Goal: Use online tool/utility: Utilize a website feature to perform a specific function

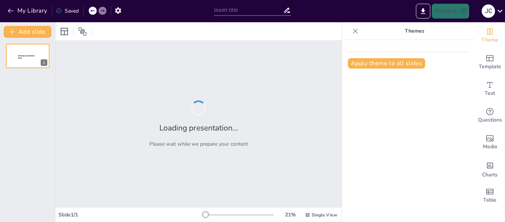
type input "Brigada al Rescate: Manejo de Espacios Confinados en la Empresa"
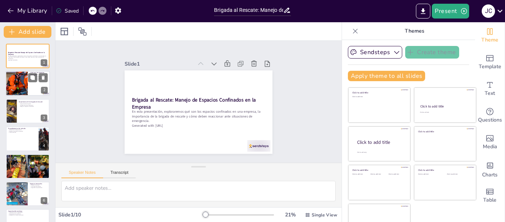
click at [22, 82] on div at bounding box center [16, 83] width 53 height 25
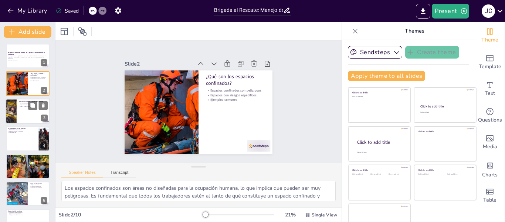
click at [25, 105] on p "Preparación ante emergencias" at bounding box center [33, 104] width 29 height 1
type textarea "La brigada de rescate juega un papel esencial en la seguridad de los trabajador…"
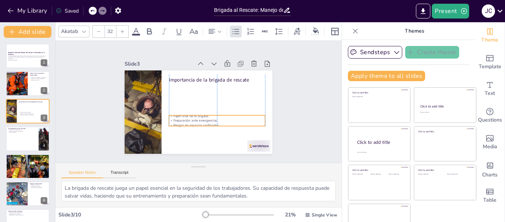
drag, startPoint x: 181, startPoint y: 84, endPoint x: 179, endPoint y: 112, distance: 28.9
click at [179, 112] on p "Papel vital de la brigada" at bounding box center [216, 117] width 96 height 15
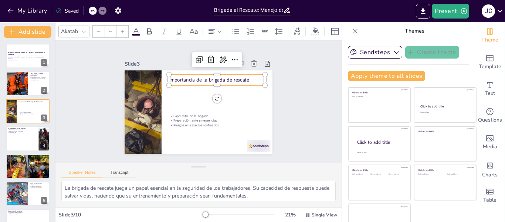
type input "48"
click at [196, 74] on p "Importancia de la brigada de rescate" at bounding box center [221, 84] width 95 height 27
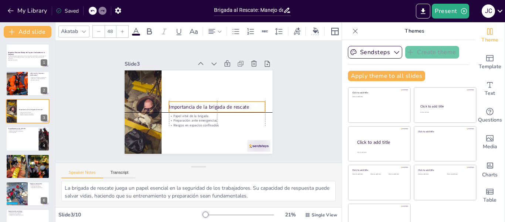
drag, startPoint x: 196, startPoint y: 74, endPoint x: 195, endPoint y: 100, distance: 25.9
click at [195, 100] on div "Importancia de la brigada de rescate" at bounding box center [216, 108] width 97 height 20
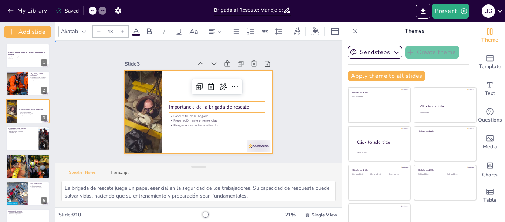
click at [176, 131] on div at bounding box center [198, 112] width 156 height 98
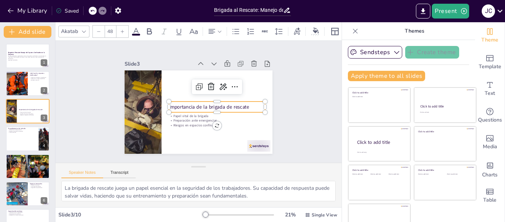
click at [172, 104] on p "Importancia de la brigada de rescate" at bounding box center [215, 110] width 95 height 27
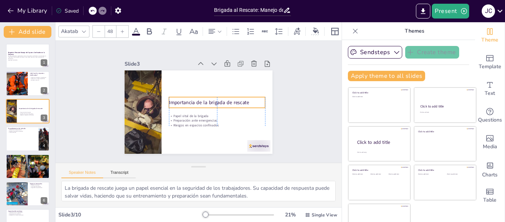
drag, startPoint x: 172, startPoint y: 102, endPoint x: 172, endPoint y: 98, distance: 4.1
click at [172, 98] on p "Importancia de la brigada de rescate" at bounding box center [215, 110] width 91 height 46
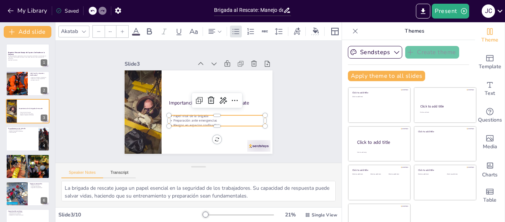
type input "32"
click at [175, 121] on p "Riesgos en espacios confinados" at bounding box center [215, 123] width 96 height 15
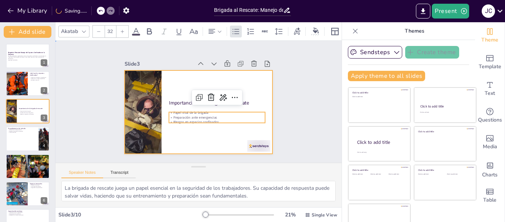
click at [175, 131] on div at bounding box center [198, 112] width 156 height 98
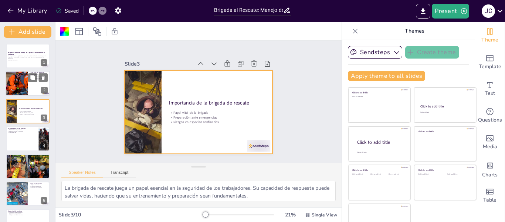
click at [28, 78] on div at bounding box center [28, 83] width 44 height 25
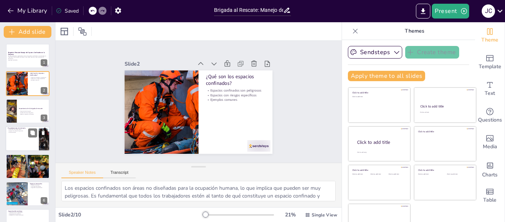
click at [24, 133] on div at bounding box center [28, 138] width 44 height 25
type textarea "Realizar una evaluación de riesgos antes de entrar a un espacio confinado es es…"
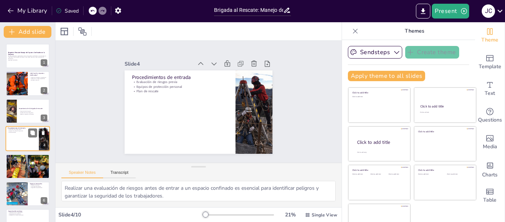
scroll to position [9, 0]
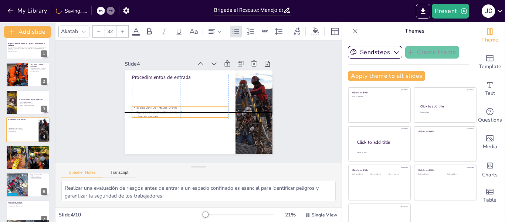
drag, startPoint x: 137, startPoint y: 82, endPoint x: 134, endPoint y: 109, distance: 27.1
click at [134, 109] on p "Equipos de protección personal" at bounding box center [178, 107] width 95 height 24
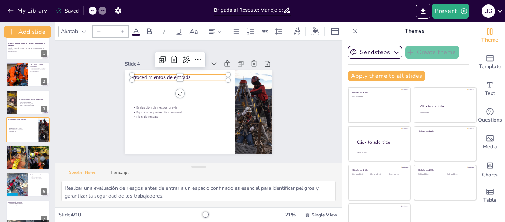
type input "48"
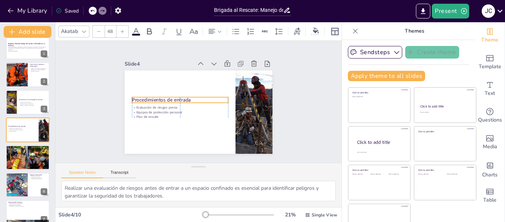
drag, startPoint x: 145, startPoint y: 75, endPoint x: 145, endPoint y: 97, distance: 21.8
click at [145, 97] on p "Procedimientos de entrada" at bounding box center [180, 96] width 95 height 27
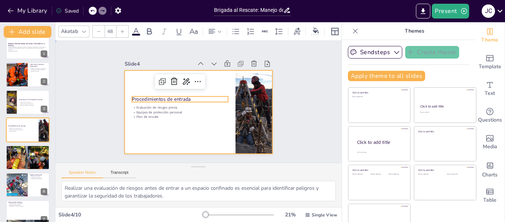
click at [144, 124] on div at bounding box center [194, 110] width 170 height 146
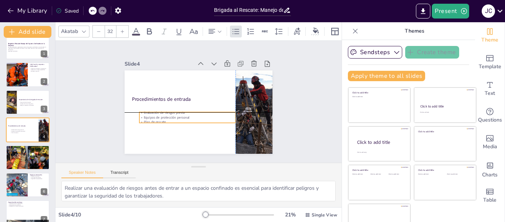
drag, startPoint x: 147, startPoint y: 109, endPoint x: 153, endPoint y: 114, distance: 8.4
click at [153, 114] on p "Equipos de protección personal" at bounding box center [186, 116] width 96 height 15
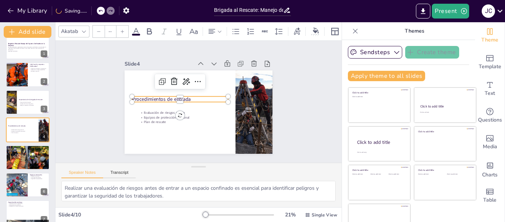
type input "48"
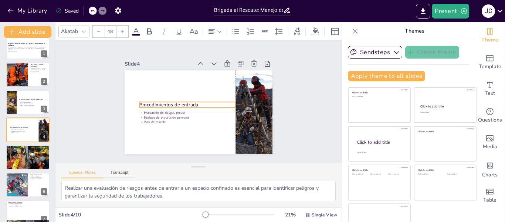
drag, startPoint x: 150, startPoint y: 97, endPoint x: 160, endPoint y: 102, distance: 11.4
click at [160, 102] on p "Procedimientos de entrada" at bounding box center [187, 101] width 94 height 36
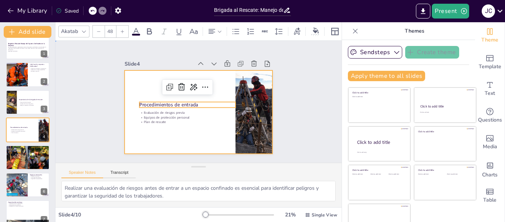
click at [149, 132] on div at bounding box center [196, 111] width 162 height 112
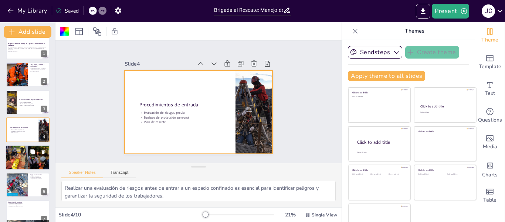
click at [33, 152] on icon at bounding box center [32, 151] width 4 height 4
type textarea "Es crucial que la brigada reconozca las señales de emergencia para poder actuar…"
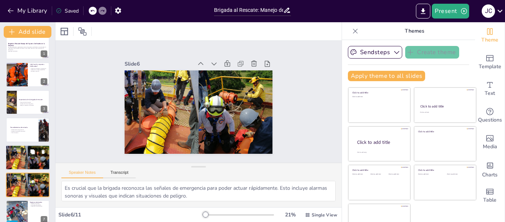
scroll to position [64, 0]
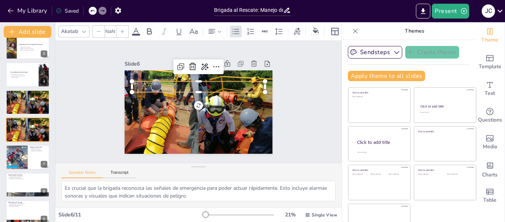
type input "32"
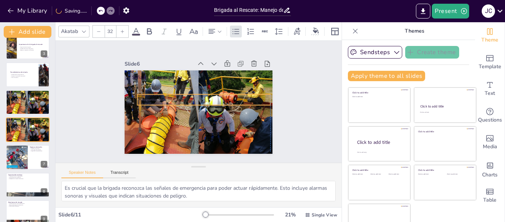
drag, startPoint x: 153, startPoint y: 85, endPoint x: 155, endPoint y: 97, distance: 12.3
click at [155, 97] on p "Respuesta rápida" at bounding box center [204, 100] width 133 height 18
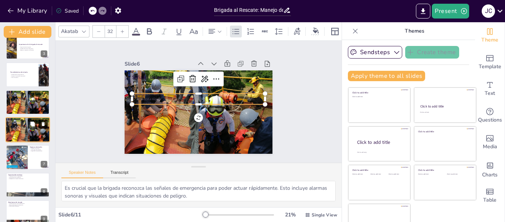
click at [43, 125] on icon at bounding box center [43, 124] width 3 height 4
type textarea "Contar con el equipo adecuado es esencial para la seguridad de la brigada. Esto…"
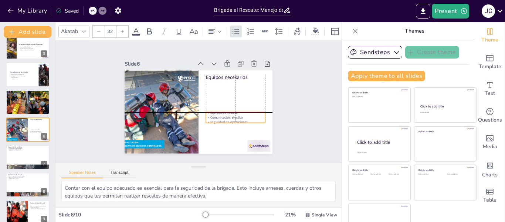
drag, startPoint x: 226, startPoint y: 84, endPoint x: 226, endPoint y: 113, distance: 29.6
click at [226, 115] on p "Comunicación efectiva" at bounding box center [233, 120] width 59 height 11
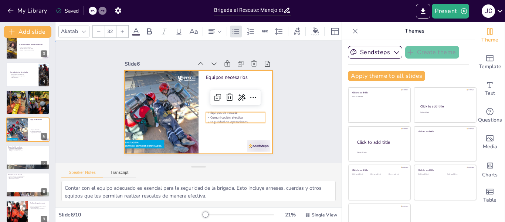
click at [207, 129] on div at bounding box center [198, 112] width 156 height 98
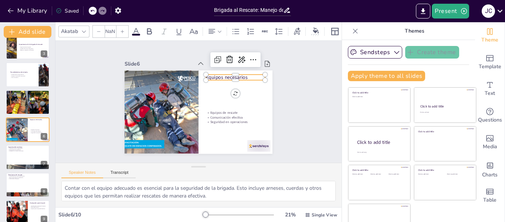
type input "48"
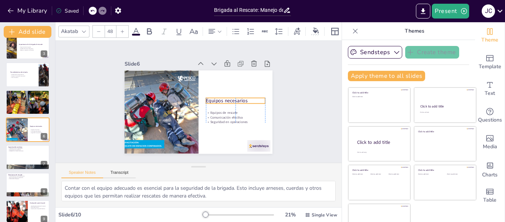
drag, startPoint x: 223, startPoint y: 77, endPoint x: 223, endPoint y: 101, distance: 23.3
click at [223, 101] on p "Equipos necesarios" at bounding box center [234, 108] width 59 height 19
click at [223, 108] on div at bounding box center [233, 117] width 59 height 18
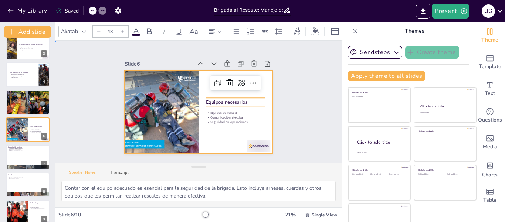
click at [222, 136] on div at bounding box center [198, 112] width 156 height 98
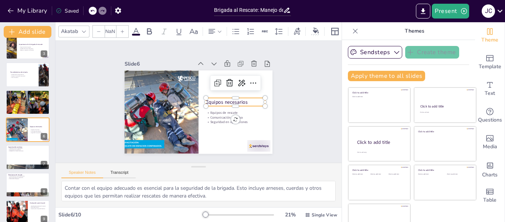
type input "48"
click at [215, 105] on p "Equipos necesarios" at bounding box center [221, 131] width 40 height 52
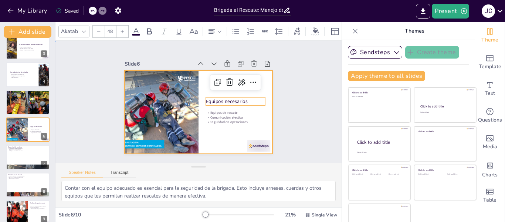
click at [209, 128] on div at bounding box center [198, 112] width 156 height 98
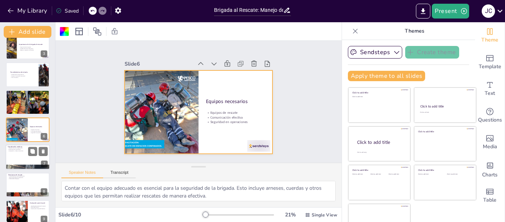
click at [26, 156] on div at bounding box center [28, 157] width 44 height 25
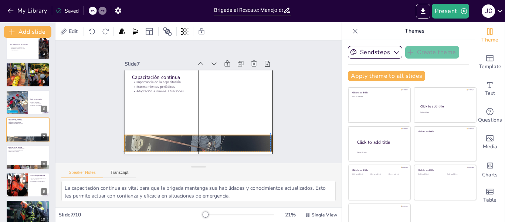
drag, startPoint x: 135, startPoint y: 141, endPoint x: 134, endPoint y: 137, distance: 4.7
click at [134, 137] on div at bounding box center [190, 142] width 184 height 212
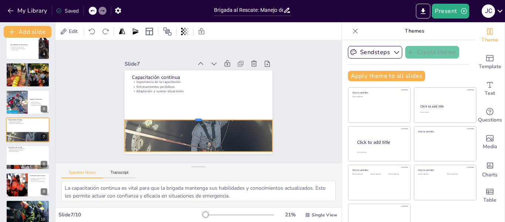
drag, startPoint x: 189, startPoint y: 131, endPoint x: 183, endPoint y: 116, distance: 16.2
click at [183, 116] on div at bounding box center [195, 116] width 146 height 37
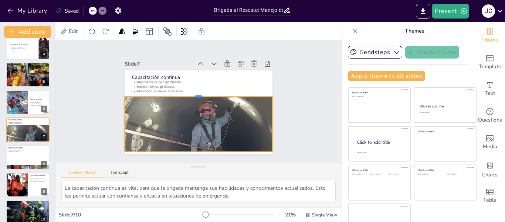
drag, startPoint x: 191, startPoint y: 117, endPoint x: 186, endPoint y: 93, distance: 24.0
click at [186, 93] on div at bounding box center [201, 93] width 142 height 51
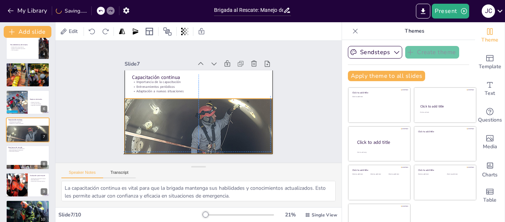
click at [191, 120] on div at bounding box center [194, 145] width 166 height 200
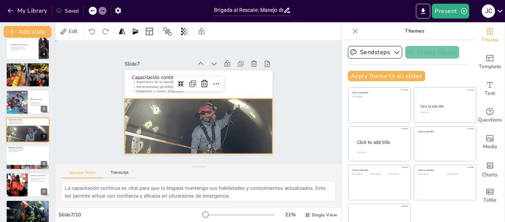
click at [70, 107] on div "Slide 1 Brigada al Rescate: Manejo de Espacios Confinados en la Empresa En esta…" at bounding box center [198, 101] width 297 height 151
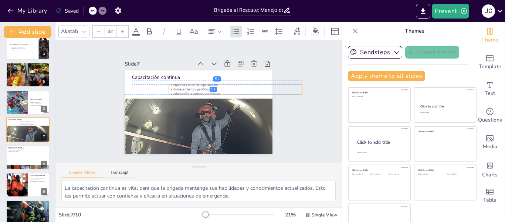
drag, startPoint x: 141, startPoint y: 84, endPoint x: 178, endPoint y: 84, distance: 37.0
click at [178, 84] on p "Entrenamientos periódicos" at bounding box center [237, 97] width 131 height 32
click at [83, 85] on div "Slide 1 Brigada al Rescate: Manejo de Espacios Confinados en la Empresa En esta…" at bounding box center [198, 101] width 297 height 151
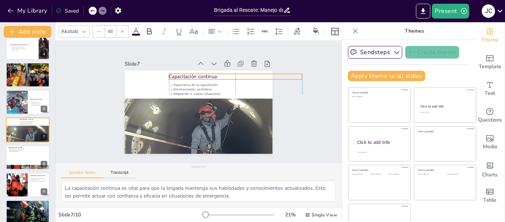
drag, startPoint x: 135, startPoint y: 73, endPoint x: 173, endPoint y: 72, distance: 37.7
click at [174, 72] on p "Capacitación continua" at bounding box center [240, 84] width 132 height 34
click at [176, 72] on p "Capacitación continua" at bounding box center [238, 80] width 133 height 21
click at [164, 58] on div "Slide 7" at bounding box center [168, 56] width 68 height 21
click at [342, 75] on div "Sendsteps Create theme Apply theme to all slides Click to add title Click to ad…" at bounding box center [408, 131] width 133 height 182
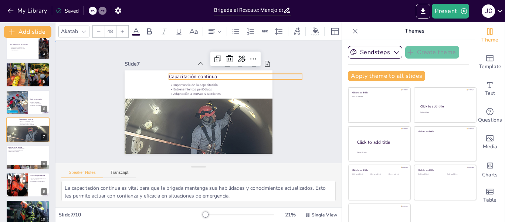
click at [323, 93] on div "Slide 1 Brigada al Rescate: Manejo de Espacios Confinados en la Empresa En esta…" at bounding box center [198, 101] width 297 height 151
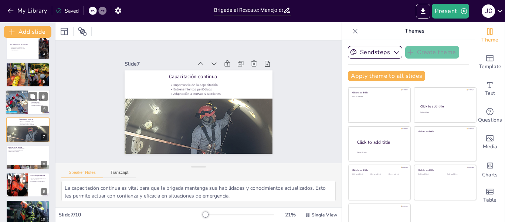
click at [14, 98] on div at bounding box center [16, 102] width 25 height 25
type textarea "Contar con el equipo adecuado es esencial para la seguridad de la brigada. Esto…"
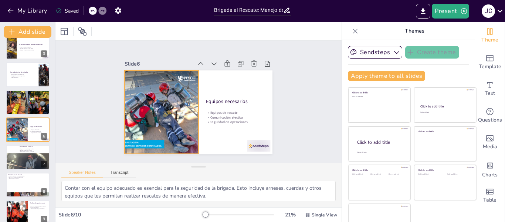
click at [177, 112] on div at bounding box center [160, 104] width 99 height 99
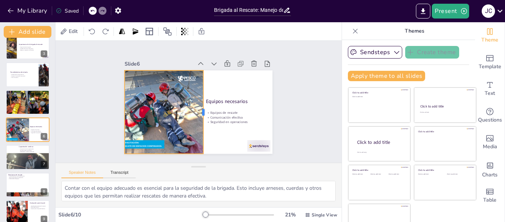
drag, startPoint x: 191, startPoint y: 108, endPoint x: 196, endPoint y: 108, distance: 5.2
click at [196, 108] on div at bounding box center [199, 114] width 54 height 71
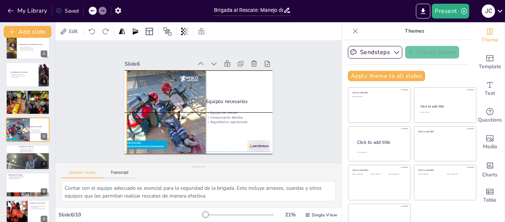
click at [173, 112] on div at bounding box center [163, 109] width 92 height 92
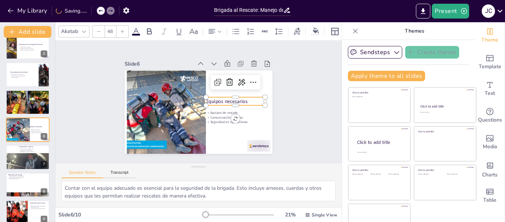
click at [218, 100] on p "Equipos necesarios" at bounding box center [234, 112] width 58 height 25
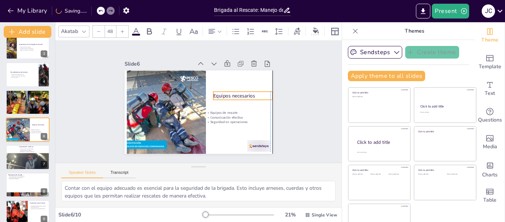
drag, startPoint x: 218, startPoint y: 96, endPoint x: 223, endPoint y: 90, distance: 7.8
click at [223, 94] on p "Equipos necesarios" at bounding box center [244, 100] width 60 height 13
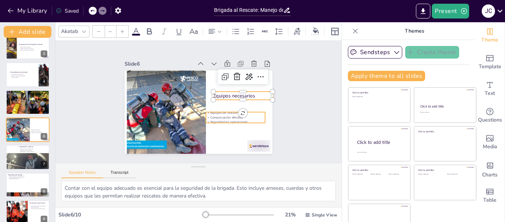
type input "32"
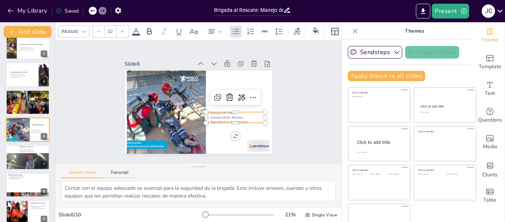
click at [217, 112] on p "Equipos de rescate" at bounding box center [232, 120] width 59 height 17
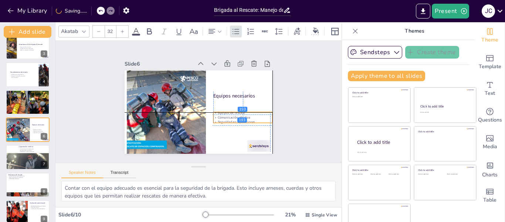
drag, startPoint x: 217, startPoint y: 111, endPoint x: 223, endPoint y: 111, distance: 6.7
click at [223, 113] on p "Equipos de rescate" at bounding box center [240, 121] width 59 height 17
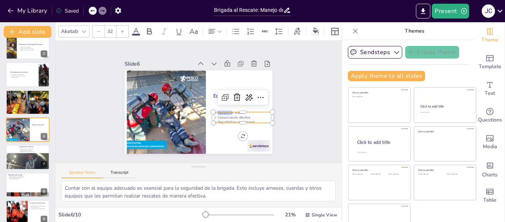
click at [223, 108] on div "Equipos necesarios Equipos de rescate Comunicación efectiva Seguridad en operac…" at bounding box center [198, 112] width 156 height 98
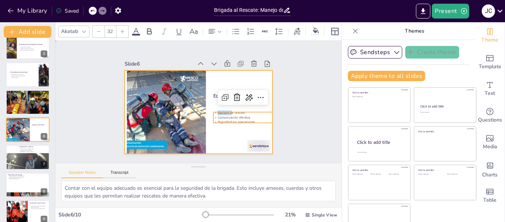
click at [221, 125] on div at bounding box center [196, 111] width 162 height 112
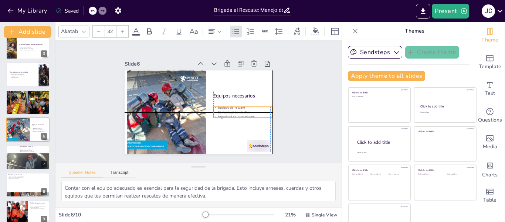
drag, startPoint x: 237, startPoint y: 115, endPoint x: 237, endPoint y: 110, distance: 5.5
click at [237, 111] on p "Comunicación efectiva" at bounding box center [241, 116] width 59 height 11
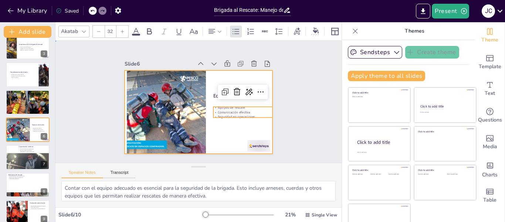
click at [215, 125] on div at bounding box center [198, 112] width 156 height 98
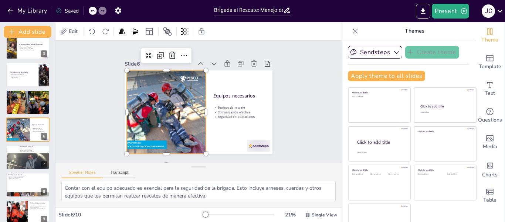
click at [189, 120] on div at bounding box center [163, 105] width 100 height 100
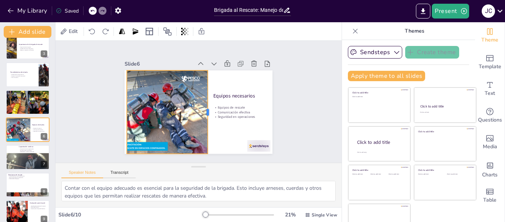
drag, startPoint x: 199, startPoint y: 107, endPoint x: 201, endPoint y: 101, distance: 5.8
click at [201, 101] on div at bounding box center [208, 114] width 23 height 83
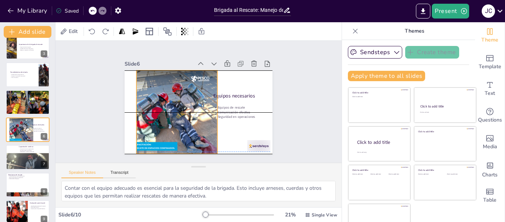
drag, startPoint x: 182, startPoint y: 124, endPoint x: 192, endPoint y: 122, distance: 9.9
click at [192, 122] on div at bounding box center [171, 102] width 113 height 113
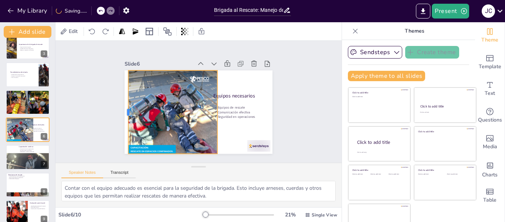
drag, startPoint x: 127, startPoint y: 107, endPoint x: 119, endPoint y: 108, distance: 8.3
click at [119, 108] on div at bounding box center [124, 104] width 14 height 83
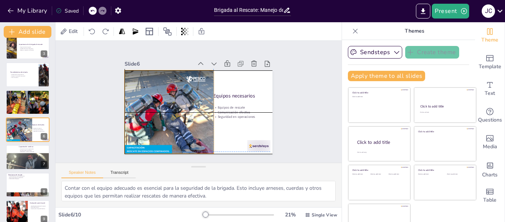
drag, startPoint x: 153, startPoint y: 106, endPoint x: 149, endPoint y: 105, distance: 4.0
click at [149, 105] on div at bounding box center [167, 102] width 118 height 118
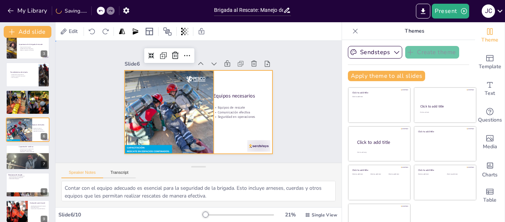
click at [224, 121] on div at bounding box center [196, 111] width 162 height 112
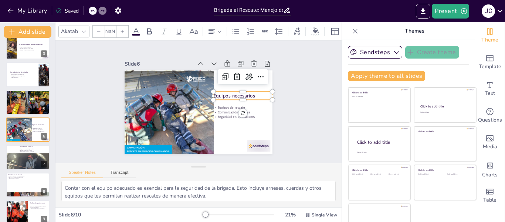
type input "48"
click at [228, 96] on p "Equipos necesarios" at bounding box center [247, 105] width 59 height 19
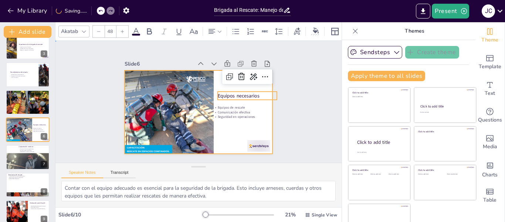
click at [225, 127] on div at bounding box center [198, 112] width 156 height 98
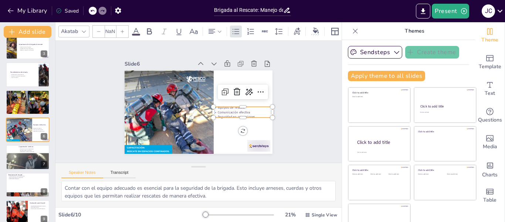
type input "32"
click at [227, 122] on p "Comunicación efectiva" at bounding box center [219, 147] width 38 height 51
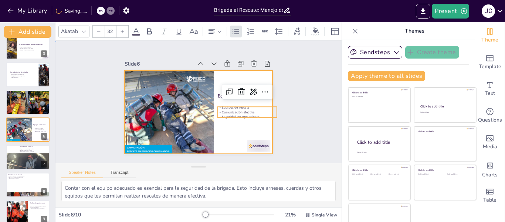
click at [223, 125] on div at bounding box center [196, 111] width 162 height 112
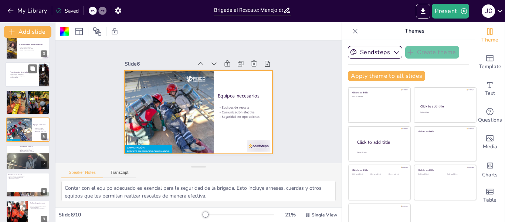
click at [29, 81] on div at bounding box center [28, 74] width 44 height 25
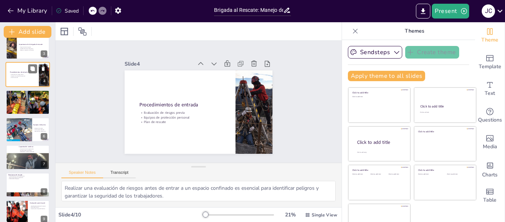
scroll to position [9, 0]
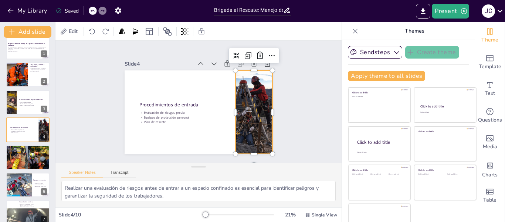
click at [242, 122] on div at bounding box center [251, 122] width 83 height 95
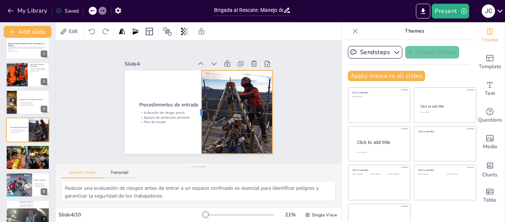
drag, startPoint x: 226, startPoint y: 108, endPoint x: 192, endPoint y: 110, distance: 34.1
click at [192, 110] on div at bounding box center [188, 104] width 81 height 31
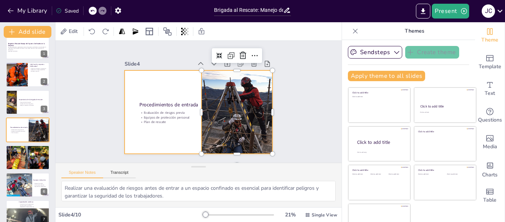
click at [178, 128] on div at bounding box center [195, 111] width 166 height 125
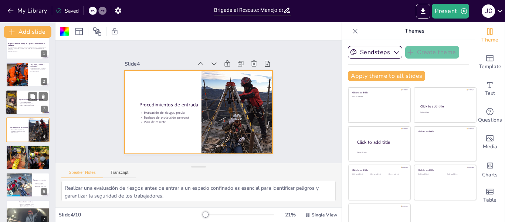
click at [26, 98] on div "Importancia de la brigada de rescate" at bounding box center [33, 99] width 29 height 3
type textarea "La brigada de rescate juega un papel esencial en la seguridad de los trabajador…"
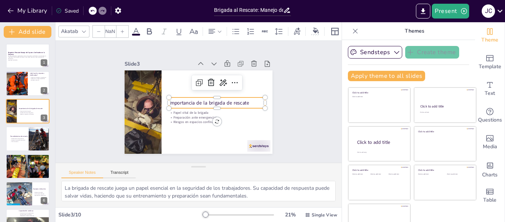
type input "48"
drag, startPoint x: 195, startPoint y: 102, endPoint x: 214, endPoint y: 102, distance: 19.2
click at [214, 102] on p "Importancia de la brigada de rescate" at bounding box center [235, 110] width 95 height 27
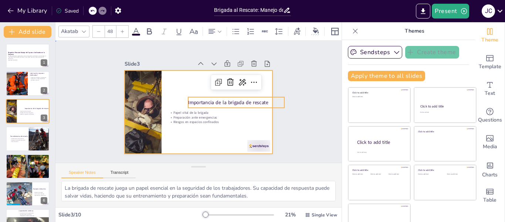
click at [210, 123] on div at bounding box center [196, 111] width 162 height 112
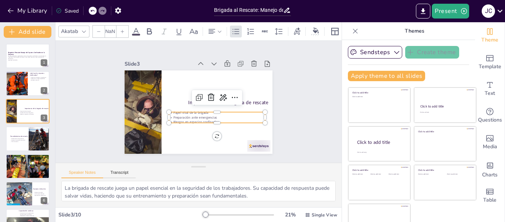
type input "32"
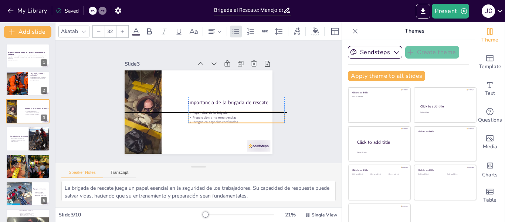
drag, startPoint x: 195, startPoint y: 115, endPoint x: 217, endPoint y: 115, distance: 21.8
click at [217, 115] on p "Preparación ante emergencias" at bounding box center [223, 134] width 85 height 52
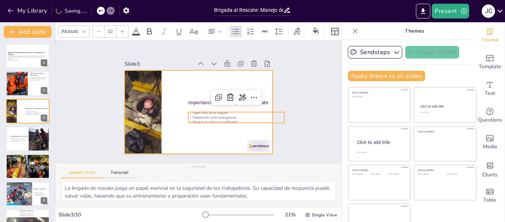
click at [214, 133] on div at bounding box center [196, 111] width 162 height 112
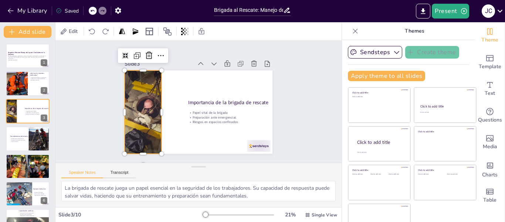
click at [138, 103] on div at bounding box center [142, 100] width 157 height 111
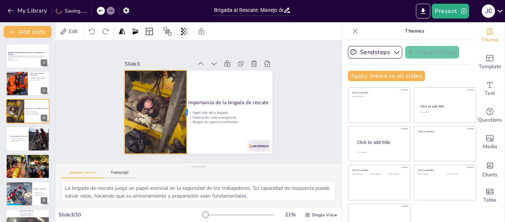
drag, startPoint x: 155, startPoint y: 108, endPoint x: 180, endPoint y: 110, distance: 25.2
click at [180, 110] on div at bounding box center [187, 109] width 23 height 83
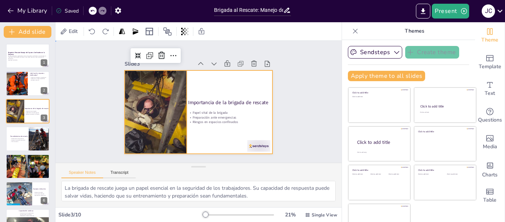
click at [198, 132] on div at bounding box center [196, 111] width 162 height 112
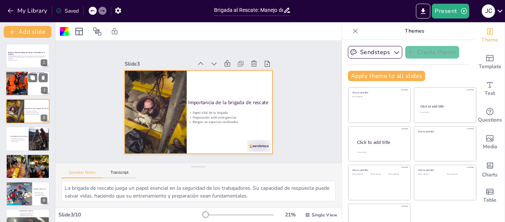
click at [29, 84] on div at bounding box center [28, 83] width 44 height 25
type textarea "Los espacios confinados son áreas no diseñadas para la ocupación humana, lo que…"
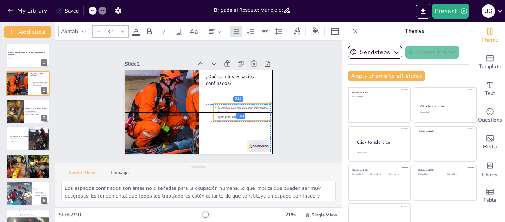
drag, startPoint x: 220, startPoint y: 90, endPoint x: 225, endPoint y: 106, distance: 16.7
click at [225, 108] on div "Espacios confinados son peligrosos Espacios con riesgos específicos Ejemplos co…" at bounding box center [239, 121] width 61 height 26
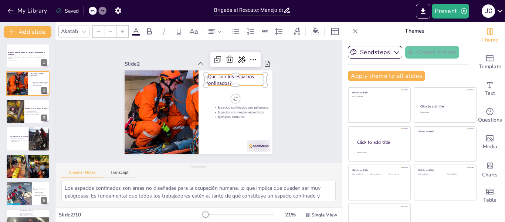
type input "48"
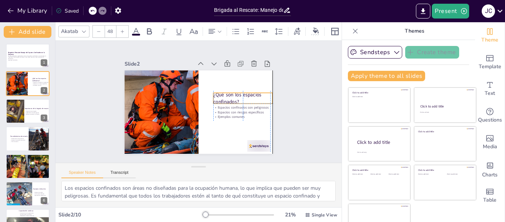
drag, startPoint x: 199, startPoint y: 77, endPoint x: 208, endPoint y: 93, distance: 18.2
click at [212, 96] on p "¿Qué son los espacios confinados?" at bounding box center [242, 111] width 61 height 31
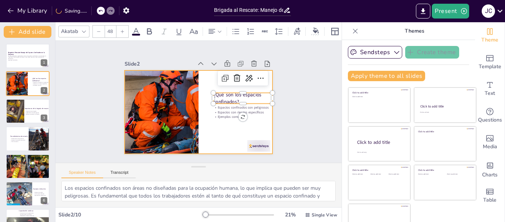
click at [195, 111] on div at bounding box center [195, 111] width 166 height 125
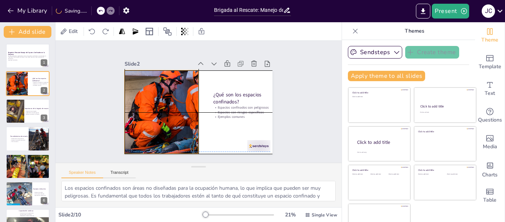
click at [170, 101] on div at bounding box center [160, 104] width 190 height 118
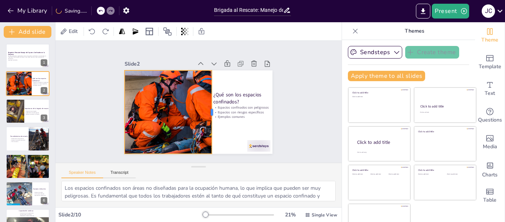
drag, startPoint x: 191, startPoint y: 107, endPoint x: 204, endPoint y: 108, distance: 13.4
click at [204, 108] on div at bounding box center [212, 115] width 23 height 83
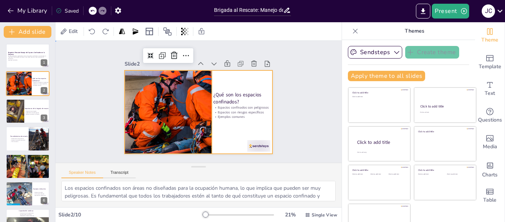
click at [219, 131] on div at bounding box center [199, 111] width 148 height 83
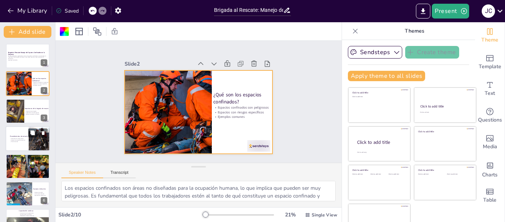
click at [30, 139] on p "Evaluación de riesgos previa" at bounding box center [24, 138] width 29 height 1
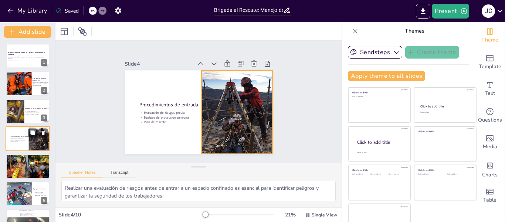
scroll to position [9, 0]
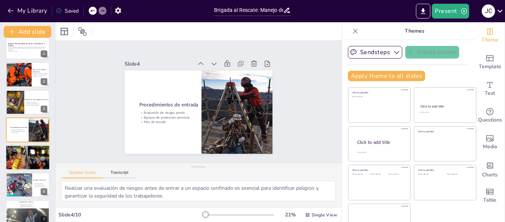
click at [30, 154] on button at bounding box center [32, 151] width 9 height 9
type textarea "Es crucial que la brigada reconozca las señales de emergencia para poder actuar…"
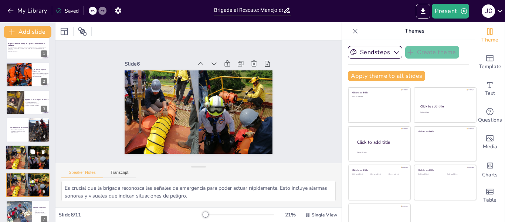
scroll to position [64, 0]
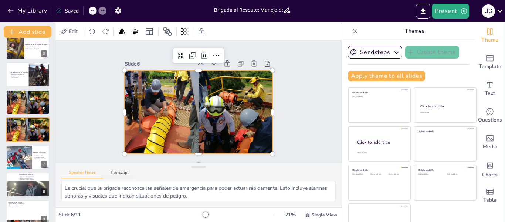
click at [148, 110] on div at bounding box center [197, 112] width 190 height 118
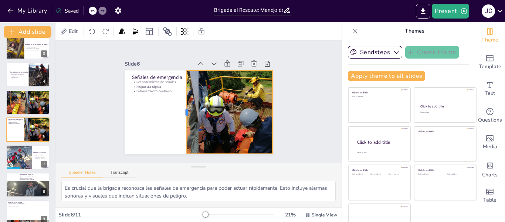
drag, startPoint x: 115, startPoint y: 109, endPoint x: 177, endPoint y: 108, distance: 62.2
click at [177, 108] on div at bounding box center [183, 109] width 14 height 83
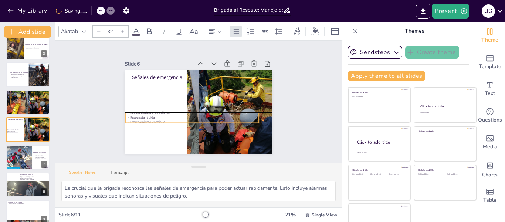
drag, startPoint x: 150, startPoint y: 85, endPoint x: 143, endPoint y: 115, distance: 30.4
click at [143, 115] on p "Respuesta rápida" at bounding box center [190, 116] width 133 height 18
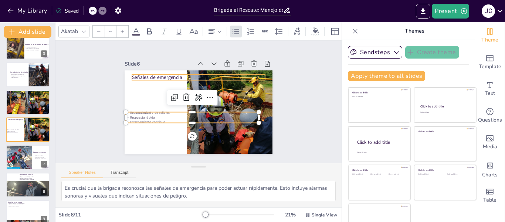
type input "48"
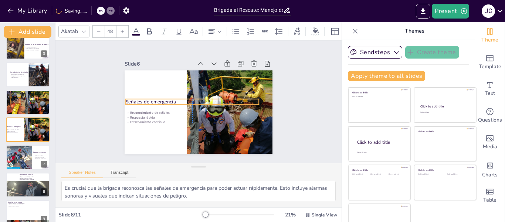
drag, startPoint x: 145, startPoint y: 74, endPoint x: 139, endPoint y: 98, distance: 25.1
click at [139, 98] on p "Señales de emergencia" at bounding box center [192, 101] width 133 height 21
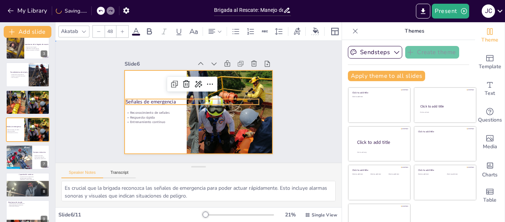
click at [144, 125] on div at bounding box center [196, 111] width 162 height 112
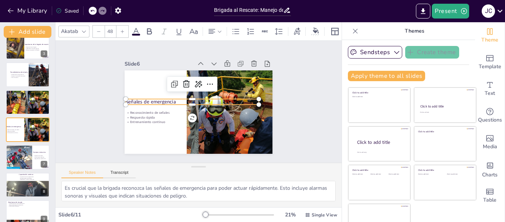
click at [184, 100] on p "Señales de emergencia" at bounding box center [193, 100] width 132 height 34
type input "32"
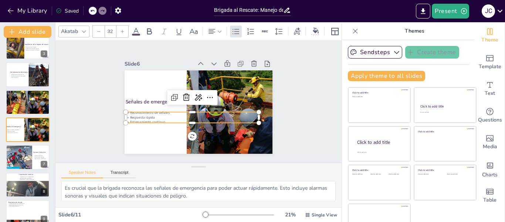
click at [209, 117] on p "Entrenamiento continuo" at bounding box center [190, 121] width 133 height 18
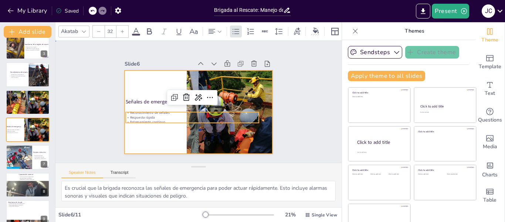
click at [171, 137] on div at bounding box center [198, 112] width 156 height 98
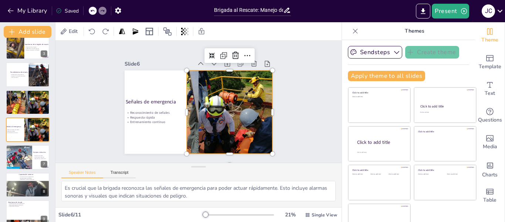
click at [191, 135] on div at bounding box center [194, 111] width 195 height 148
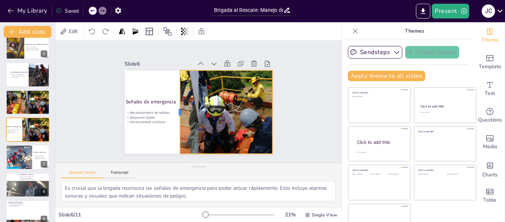
drag, startPoint x: 178, startPoint y: 107, endPoint x: 171, endPoint y: 108, distance: 6.8
click at [171, 108] on div at bounding box center [175, 107] width 23 height 83
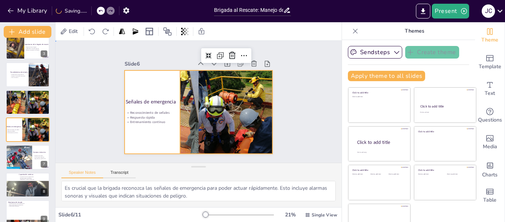
click at [149, 133] on div at bounding box center [198, 112] width 156 height 98
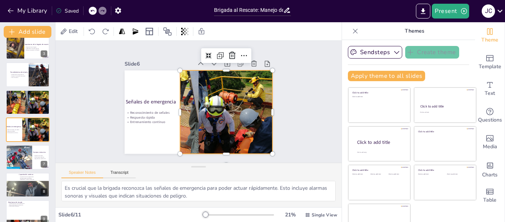
click at [219, 80] on div at bounding box center [197, 112] width 190 height 118
click at [17, 159] on div at bounding box center [19, 158] width 27 height 27
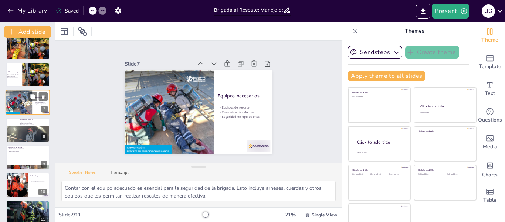
scroll to position [119, 0]
click at [20, 133] on div at bounding box center [28, 140] width 44 height 56
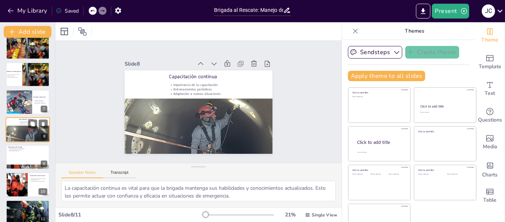
scroll to position [119, 0]
click at [20, 147] on p "Simulacros de rescate" at bounding box center [28, 147] width 40 height 2
type textarea "Los simulacros de rescate son esenciales para que la brigada conozca a fondo lo…"
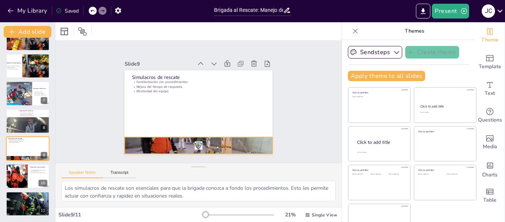
click at [190, 136] on div at bounding box center [189, 144] width 162 height 112
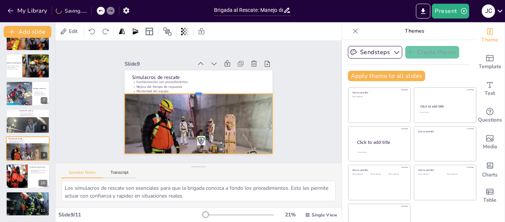
drag, startPoint x: 192, startPoint y: 132, endPoint x: 196, endPoint y: 89, distance: 43.5
click at [196, 89] on div at bounding box center [201, 91] width 146 height 37
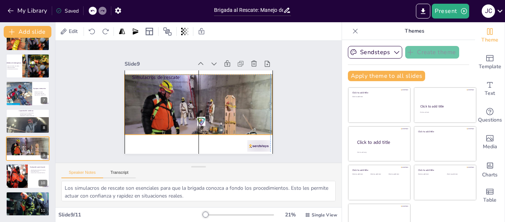
drag, startPoint x: 201, startPoint y: 118, endPoint x: 201, endPoint y: 97, distance: 20.4
click at [201, 97] on div at bounding box center [197, 121] width 170 height 123
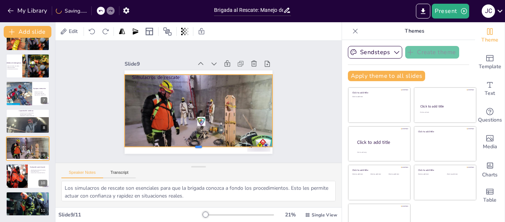
drag, startPoint x: 190, startPoint y: 132, endPoint x: 194, endPoint y: 144, distance: 12.8
click at [194, 144] on div at bounding box center [194, 149] width 148 height 21
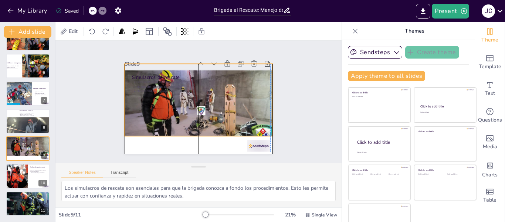
drag, startPoint x: 193, startPoint y: 130, endPoint x: 193, endPoint y: 120, distance: 10.7
click at [193, 120] on div at bounding box center [199, 110] width 169 height 123
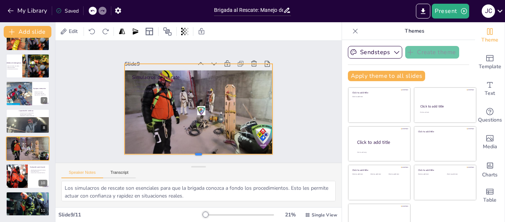
drag, startPoint x: 192, startPoint y: 134, endPoint x: 187, endPoint y: 152, distance: 18.7
click at [187, 152] on div at bounding box center [181, 154] width 142 height 51
click at [208, 61] on icon at bounding box center [212, 65] width 9 height 9
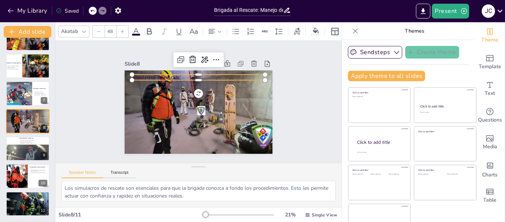
click at [192, 75] on p "Simulacros de rescate" at bounding box center [209, 79] width 124 height 61
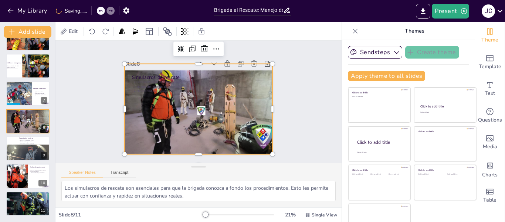
click at [213, 129] on div at bounding box center [198, 111] width 175 height 136
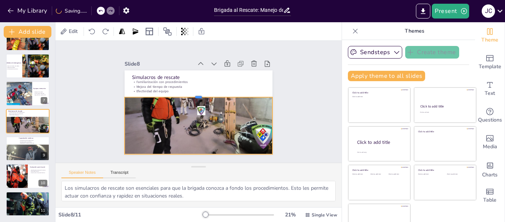
drag, startPoint x: 191, startPoint y: 59, endPoint x: 196, endPoint y: 92, distance: 33.7
click at [196, 92] on div at bounding box center [199, 93] width 148 height 21
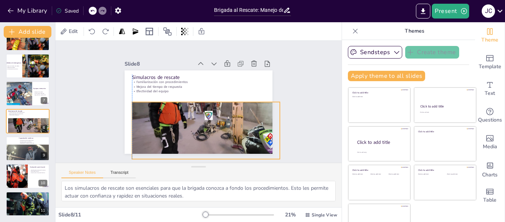
drag, startPoint x: 184, startPoint y: 117, endPoint x: 192, endPoint y: 122, distance: 9.6
click at [192, 122] on div at bounding box center [205, 116] width 169 height 123
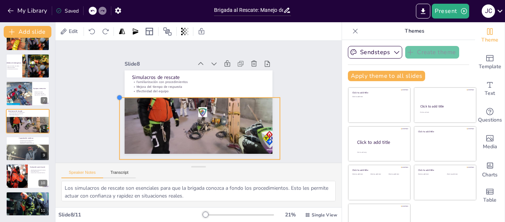
drag, startPoint x: 124, startPoint y: 99, endPoint x: 114, endPoint y: 94, distance: 11.1
click at [114, 94] on div "Slide 1 Brigada al Rescate: Manejo de Espacios Confinados en la Empresa En esta…" at bounding box center [198, 101] width 199 height 123
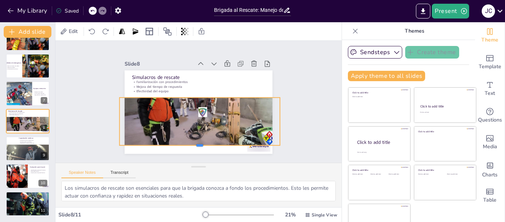
drag, startPoint x: 191, startPoint y: 157, endPoint x: 191, endPoint y: 142, distance: 14.1
click at [215, 142] on div at bounding box center [242, 86] width 55 height 154
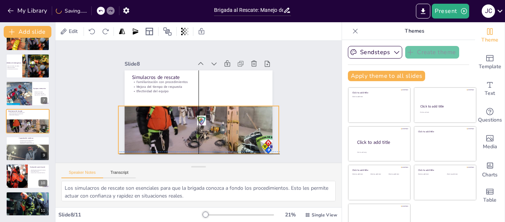
drag, startPoint x: 194, startPoint y: 115, endPoint x: 194, endPoint y: 122, distance: 6.7
click at [194, 122] on div at bounding box center [198, 121] width 184 height 134
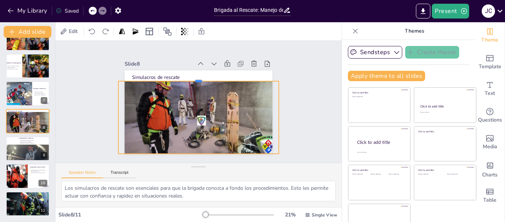
drag, startPoint x: 190, startPoint y: 103, endPoint x: 190, endPoint y: 78, distance: 24.8
click at [190, 78] on div at bounding box center [201, 78] width 160 height 23
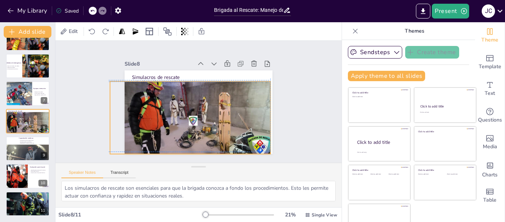
drag, startPoint x: 198, startPoint y: 96, endPoint x: 189, endPoint y: 94, distance: 10.0
click at [189, 94] on div at bounding box center [190, 119] width 184 height 134
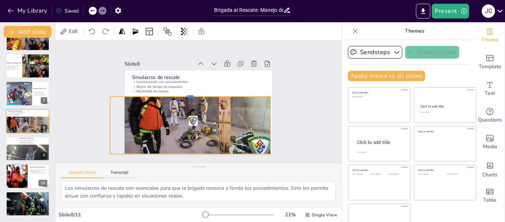
drag, startPoint x: 180, startPoint y: 78, endPoint x: 185, endPoint y: 93, distance: 16.0
click at [185, 93] on div at bounding box center [192, 92] width 158 height 39
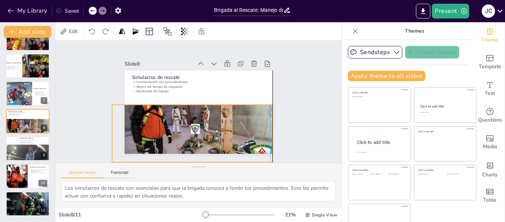
drag, startPoint x: 200, startPoint y: 126, endPoint x: 200, endPoint y: 134, distance: 8.1
click at [200, 134] on div at bounding box center [190, 128] width 184 height 134
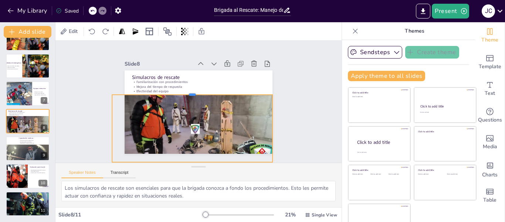
drag, startPoint x: 184, startPoint y: 101, endPoint x: 184, endPoint y: 91, distance: 10.0
click at [196, 91] on div at bounding box center [207, 94] width 23 height 160
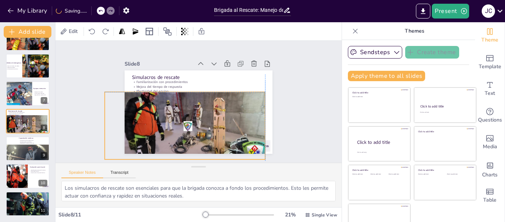
drag, startPoint x: 218, startPoint y: 111, endPoint x: 211, endPoint y: 109, distance: 7.5
click at [211, 109] on div at bounding box center [173, 94] width 118 height 176
click at [176, 156] on div "Slide 1 Brigada al Rescate: Manejo de Espacios Confinados en la Empresa En esta…" at bounding box center [198, 101] width 297 height 151
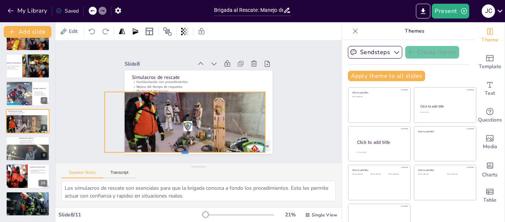
drag, startPoint x: 177, startPoint y: 157, endPoint x: 179, endPoint y: 149, distance: 7.5
click at [179, 149] on div at bounding box center [169, 148] width 154 height 55
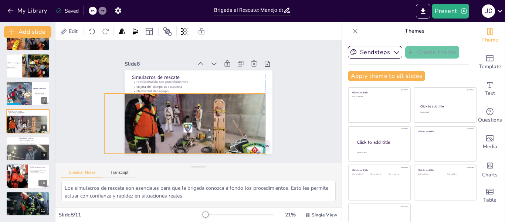
click at [203, 122] on div at bounding box center [185, 126] width 176 height 118
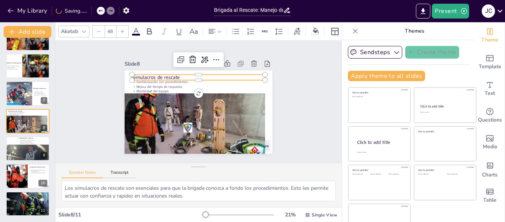
click at [216, 74] on p "Simulacros de rescate" at bounding box center [204, 78] width 132 height 34
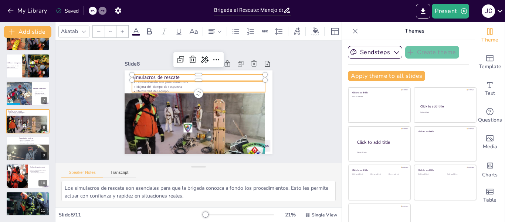
type input "32"
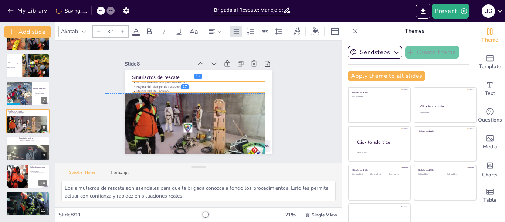
click at [159, 83] on p "Mejora del tiempo de respuesta" at bounding box center [201, 87] width 131 height 32
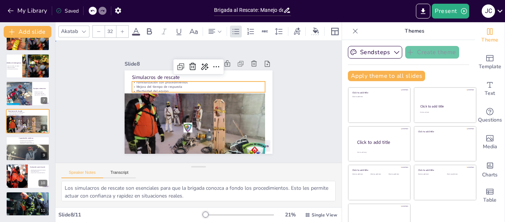
click at [283, 106] on div "Slide 1 Brigada al Rescate: Manejo de Espacios Confinados en la Empresa En esta…" at bounding box center [198, 101] width 207 height 141
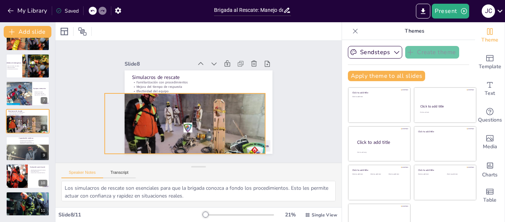
click at [243, 112] on div at bounding box center [185, 126] width 176 height 118
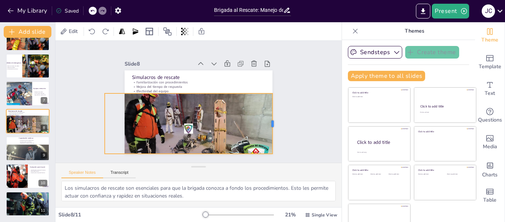
drag, startPoint x: 259, startPoint y: 121, endPoint x: 266, endPoint y: 116, distance: 9.2
click at [267, 116] on div at bounding box center [273, 131] width 12 height 61
click at [278, 116] on div "Slide 1 Brigada al Rescate: Manejo de Espacios Confinados en la Empresa En esta…" at bounding box center [198, 102] width 185 height 216
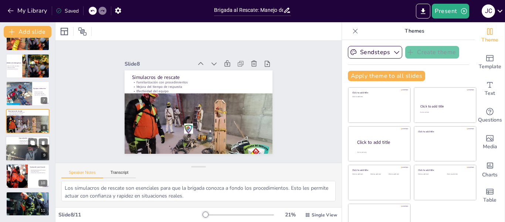
click at [9, 147] on div at bounding box center [28, 159] width 44 height 56
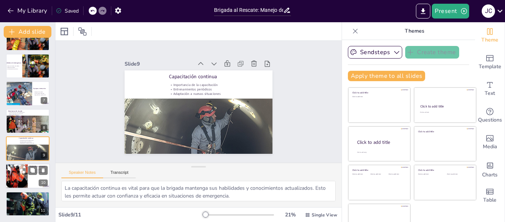
click at [21, 172] on div at bounding box center [17, 176] width 22 height 38
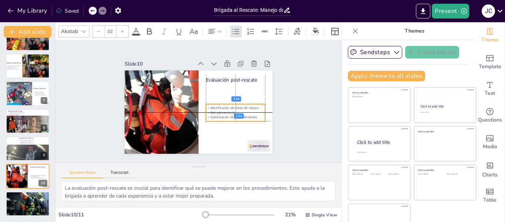
drag, startPoint x: 226, startPoint y: 91, endPoint x: 227, endPoint y: 110, distance: 18.2
click at [227, 111] on p "Retroalimentación" at bounding box center [232, 119] width 59 height 17
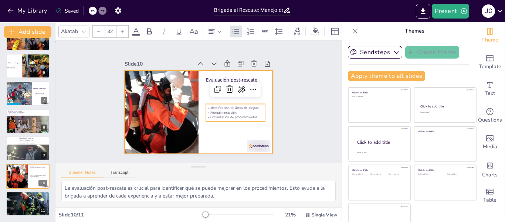
click at [192, 91] on div at bounding box center [198, 112] width 156 height 98
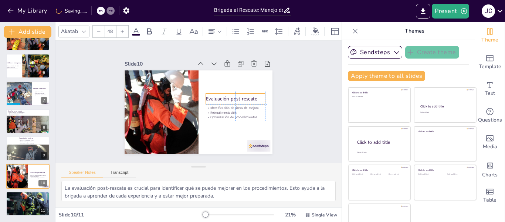
drag, startPoint x: 211, startPoint y: 78, endPoint x: 212, endPoint y: 95, distance: 17.1
click at [212, 96] on p "Evaluación post-rescate" at bounding box center [236, 102] width 60 height 13
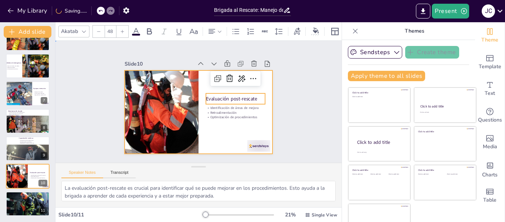
click at [200, 124] on div at bounding box center [198, 112] width 156 height 98
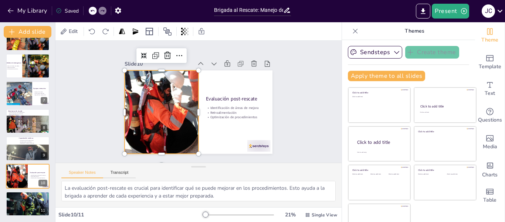
click at [138, 102] on div at bounding box center [160, 100] width 110 height 144
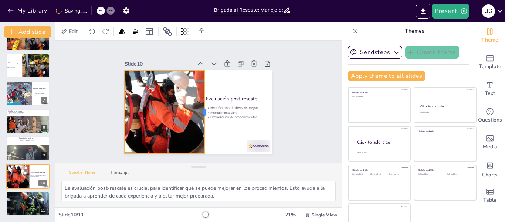
drag, startPoint x: 191, startPoint y: 109, endPoint x: 197, endPoint y: 110, distance: 6.0
click at [199, 110] on div at bounding box center [206, 112] width 14 height 83
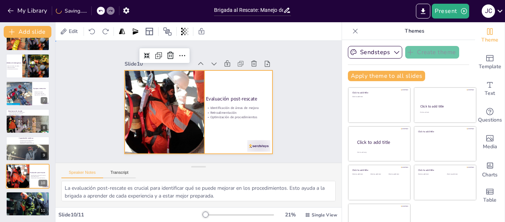
click at [212, 120] on div at bounding box center [198, 112] width 156 height 98
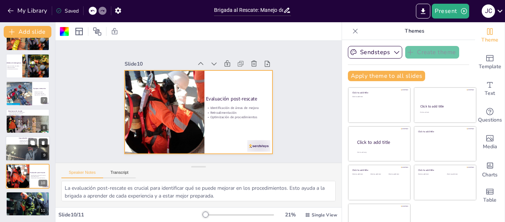
scroll to position [17, 0]
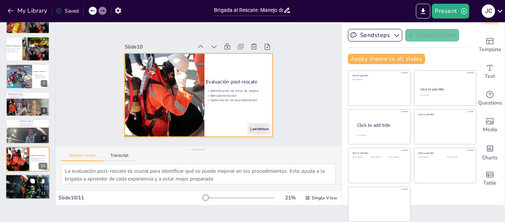
click at [31, 180] on icon at bounding box center [32, 180] width 4 height 4
type textarea "La seguridad en espacios confinados no recae solo en la brigada de rescate. Tod…"
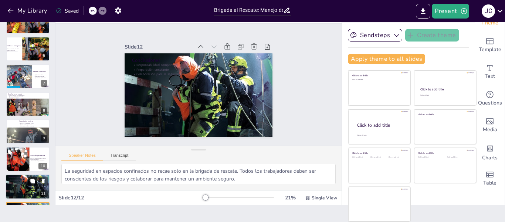
scroll to position [155, 0]
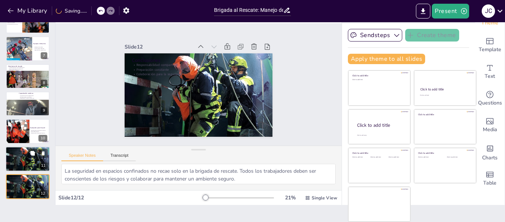
click at [28, 157] on div at bounding box center [28, 159] width 44 height 30
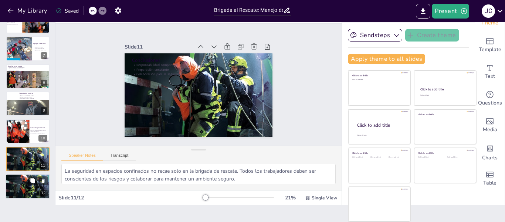
click at [28, 179] on p "Colaboración para la seguridad" at bounding box center [28, 179] width 40 height 1
click at [16, 155] on div at bounding box center [28, 159] width 44 height 30
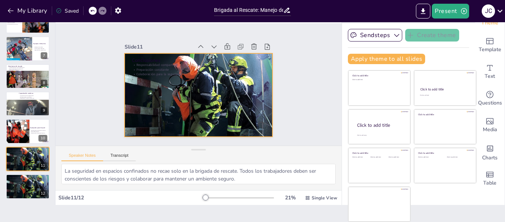
click at [163, 85] on div at bounding box center [195, 93] width 171 height 139
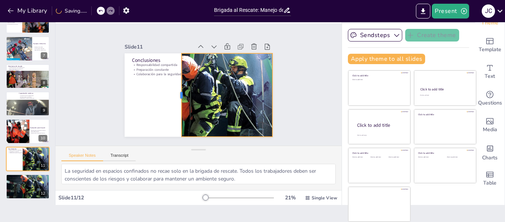
drag, startPoint x: 116, startPoint y: 92, endPoint x: 173, endPoint y: 96, distance: 57.1
click at [173, 96] on div at bounding box center [178, 92] width 14 height 83
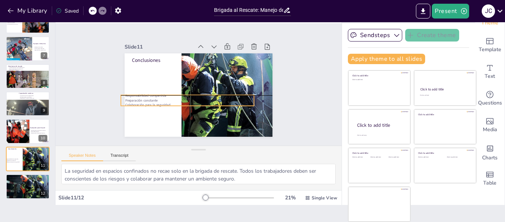
drag, startPoint x: 148, startPoint y: 68, endPoint x: 137, endPoint y: 96, distance: 30.6
click at [137, 96] on p "Preparación constante" at bounding box center [186, 99] width 133 height 18
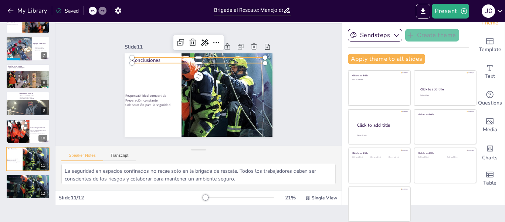
type input "48"
click at [138, 60] on div "Conclusiones Responsabilidad compartida Preparación constante Colaboración para…" at bounding box center [192, 93] width 169 height 154
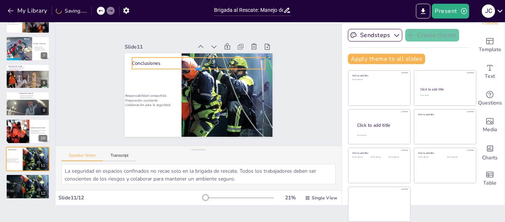
drag, startPoint x: 138, startPoint y: 60, endPoint x: 135, endPoint y: 66, distance: 6.6
click at [135, 66] on div at bounding box center [200, 72] width 133 height 20
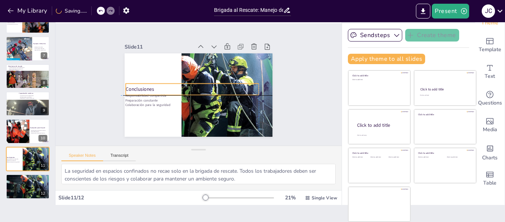
drag, startPoint x: 161, startPoint y: 61, endPoint x: 152, endPoint y: 85, distance: 25.6
click at [152, 85] on p "Conclusiones" at bounding box center [191, 88] width 133 height 21
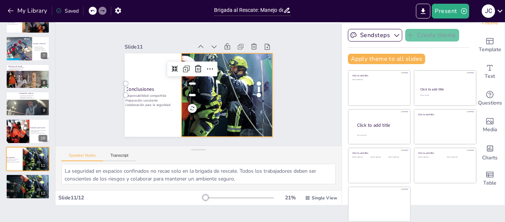
click at [219, 108] on div at bounding box center [194, 94] width 175 height 150
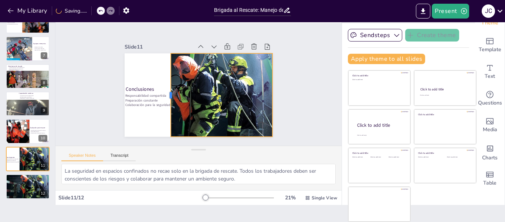
drag, startPoint x: 173, startPoint y: 90, endPoint x: 162, endPoint y: 91, distance: 10.8
click at [165, 91] on div at bounding box center [168, 94] width 6 height 83
click at [147, 73] on div at bounding box center [198, 95] width 156 height 98
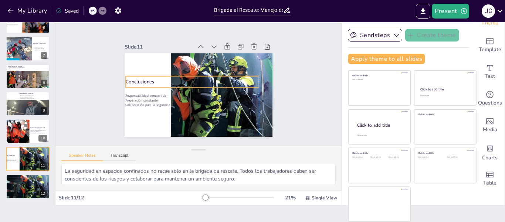
drag, startPoint x: 135, startPoint y: 87, endPoint x: 135, endPoint y: 80, distance: 7.4
click at [135, 80] on p "Conclusiones" at bounding box center [192, 81] width 133 height 21
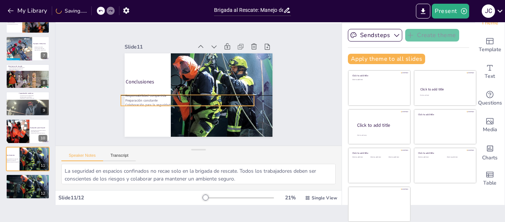
type input "32"
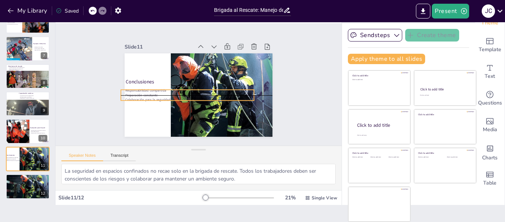
drag, startPoint x: 135, startPoint y: 98, endPoint x: 135, endPoint y: 94, distance: 4.4
click at [135, 94] on p "Preparación constante" at bounding box center [186, 93] width 133 height 18
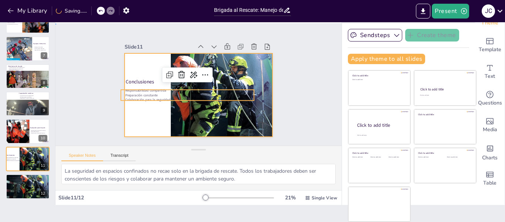
click at [141, 115] on div at bounding box center [196, 94] width 162 height 112
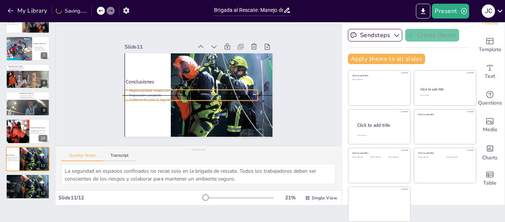
click at [143, 88] on p "Responsabilidad compartida" at bounding box center [190, 89] width 133 height 18
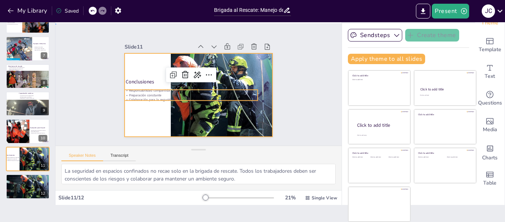
click at [141, 114] on div at bounding box center [198, 95] width 156 height 98
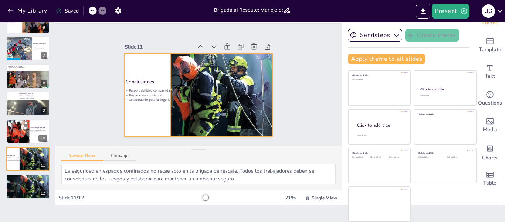
click at [253, 118] on div at bounding box center [196, 94] width 165 height 127
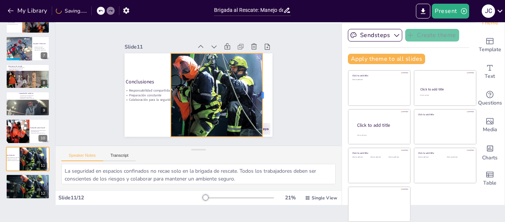
drag, startPoint x: 265, startPoint y: 91, endPoint x: 255, endPoint y: 92, distance: 10.1
click at [255, 104] on div at bounding box center [241, 137] width 60 height 66
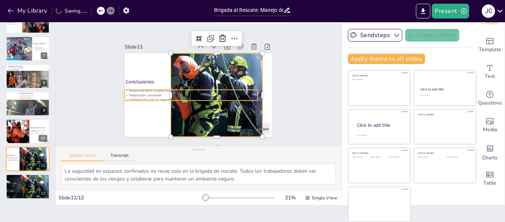
click at [227, 97] on p "Colaboración para la seguridad" at bounding box center [189, 99] width 133 height 18
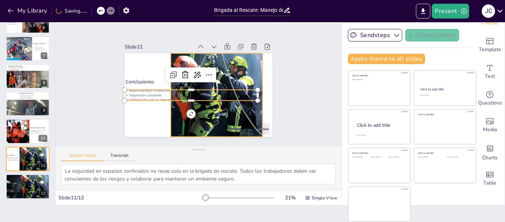
click at [229, 106] on div at bounding box center [196, 94] width 165 height 127
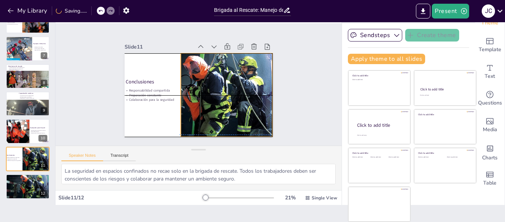
drag, startPoint x: 229, startPoint y: 106, endPoint x: 238, endPoint y: 106, distance: 8.5
click at [238, 106] on div at bounding box center [209, 95] width 148 height 99
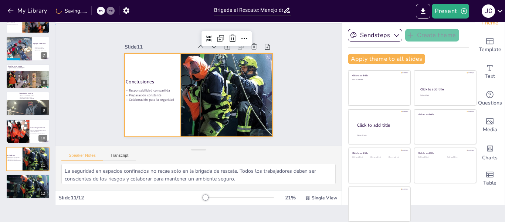
click at [119, 113] on div at bounding box center [196, 94] width 162 height 112
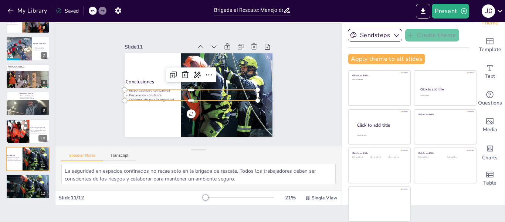
click at [181, 97] on p "Colaboración para la seguridad" at bounding box center [189, 99] width 133 height 18
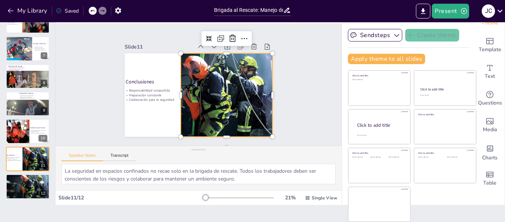
click at [209, 107] on div at bounding box center [208, 96] width 158 height 114
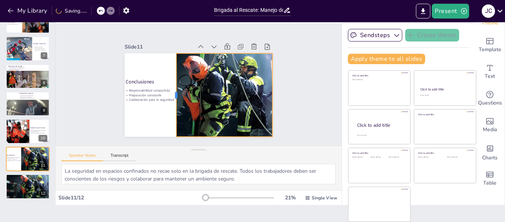
drag, startPoint x: 172, startPoint y: 91, endPoint x: 167, endPoint y: 91, distance: 4.4
click at [167, 91] on div at bounding box center [171, 89] width 23 height 83
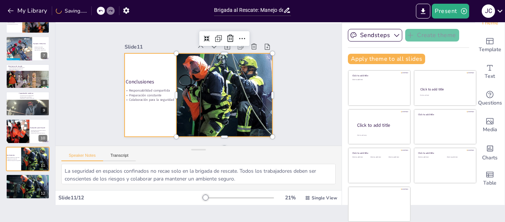
click at [147, 121] on div at bounding box center [198, 95] width 156 height 98
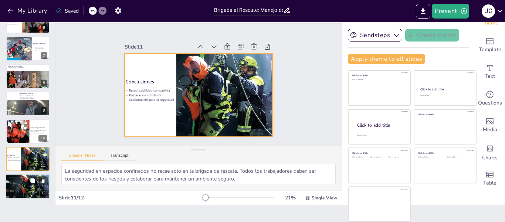
click at [24, 185] on div at bounding box center [28, 186] width 44 height 30
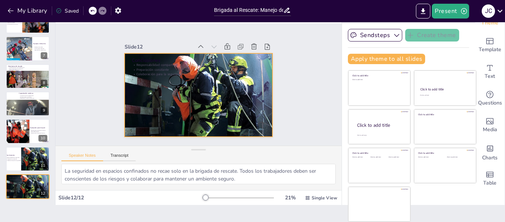
click at [154, 100] on div at bounding box center [196, 94] width 165 height 127
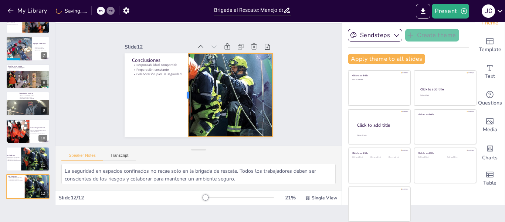
drag, startPoint x: 115, startPoint y: 91, endPoint x: 179, endPoint y: 91, distance: 63.6
click at [179, 91] on div at bounding box center [182, 90] width 31 height 81
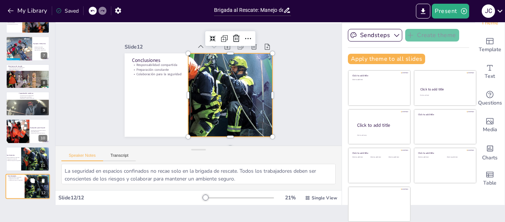
click at [44, 179] on icon at bounding box center [43, 180] width 3 height 4
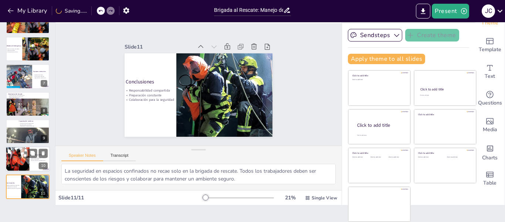
click at [19, 158] on div at bounding box center [18, 159] width 24 height 39
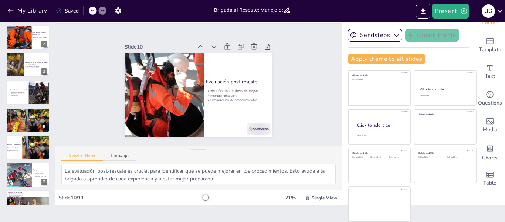
scroll to position [0, 0]
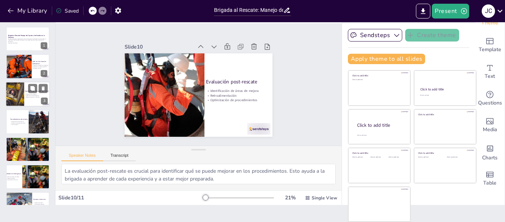
click at [26, 92] on div "Importancia de la brigada de rescate" at bounding box center [39, 91] width 29 height 3
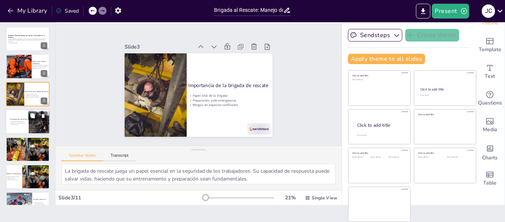
click at [21, 116] on div at bounding box center [28, 121] width 44 height 25
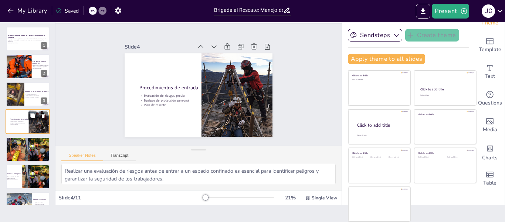
scroll to position [9, 0]
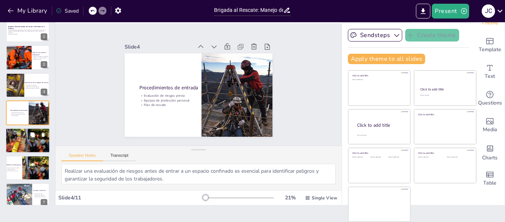
click at [21, 146] on div at bounding box center [27, 140] width 53 height 25
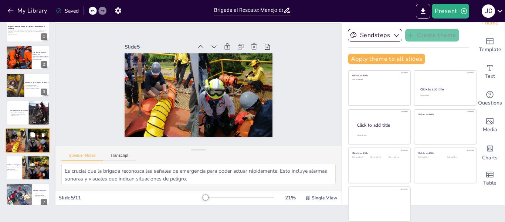
scroll to position [36, 0]
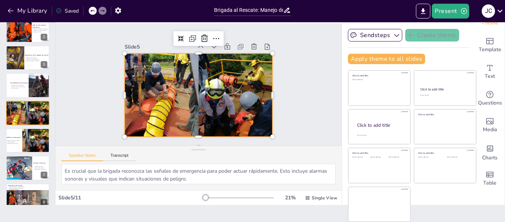
click at [132, 97] on div at bounding box center [197, 94] width 184 height 101
click at [19, 131] on div at bounding box center [28, 140] width 44 height 25
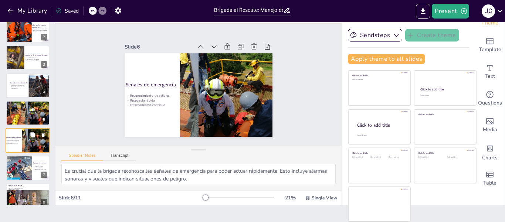
scroll to position [64, 0]
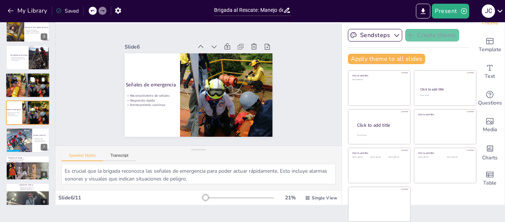
click at [42, 76] on button at bounding box center [43, 79] width 9 height 9
type textarea "Contar con el equipo adecuado es esencial para la seguridad de la brigada. Esto…"
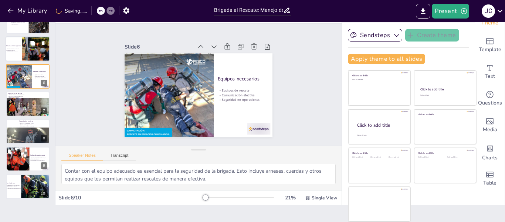
scroll to position [0, 0]
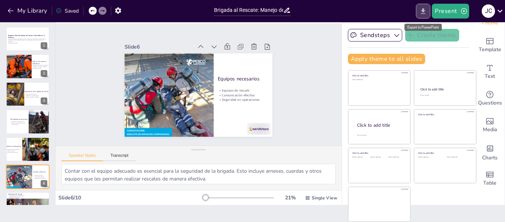
click at [424, 8] on icon "Export to PowerPoint" at bounding box center [424, 11] width 8 height 8
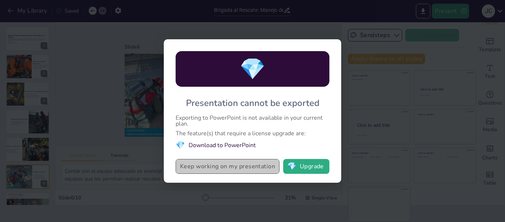
click at [261, 165] on button "Keep working on my presentation" at bounding box center [228, 166] width 104 height 15
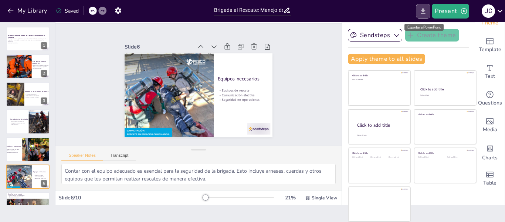
click at [425, 7] on icon "Export to PowerPoint" at bounding box center [424, 11] width 8 height 8
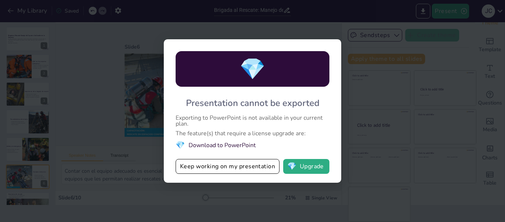
drag, startPoint x: 185, startPoint y: 101, endPoint x: 246, endPoint y: 137, distance: 70.5
click at [246, 137] on div "💎 Presentation cannot be exported Exporting to PowerPoint is not available in y…" at bounding box center [253, 110] width 178 height 143
click at [402, 105] on div "💎 Presentation cannot be exported Exporting to PowerPoint is not available in y…" at bounding box center [252, 111] width 505 height 222
click at [248, 163] on button "Keep working on my presentation" at bounding box center [228, 166] width 104 height 15
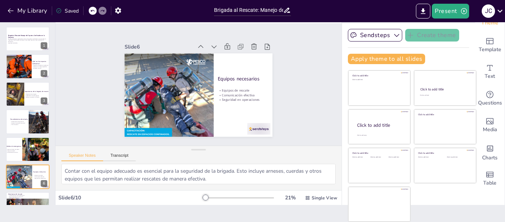
click at [342, 105] on div "Sendsteps Create theme Apply theme to all slides Click to add title Click to ad…" at bounding box center [408, 114] width 133 height 182
click at [421, 9] on icon "Export to PowerPoint" at bounding box center [424, 11] width 8 height 8
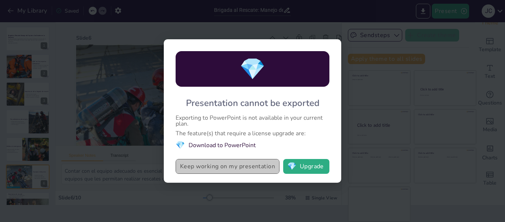
click at [255, 163] on button "Keep working on my presentation" at bounding box center [228, 166] width 104 height 15
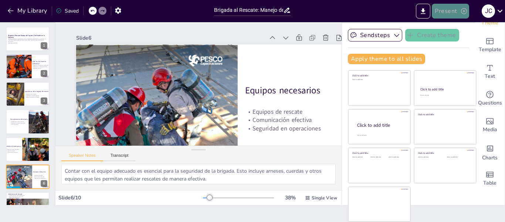
click at [456, 11] on button "Present" at bounding box center [450, 11] width 37 height 15
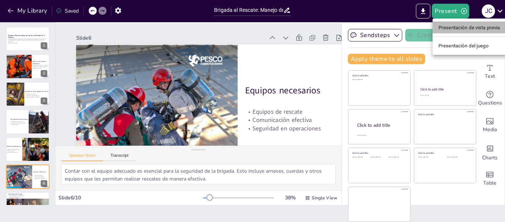
click at [459, 25] on font "Presentación de vista previa" at bounding box center [470, 28] width 62 height 6
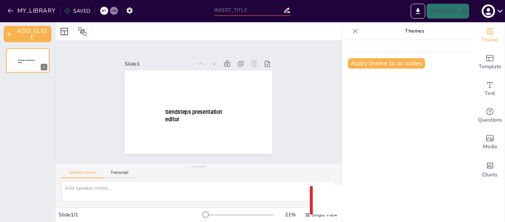
type input "Brigada al Rescate: Manejo de Espacios Confinados en la Empresa"
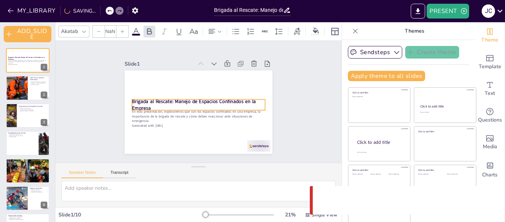
type input "48"
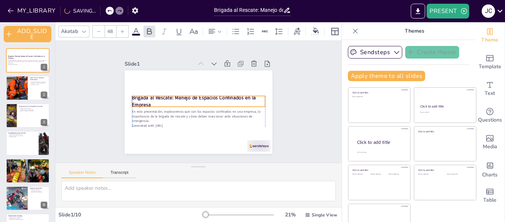
click at [164, 94] on strong "Brigada al Rescate: Manejo de Espacios Confinados en la Empresa" at bounding box center [194, 101] width 124 height 14
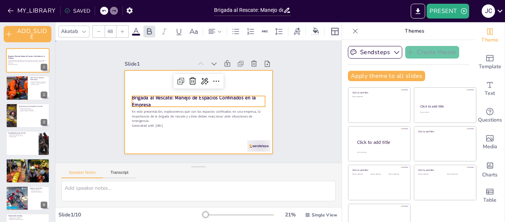
click at [181, 131] on div at bounding box center [199, 111] width 148 height 83
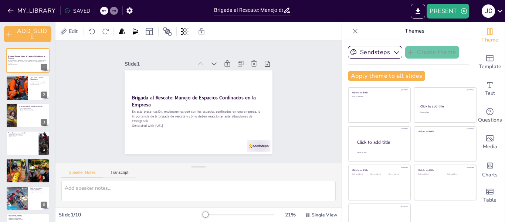
click at [284, 109] on div "Slide 1 Brigada al Rescate: Manejo de Espacios Confinados en la Empresa En esta…" at bounding box center [198, 102] width 189 height 104
click at [498, 7] on icon at bounding box center [500, 11] width 10 height 10
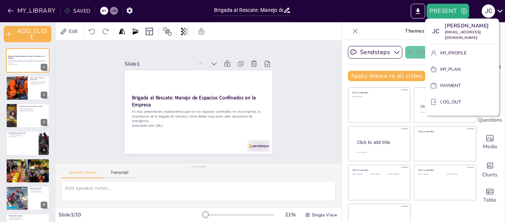
click at [367, 28] on div at bounding box center [252, 111] width 505 height 222
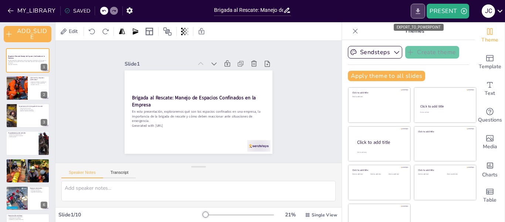
click at [416, 6] on button "EXPORT_TO_POWERPOINT" at bounding box center [418, 11] width 14 height 15
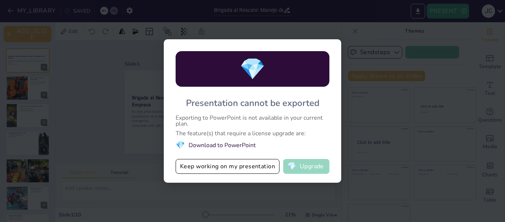
click at [291, 170] on span "💎" at bounding box center [291, 165] width 9 height 7
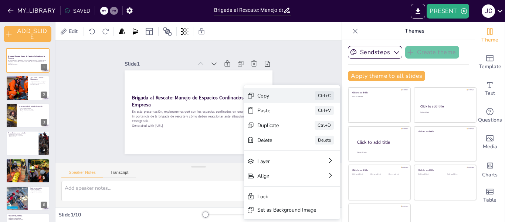
click at [258, 95] on div "Copy" at bounding box center [276, 95] width 37 height 7
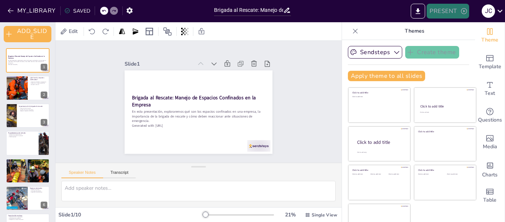
click at [446, 16] on button "PRESENT" at bounding box center [448, 11] width 42 height 15
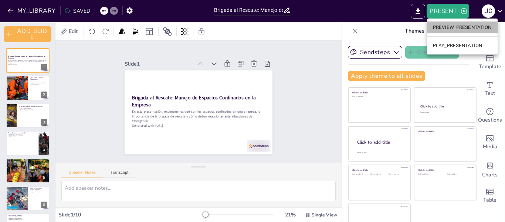
click at [452, 26] on li "PREVIEW_PRESENTATION" at bounding box center [462, 27] width 71 height 12
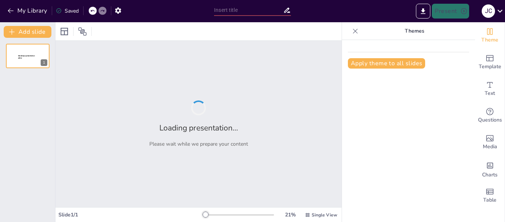
type input "Brigada al Rescate: Manejo de Espacios Confinados en la Empresa"
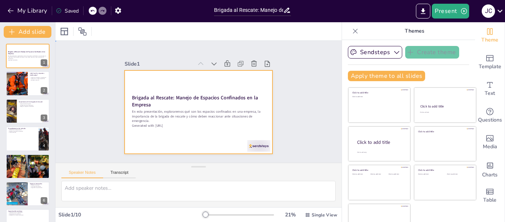
click at [145, 129] on div at bounding box center [192, 110] width 169 height 154
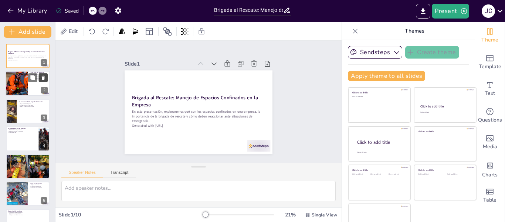
click at [41, 79] on icon at bounding box center [43, 77] width 5 height 5
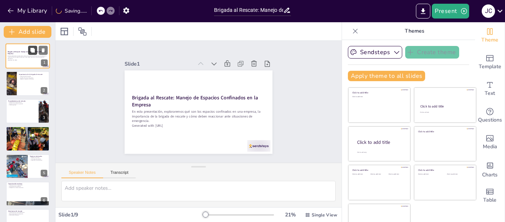
click at [30, 50] on icon at bounding box center [32, 50] width 5 height 5
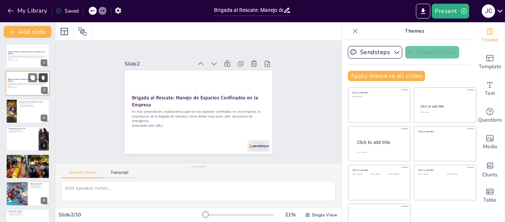
click at [44, 75] on icon at bounding box center [43, 77] width 5 height 5
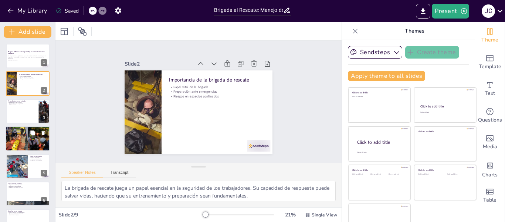
click at [26, 131] on p "Respuesta rápida" at bounding box center [28, 130] width 40 height 1
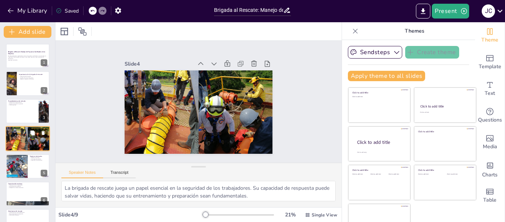
type textarea "Es crucial que la brigada reconozca las señales de emergencia para poder actuar…"
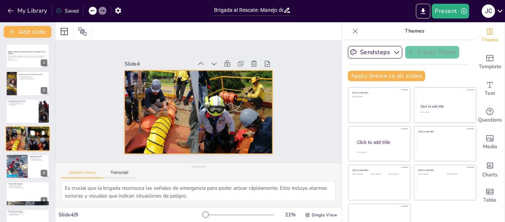
scroll to position [9, 0]
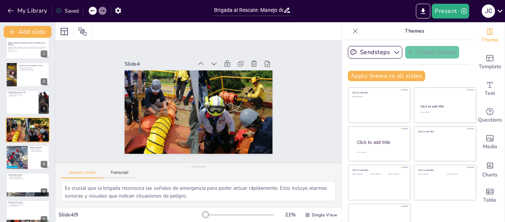
click at [90, 11] on div at bounding box center [93, 11] width 8 height 8
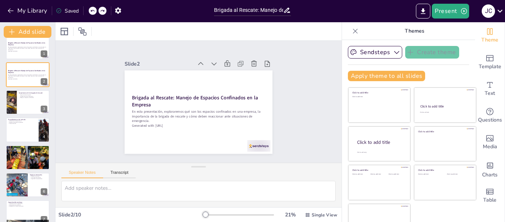
click at [90, 11] on div at bounding box center [93, 11] width 8 height 8
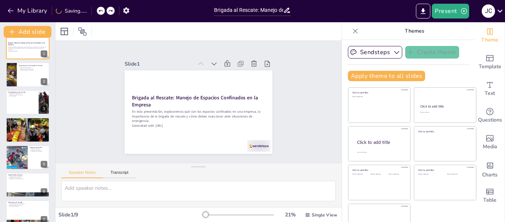
click at [90, 11] on div "My Library Saving......" at bounding box center [66, 10] width 133 height 13
click at [92, 10] on icon at bounding box center [93, 11] width 4 height 2
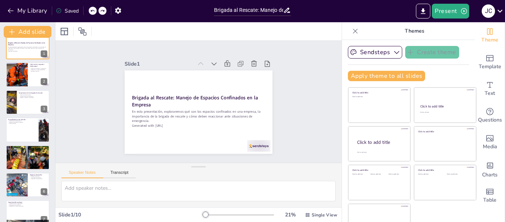
click at [92, 10] on icon at bounding box center [93, 11] width 4 height 2
click at [94, 10] on icon at bounding box center [93, 11] width 4 height 2
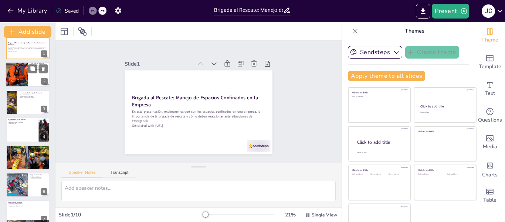
click at [31, 80] on div at bounding box center [28, 74] width 44 height 25
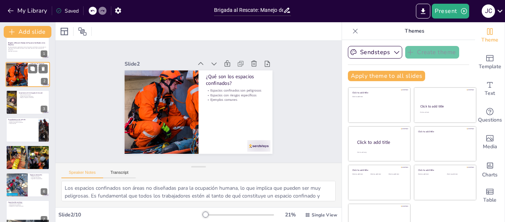
scroll to position [0, 0]
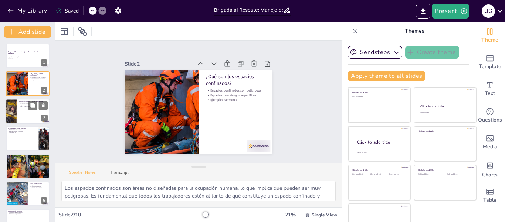
click at [30, 110] on div at bounding box center [28, 110] width 44 height 25
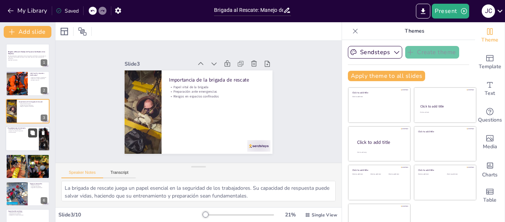
click at [30, 136] on button at bounding box center [32, 132] width 9 height 9
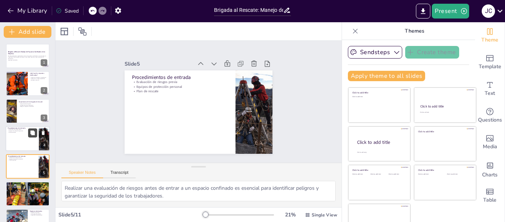
scroll to position [36, 0]
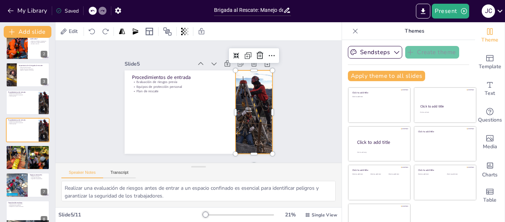
click at [230, 104] on div at bounding box center [245, 133] width 95 height 103
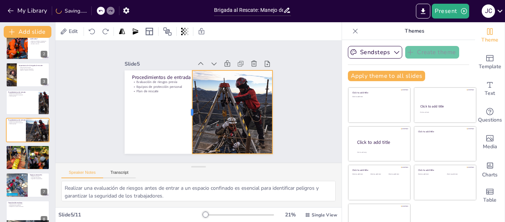
drag, startPoint x: 227, startPoint y: 108, endPoint x: 184, endPoint y: 117, distance: 44.3
click at [184, 117] on div at bounding box center [185, 98] width 75 height 47
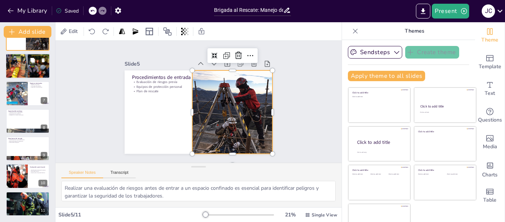
scroll to position [17, 0]
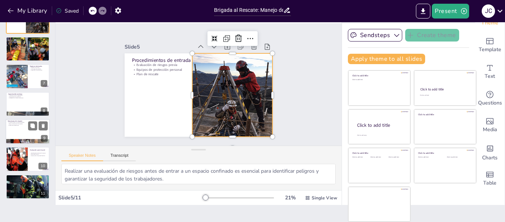
click at [14, 132] on div at bounding box center [28, 131] width 44 height 25
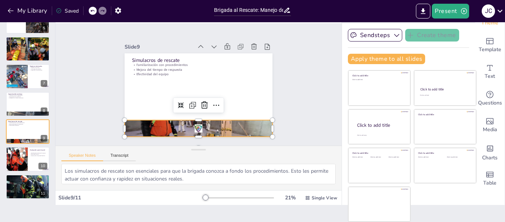
click at [191, 119] on div at bounding box center [155, 80] width 98 height 156
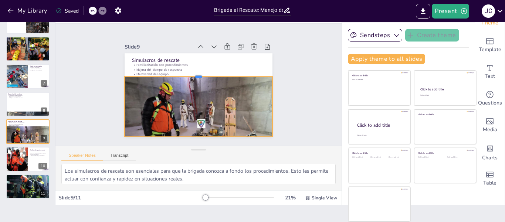
drag, startPoint x: 189, startPoint y: 116, endPoint x: 189, endPoint y: 73, distance: 43.3
click at [189, 73] on div at bounding box center [201, 73] width 146 height 37
click at [23, 94] on p "Importancia de la capacitación" at bounding box center [28, 94] width 40 height 1
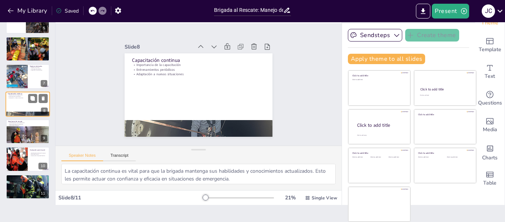
scroll to position [119, 0]
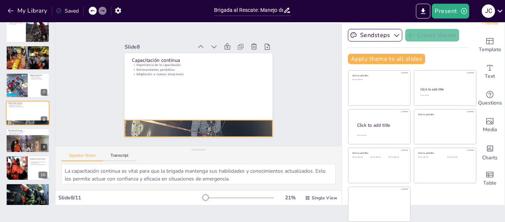
click at [176, 122] on div at bounding box center [180, 44] width 211 height 229
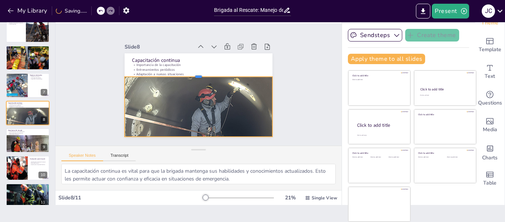
drag, startPoint x: 191, startPoint y: 116, endPoint x: 178, endPoint y: 73, distance: 45.3
click at [178, 73] on div at bounding box center [206, 77] width 114 height 104
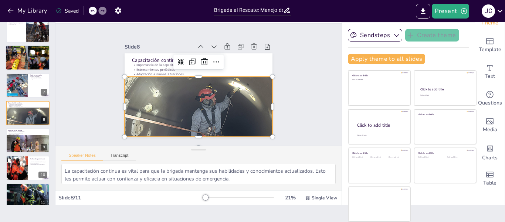
click at [26, 58] on div at bounding box center [27, 57] width 53 height 25
type textarea "Es crucial que la brigada reconozca las señales de emergencia para poder actuar…"
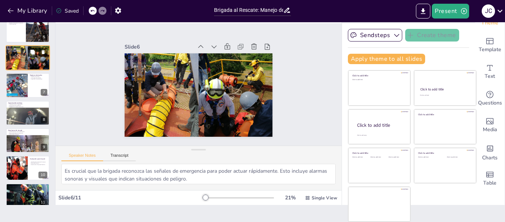
scroll to position [64, 0]
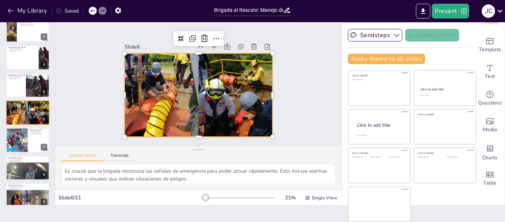
click at [152, 103] on div at bounding box center [189, 88] width 148 height 195
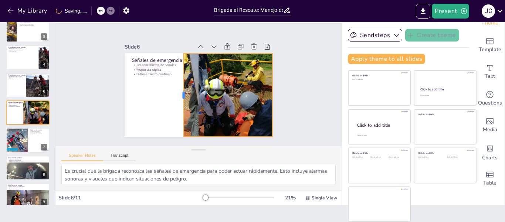
drag, startPoint x: 116, startPoint y: 93, endPoint x: 175, endPoint y: 88, distance: 59.4
click at [213, 88] on div at bounding box center [216, 74] width 6 height 83
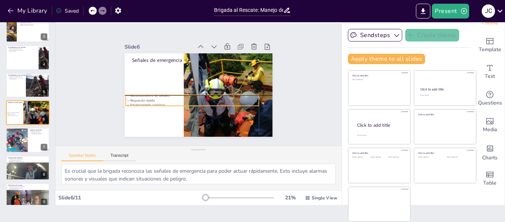
drag, startPoint x: 142, startPoint y: 70, endPoint x: 137, endPoint y: 98, distance: 28.8
click at [185, 98] on div "Reconocimiento de señales Respuesta rápida Entrenamiento continuo" at bounding box center [212, 95] width 54 height 131
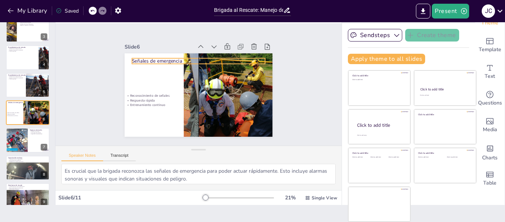
type input "48"
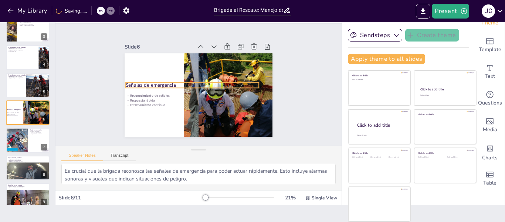
drag, startPoint x: 139, startPoint y: 57, endPoint x: 130, endPoint y: 81, distance: 25.3
click at [172, 81] on p "Señales de emergencia" at bounding box center [196, 78] width 48 height 129
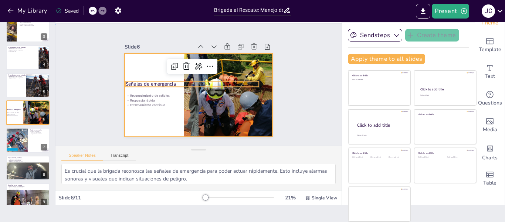
click at [133, 109] on div at bounding box center [194, 94] width 169 height 136
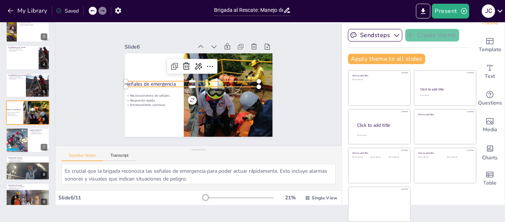
type input "48"
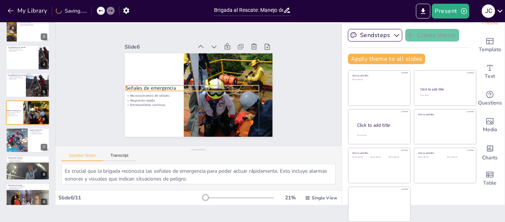
click at [192, 84] on p "Señales de emergencia" at bounding box center [195, 78] width 7 height 133
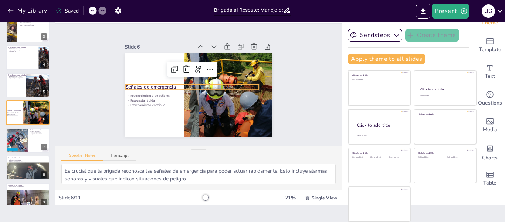
click at [92, 105] on div "Slide 1 Brigada al Rescate: Manejo de Espacios Confinados en la Empresa En esta…" at bounding box center [199, 84] width 282 height 294
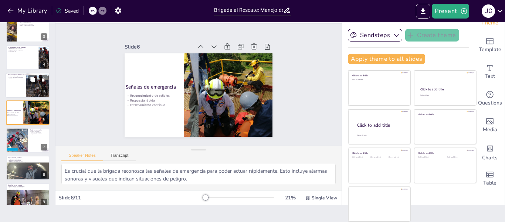
click at [25, 97] on div at bounding box center [28, 85] width 44 height 25
type textarea "Realizar una evaluación de riesgos antes de entrar a un espacio confinado es es…"
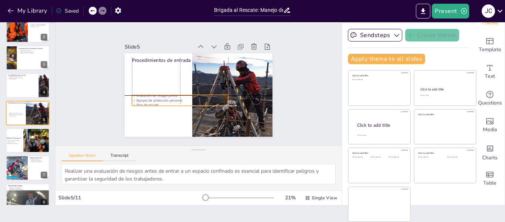
drag, startPoint x: 147, startPoint y: 68, endPoint x: 146, endPoint y: 97, distance: 29.2
click at [146, 97] on p "Equipos de protección personal" at bounding box center [176, 91] width 90 height 43
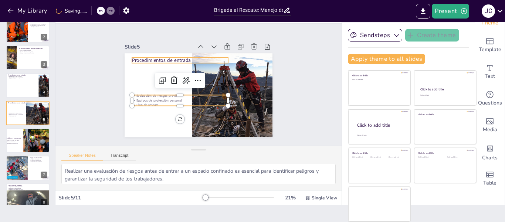
type input "48"
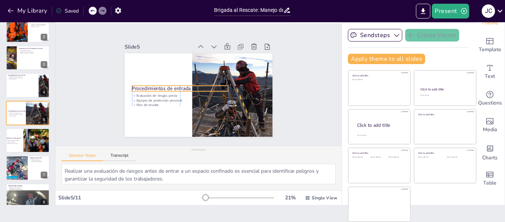
drag, startPoint x: 142, startPoint y: 60, endPoint x: 140, endPoint y: 88, distance: 28.2
click at [140, 88] on p "Procedimientos de entrada" at bounding box center [180, 78] width 87 height 54
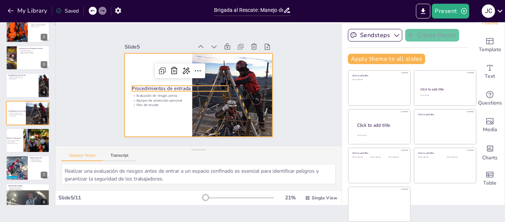
click at [131, 64] on div at bounding box center [190, 90] width 146 height 170
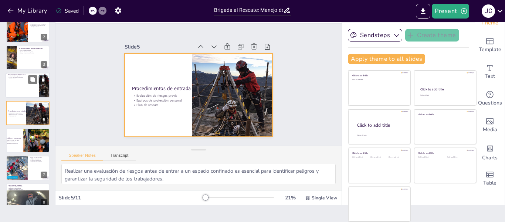
click at [17, 88] on div at bounding box center [28, 85] width 44 height 25
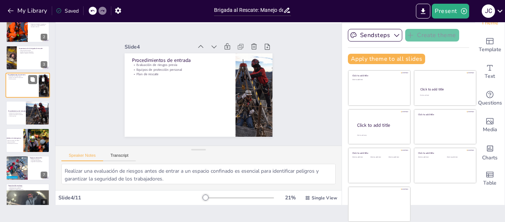
scroll to position [9, 0]
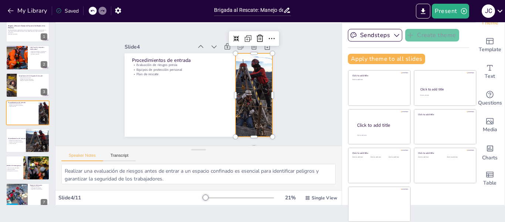
click at [232, 89] on div at bounding box center [228, 132] width 106 height 105
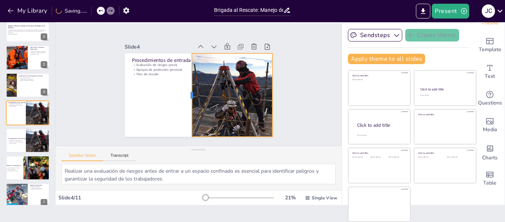
drag, startPoint x: 226, startPoint y: 92, endPoint x: 182, endPoint y: 95, distance: 44.1
click at [182, 95] on div at bounding box center [186, 91] width 31 height 81
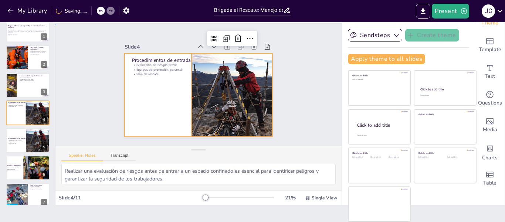
click at [166, 97] on div at bounding box center [188, 82] width 112 height 162
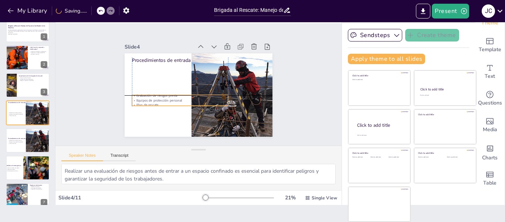
drag, startPoint x: 146, startPoint y: 64, endPoint x: 145, endPoint y: 96, distance: 31.5
click at [175, 96] on p "Equipos de protección personal" at bounding box center [187, 63] width 24 height 95
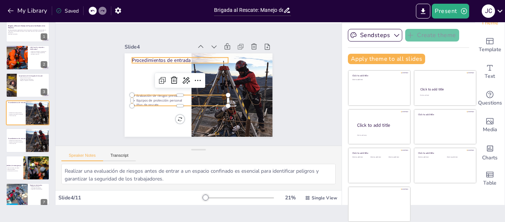
click at [171, 55] on p "Procedimientos de entrada" at bounding box center [174, 103] width 7 height 96
type input "48"
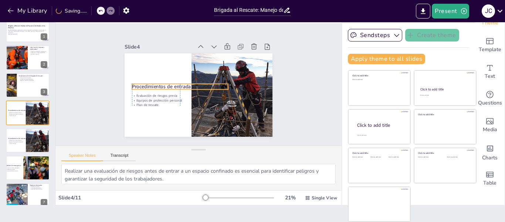
drag, startPoint x: 141, startPoint y: 55, endPoint x: 141, endPoint y: 81, distance: 26.3
click at [141, 81] on p "Procedimientos de entrada" at bounding box center [181, 81] width 94 height 36
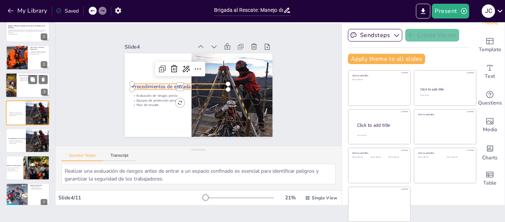
click at [21, 85] on div at bounding box center [28, 85] width 44 height 25
type textarea "La brigada de rescate juega un papel esencial en la seguridad de los trabajador…"
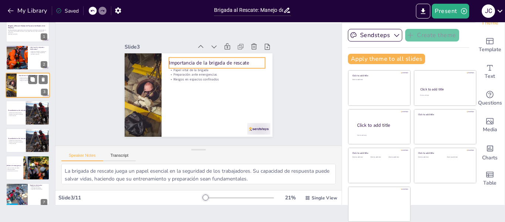
scroll to position [0, 0]
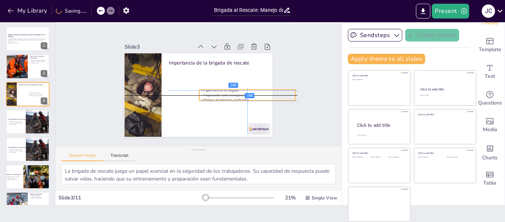
drag, startPoint x: 185, startPoint y: 74, endPoint x: 218, endPoint y: 93, distance: 37.6
click at [195, 93] on div "Papel vital de la brigada Preparación ante emergencias Riesgos en espacios conf…" at bounding box center [183, 132] width 24 height 97
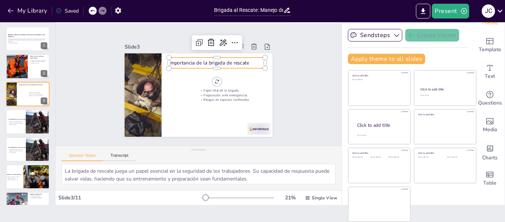
type input "48"
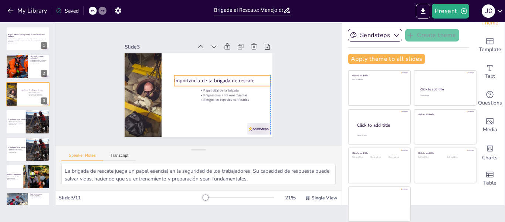
drag, startPoint x: 187, startPoint y: 59, endPoint x: 190, endPoint y: 77, distance: 17.9
click at [190, 77] on p "Importancia de la brigada de rescate" at bounding box center [218, 99] width 70 height 76
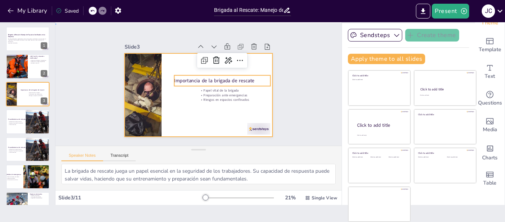
click at [177, 105] on div at bounding box center [192, 92] width 166 height 161
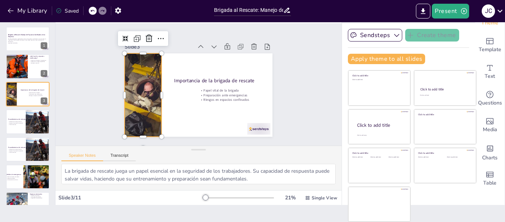
click at [166, 100] on div at bounding box center [215, 139] width 98 height 150
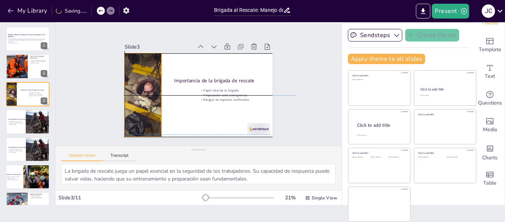
click at [152, 90] on div at bounding box center [200, 28] width 111 height 157
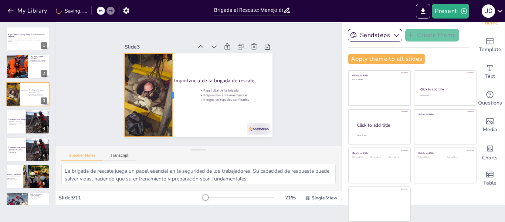
drag, startPoint x: 154, startPoint y: 90, endPoint x: 165, endPoint y: 90, distance: 11.1
click at [173, 90] on div at bounding box center [176, 94] width 6 height 83
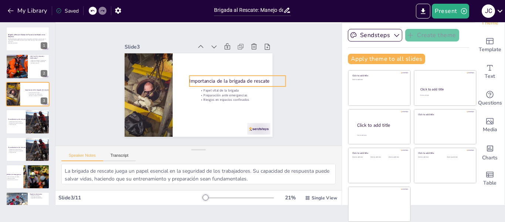
drag, startPoint x: 184, startPoint y: 79, endPoint x: 199, endPoint y: 80, distance: 14.8
click at [199, 80] on p "Importancia de la brigada de rescate" at bounding box center [190, 46] width 17 height 97
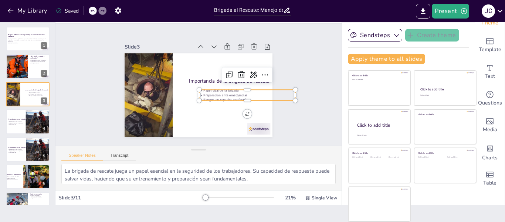
type input "32"
drag, startPoint x: 201, startPoint y: 89, endPoint x: 189, endPoint y: 86, distance: 11.5
click at [189, 86] on p "Papel vital de la brigada" at bounding box center [216, 119] width 60 height 81
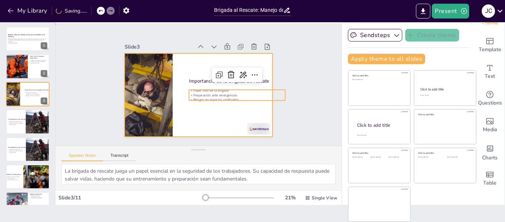
click at [186, 105] on div at bounding box center [188, 84] width 98 height 156
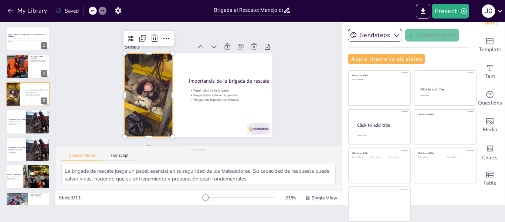
click at [156, 104] on div at bounding box center [171, 34] width 123 height 161
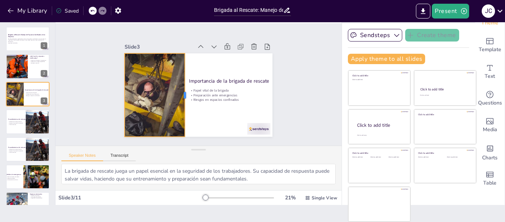
drag, startPoint x: 165, startPoint y: 94, endPoint x: 177, endPoint y: 94, distance: 12.2
click at [177, 94] on div at bounding box center [184, 88] width 47 height 75
click at [25, 63] on div at bounding box center [16, 66] width 53 height 25
type textarea "Los espacios confinados son áreas no diseñadas para la ocupación humana, lo que…"
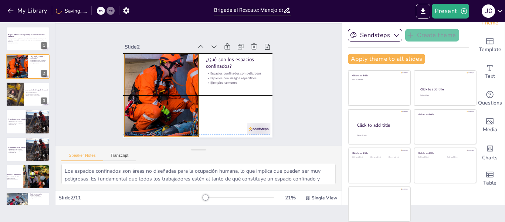
click at [167, 87] on div at bounding box center [162, 94] width 176 height 83
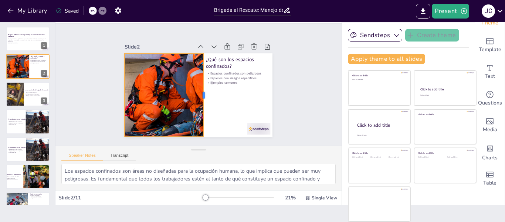
drag, startPoint x: 191, startPoint y: 91, endPoint x: 196, endPoint y: 92, distance: 5.3
click at [196, 92] on div at bounding box center [198, 98] width 60 height 66
click at [21, 44] on div at bounding box center [28, 38] width 44 height 25
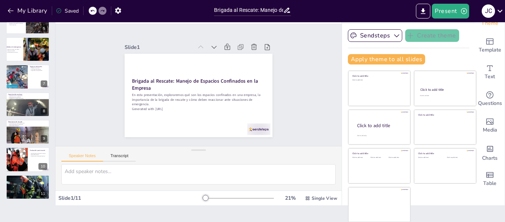
scroll to position [17, 0]
click at [28, 157] on div at bounding box center [38, 153] width 20 height 9
type textarea "La evaluación post-rescate es crucial para identificar qué se puede mejorar en …"
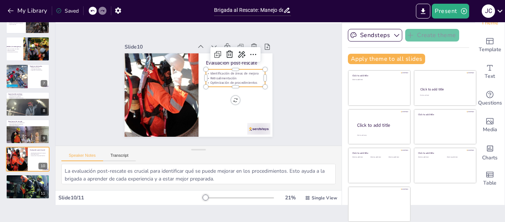
click at [210, 91] on p "Optimización de procedimientos" at bounding box center [204, 120] width 11 height 59
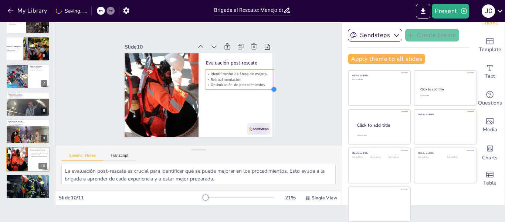
drag, startPoint x: 256, startPoint y: 84, endPoint x: 259, endPoint y: 87, distance: 3.9
click at [259, 87] on div "Evaluación post-rescate Identificación de áreas de mejora Retroalimentación Opt…" at bounding box center [194, 93] width 170 height 146
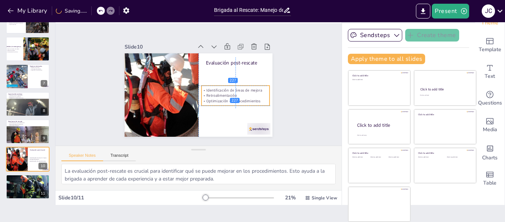
drag, startPoint x: 237, startPoint y: 76, endPoint x: 230, endPoint y: 95, distance: 20.1
click at [230, 95] on p "Retroalimentación" at bounding box center [225, 112] width 61 height 38
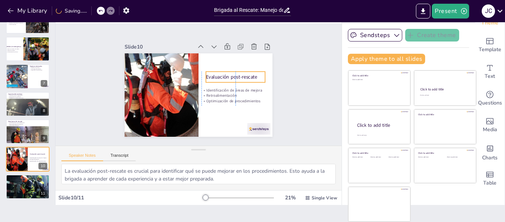
drag, startPoint x: 203, startPoint y: 60, endPoint x: 200, endPoint y: 74, distance: 14.3
click at [206, 84] on p "Evaluación post-rescate" at bounding box center [226, 110] width 40 height 52
type input "50.4"
drag, startPoint x: 197, startPoint y: 67, endPoint x: 194, endPoint y: 70, distance: 3.9
click at [208, 75] on div at bounding box center [212, 79] width 9 height 9
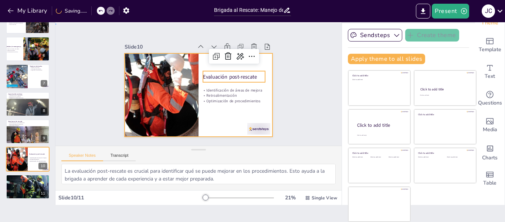
click at [208, 105] on div at bounding box center [189, 81] width 125 height 166
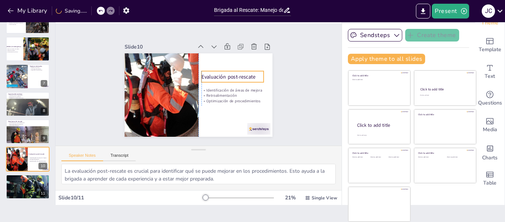
click at [204, 80] on p "Evaluación post-rescate" at bounding box center [225, 107] width 43 height 54
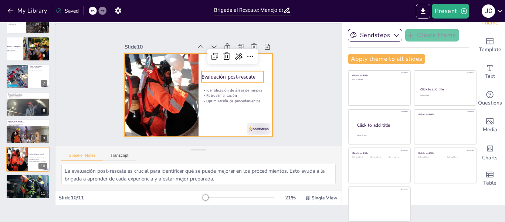
click at [198, 117] on div at bounding box center [188, 86] width 98 height 156
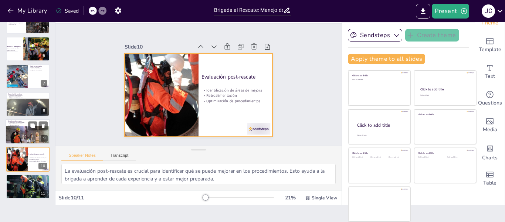
click at [20, 125] on p "Efectividad del equipo" at bounding box center [28, 124] width 40 height 1
type textarea "Los simulacros de rescate son esenciales para que la brigada conozca a fondo lo…"
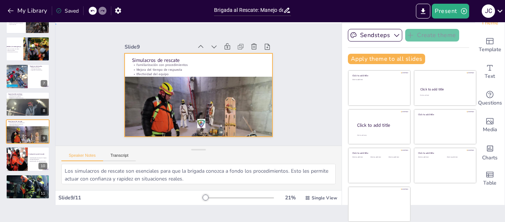
click at [117, 51] on div at bounding box center [192, 93] width 169 height 154
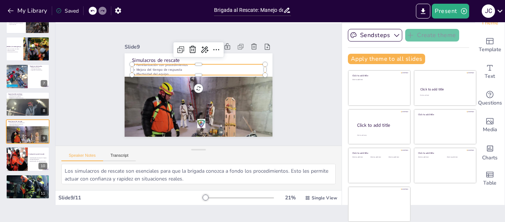
click at [174, 64] on p "Familiarización con procedimientos" at bounding box center [215, 73] width 82 height 111
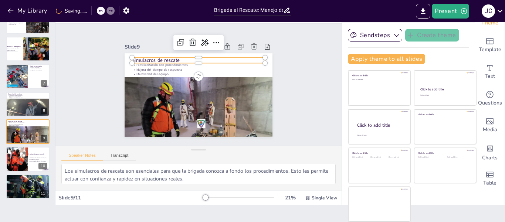
click at [157, 58] on p "Simulacros de rescate" at bounding box center [213, 65] width 112 height 84
type input "48"
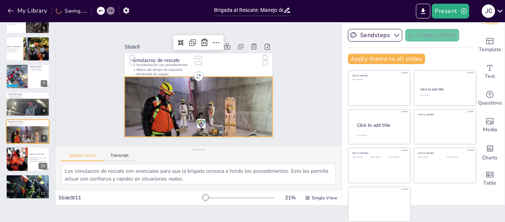
click at [157, 112] on div at bounding box center [160, 78] width 123 height 169
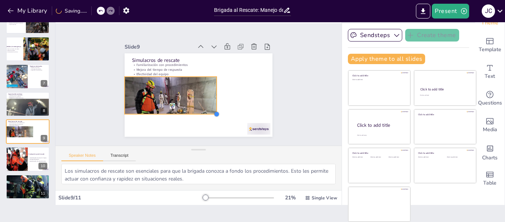
drag, startPoint x: 265, startPoint y: 136, endPoint x: 168, endPoint y: 113, distance: 99.5
click at [168, 113] on div "Simulacros de rescate Familiarización con procedimientos Mejora del tiempo de r…" at bounding box center [188, 84] width 83 height 148
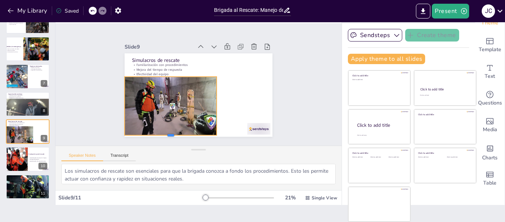
drag, startPoint x: 163, startPoint y: 112, endPoint x: 158, endPoint y: 132, distance: 20.9
click at [158, 132] on div at bounding box center [145, 111] width 78 height 59
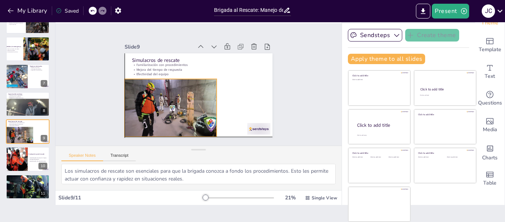
click at [158, 118] on div at bounding box center [166, 98] width 109 height 85
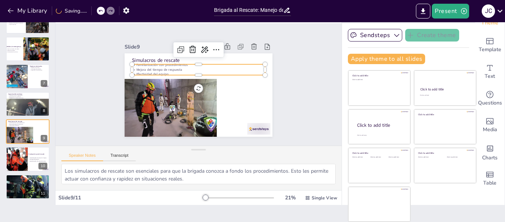
click at [155, 70] on p "Efectividad del equipo" at bounding box center [206, 76] width 102 height 92
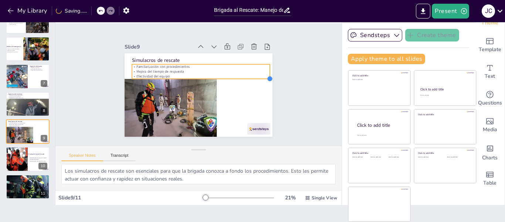
click at [253, 71] on div "Simulacros de rescate Familiarización con procedimientos Mejora del tiempo de r…" at bounding box center [194, 93] width 170 height 146
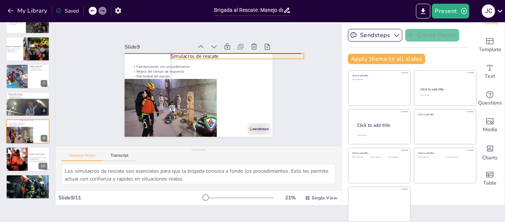
drag, startPoint x: 164, startPoint y: 56, endPoint x: 201, endPoint y: 52, distance: 36.5
click at [206, 52] on p "Simulacros de rescate" at bounding box center [242, 103] width 73 height 119
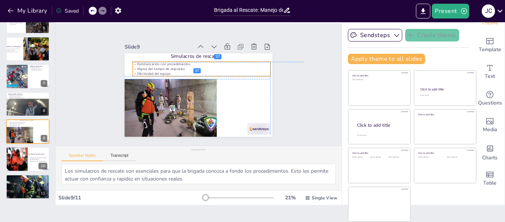
click at [205, 68] on p "Mejora del tiempo de respuesta" at bounding box center [214, 86] width 19 height 138
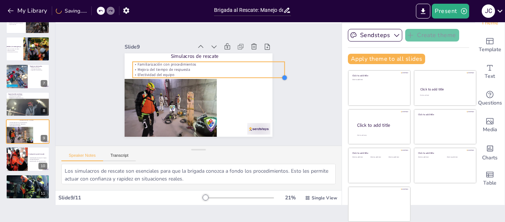
type input "36.6"
drag, startPoint x: 262, startPoint y: 72, endPoint x: 267, endPoint y: 74, distance: 4.7
click at [267, 74] on div "Slide 1 Brigada al Rescate: Manejo de Espacios Confinados en la Empresa En esta…" at bounding box center [198, 84] width 195 height 214
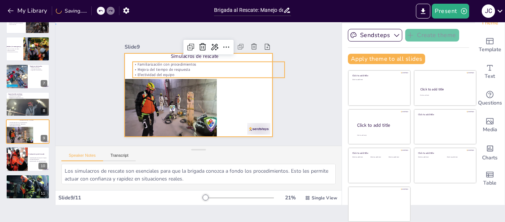
click at [209, 94] on div at bounding box center [190, 90] width 154 height 169
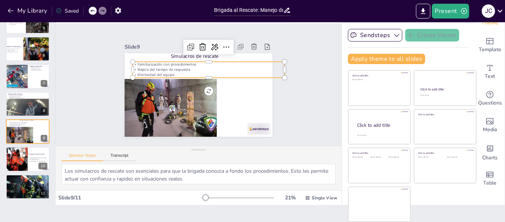
type input "36.6"
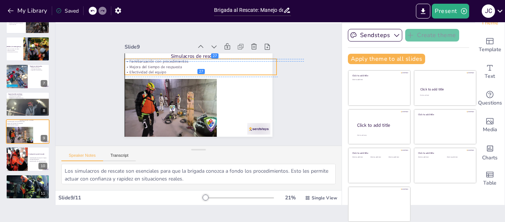
drag, startPoint x: 151, startPoint y: 67, endPoint x: 145, endPoint y: 65, distance: 7.0
click at [145, 65] on p "Mejora del tiempo de respuesta" at bounding box center [209, 70] width 134 height 81
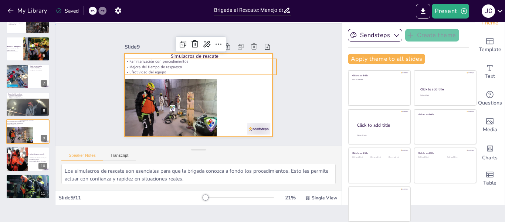
click at [232, 106] on div at bounding box center [194, 94] width 169 height 136
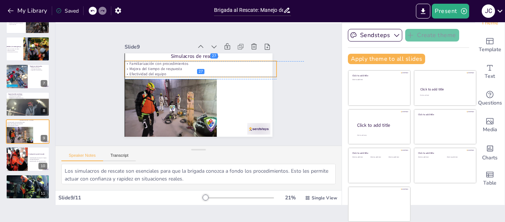
click at [198, 69] on p "Efectividad del equipo" at bounding box center [208, 88] width 21 height 152
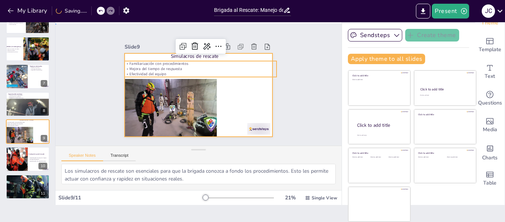
click at [232, 96] on div at bounding box center [194, 76] width 170 height 146
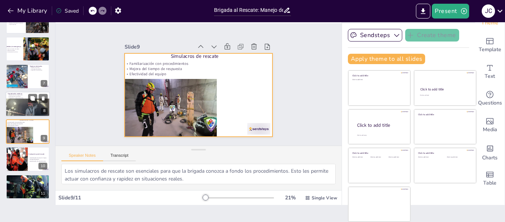
click at [14, 109] on div at bounding box center [28, 114] width 44 height 56
type textarea "La capacitación continua es vital para que la brigada mantenga sus habilidades …"
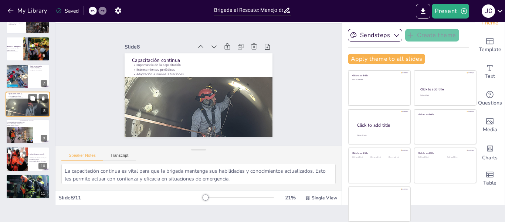
scroll to position [119, 0]
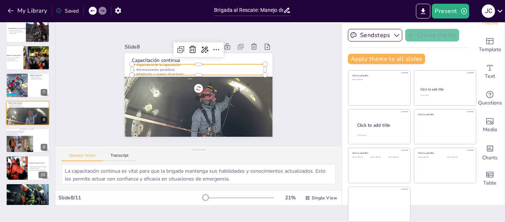
click at [209, 63] on p "Importancia de la capacitación" at bounding box center [218, 82] width 18 height 133
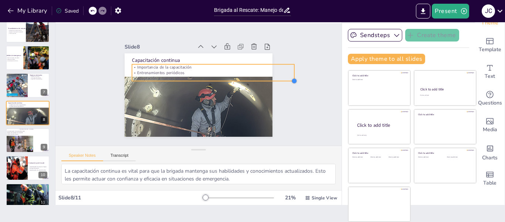
type input "39"
drag, startPoint x: 256, startPoint y: 72, endPoint x: 285, endPoint y: 73, distance: 29.2
click at [285, 73] on div "Slide 1 Brigada al Rescate: Manejo de Espacios Confinados en la Empresa En esta…" at bounding box center [198, 84] width 195 height 214
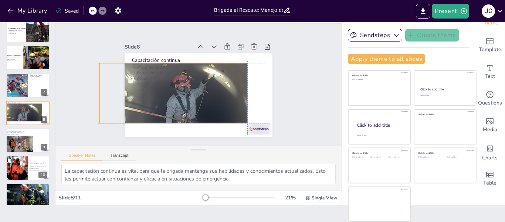
drag, startPoint x: 215, startPoint y: 111, endPoint x: 188, endPoint y: 95, distance: 30.8
click at [188, 95] on div at bounding box center [188, 121] width 211 height 229
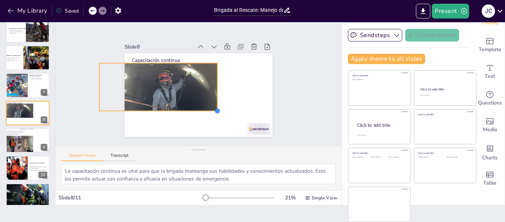
drag, startPoint x: 239, startPoint y: 121, endPoint x: 209, endPoint y: 108, distance: 32.6
click at [183, 108] on div at bounding box center [179, 110] width 7 height 7
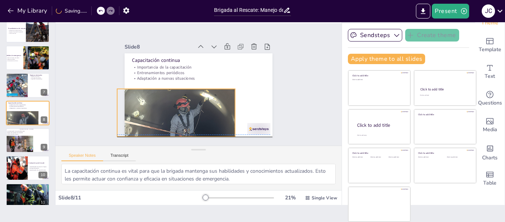
drag, startPoint x: 169, startPoint y: 88, endPoint x: 187, endPoint y: 111, distance: 28.7
click at [187, 111] on div at bounding box center [150, 67] width 159 height 133
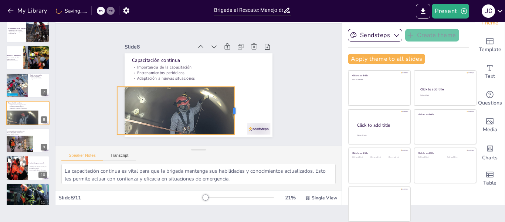
drag, startPoint x: 227, startPoint y: 105, endPoint x: 226, endPoint y: 99, distance: 6.0
click at [226, 72] on div at bounding box center [238, 59] width 46 height 25
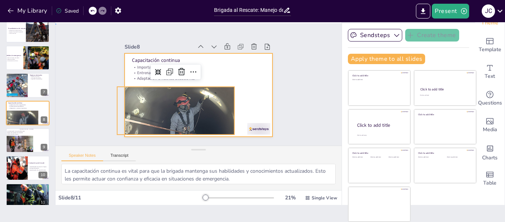
click at [234, 99] on div at bounding box center [191, 78] width 161 height 166
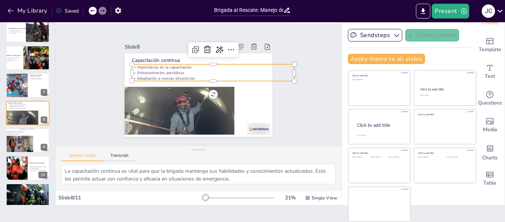
click at [173, 72] on p "Entrenamientos periódicos" at bounding box center [182, 74] width 55 height 156
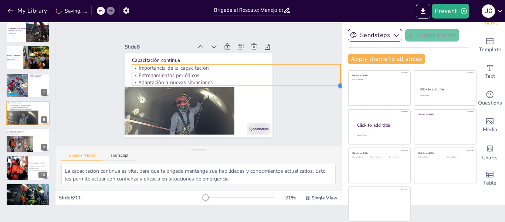
type input "50.2"
drag, startPoint x: 286, startPoint y: 78, endPoint x: 311, endPoint y: 83, distance: 25.3
click at [288, 83] on div "Slide 1 Brigada al Rescate: Manejo de Espacios Confinados en la Empresa En esta…" at bounding box center [199, 85] width 179 height 306
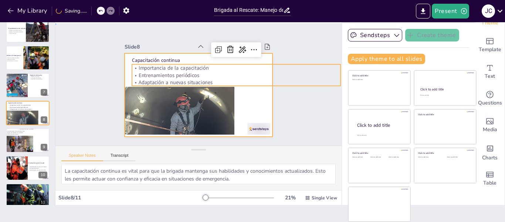
click at [251, 91] on div at bounding box center [189, 88] width 136 height 169
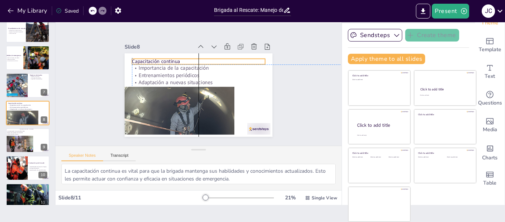
click at [169, 60] on p "Capacitación continua" at bounding box center [216, 69] width 94 height 104
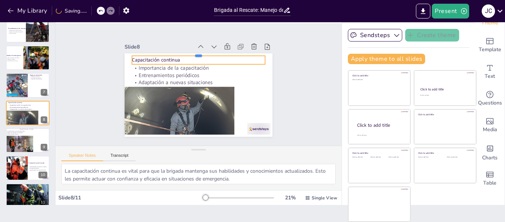
click at [195, 76] on div at bounding box center [183, 112] width 118 height 72
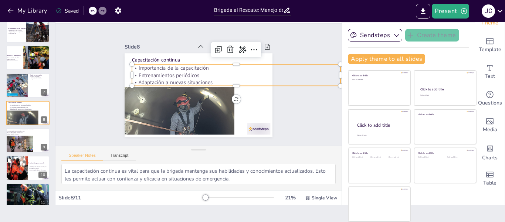
type input "50.2"
click at [228, 70] on p "Entrenamientos periódicos" at bounding box center [166, 63] width 145 height 160
click at [11, 86] on div at bounding box center [16, 85] width 25 height 25
type textarea "Contar con el equipo adecuado es esencial para la seguridad de la brigada. Esto…"
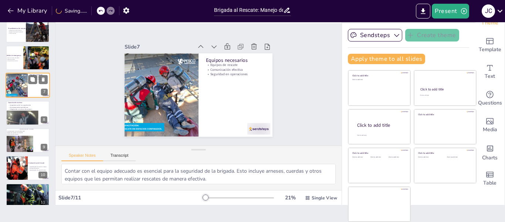
scroll to position [91, 0]
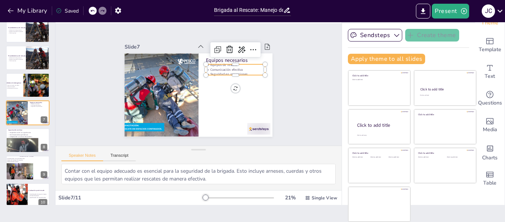
click at [219, 75] on p "Comunicación efectiva" at bounding box center [237, 94] width 51 height 38
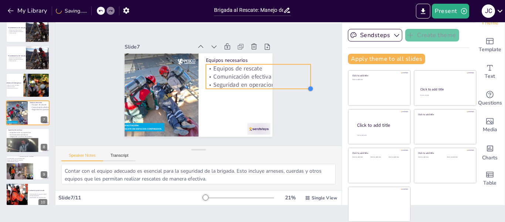
drag, startPoint x: 256, startPoint y: 73, endPoint x: 232, endPoint y: 81, distance: 25.4
click at [232, 81] on div "Equipos necesarios Equipos de rescate Comunicación efectiva Seguridad en operac…" at bounding box center [195, 94] width 166 height 125
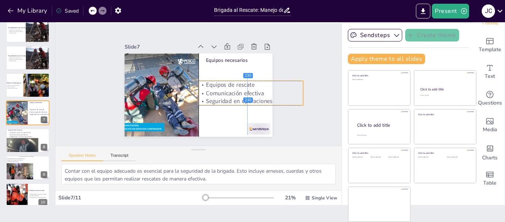
drag, startPoint x: 230, startPoint y: 74, endPoint x: 220, endPoint y: 88, distance: 17.7
click at [205, 81] on p "Comunicación efectiva" at bounding box center [157, 51] width 95 height 60
click at [217, 85] on p "Equipos de rescate" at bounding box center [215, 134] width 40 height 102
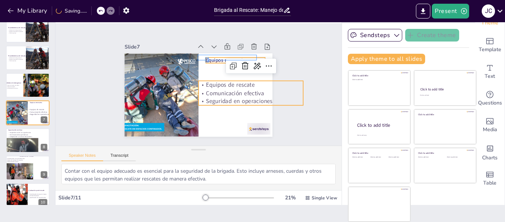
drag, startPoint x: 205, startPoint y: 62, endPoint x: 209, endPoint y: 57, distance: 6.6
click at [192, 57] on div "Equipos necesarios Equipos de rescate Comunicación efectiva Seguridad en operac…" at bounding box center [169, 74] width 46 height 141
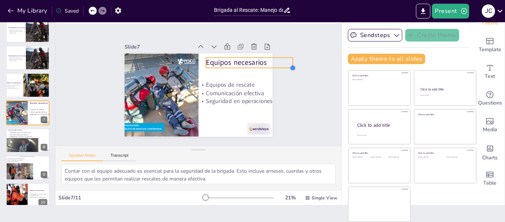
type input "70.4"
drag, startPoint x: 256, startPoint y: 58, endPoint x: 219, endPoint y: 60, distance: 37.1
click at [219, 60] on div "Equipos necesarios Equipos de rescate Comunicación efectiva Seguridad en operac…" at bounding box center [192, 92] width 166 height 161
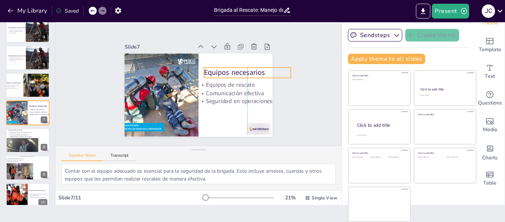
drag, startPoint x: 221, startPoint y: 61, endPoint x: 216, endPoint y: 71, distance: 11.6
click at [211, 92] on p "Equipos necesarios" at bounding box center [185, 132] width 52 height 80
drag, startPoint x: 215, startPoint y: 71, endPoint x: 218, endPoint y: 67, distance: 4.7
click at [218, 77] on p "Equipos necesarios" at bounding box center [240, 112] width 65 height 71
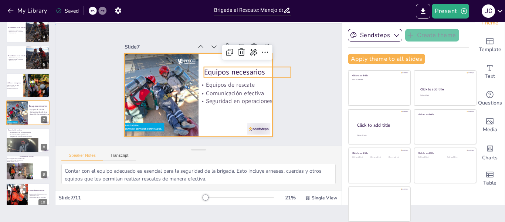
click at [213, 122] on div at bounding box center [189, 81] width 125 height 166
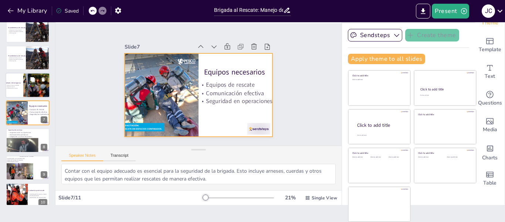
click at [15, 81] on div at bounding box center [28, 85] width 44 height 25
type textarea "Es crucial que la brigada reconozca las señales de emergencia para poder actuar…"
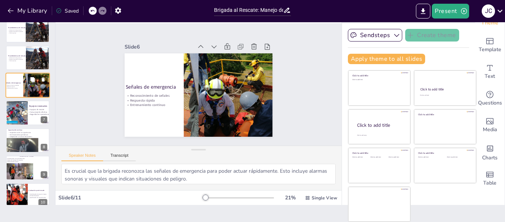
scroll to position [64, 0]
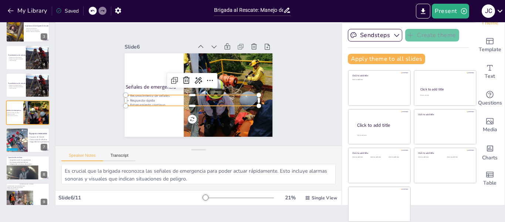
click at [166, 97] on p "Respuesta rápida" at bounding box center [207, 99] width 82 height 111
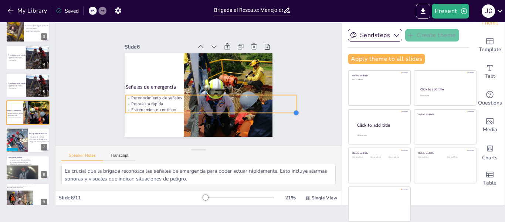
drag, startPoint x: 250, startPoint y: 102, endPoint x: 245, endPoint y: 105, distance: 6.0
click at [245, 105] on div "Señales de emergencia Reconocimiento de señales Respuesta rápida Entrenamiento …" at bounding box center [198, 74] width 156 height 98
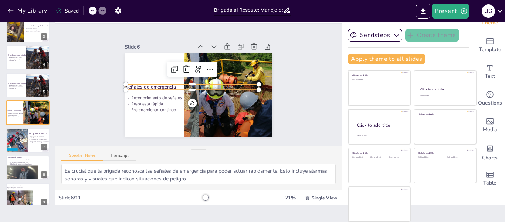
click at [134, 81] on div "Señales de emergencia Reconocimiento de señales Respuesta rápida Entrenamiento …" at bounding box center [206, 78] width 161 height 166
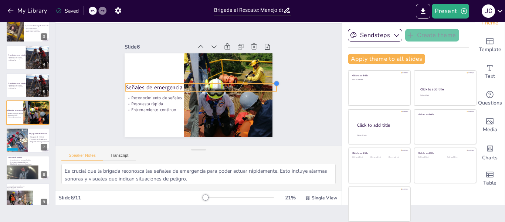
type input "54.4"
click at [254, 80] on div "Señales de emergencia Reconocimiento de señales Respuesta rápida Entrenamiento …" at bounding box center [192, 76] width 169 height 154
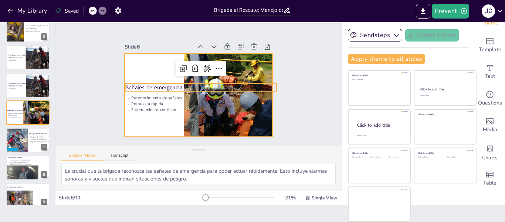
click at [161, 116] on div at bounding box center [190, 90] width 146 height 170
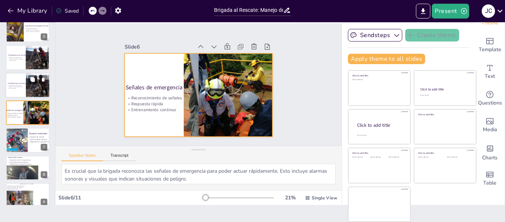
click at [9, 84] on p "Procedimientos de entrada" at bounding box center [22, 83] width 29 height 2
type textarea "Realizar una evaluación de riesgos antes de entrar a un espacio confinado es es…"
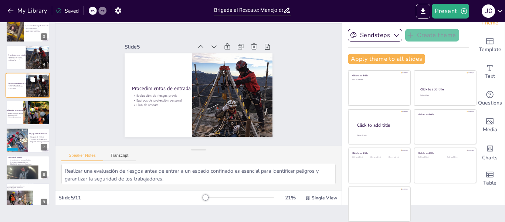
scroll to position [36, 0]
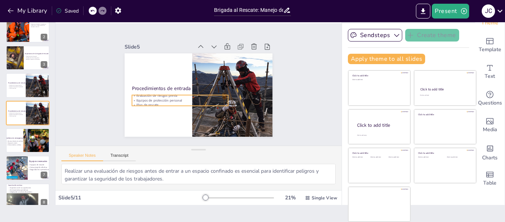
click at [141, 99] on p "Equipos de protección personal" at bounding box center [180, 100] width 96 height 4
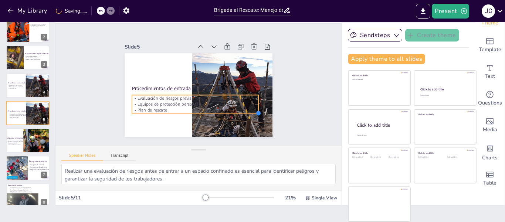
drag, startPoint x: 220, startPoint y: 102, endPoint x: 228, endPoint y: 106, distance: 8.9
click at [228, 106] on div "Procedimientos de entrada Evaluación de riesgos previa Equipos de protección pe…" at bounding box center [191, 92] width 161 height 166
type input "43.2"
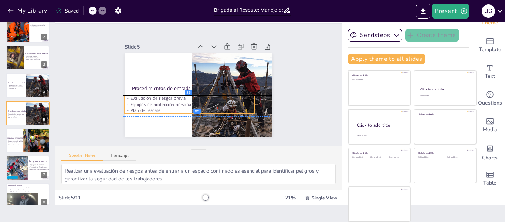
drag, startPoint x: 166, startPoint y: 104, endPoint x: 157, endPoint y: 105, distance: 8.6
click at [157, 105] on div "Evaluación de riesgos previa Equipos de protección personal Plan de rescate" at bounding box center [184, 68] width 70 height 126
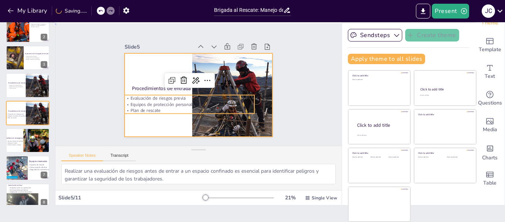
click at [157, 125] on div at bounding box center [190, 90] width 154 height 169
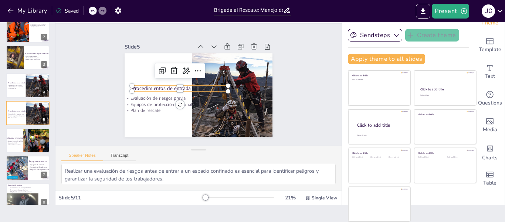
click at [187, 84] on p "Procedimientos de entrada" at bounding box center [210, 99] width 46 height 91
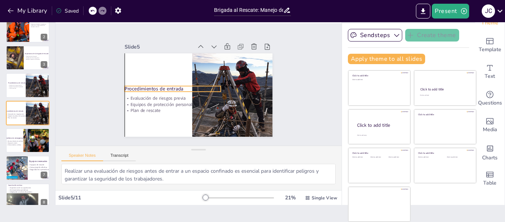
drag, startPoint x: 155, startPoint y: 85, endPoint x: 147, endPoint y: 85, distance: 8.1
click at [169, 85] on p "Procedimientos de entrada" at bounding box center [187, 61] width 36 height 94
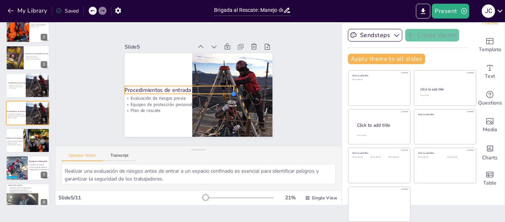
type input "54.4"
click at [216, 89] on div "Procedimientos de entrada Evaluación de riesgos previa Equipos de protección pe…" at bounding box center [192, 93] width 169 height 154
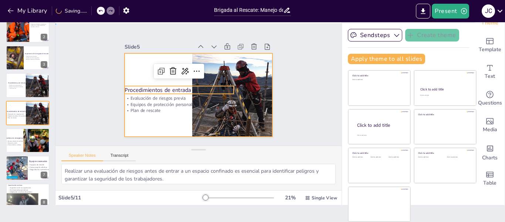
click at [149, 118] on div at bounding box center [188, 86] width 98 height 156
click at [119, 85] on div "Procedimientos de entrada Evaluación de riesgos previa Equipos de protección pe…" at bounding box center [192, 93] width 169 height 154
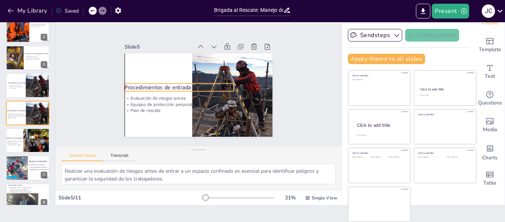
drag, startPoint x: 125, startPoint y: 87, endPoint x: 128, endPoint y: 84, distance: 3.9
click at [184, 84] on p "Procedimientos de entrada" at bounding box center [193, 65] width 19 height 109
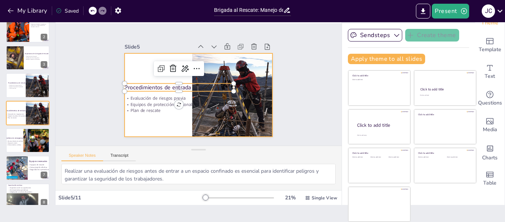
click at [141, 126] on div at bounding box center [199, 94] width 148 height 83
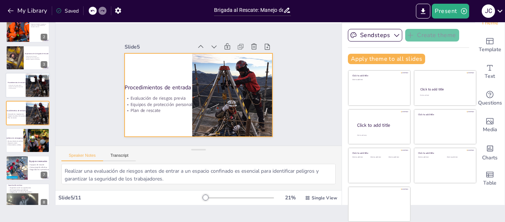
click at [19, 85] on p "Evaluación de riesgos previa" at bounding box center [22, 85] width 29 height 1
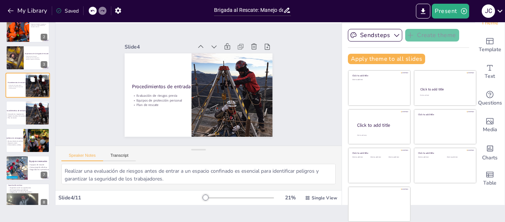
scroll to position [9, 0]
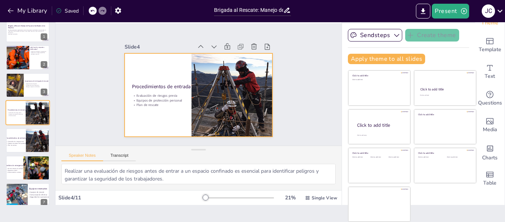
click at [18, 111] on div at bounding box center [28, 112] width 44 height 25
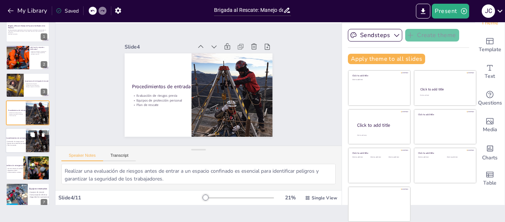
click at [24, 136] on div at bounding box center [28, 140] width 44 height 25
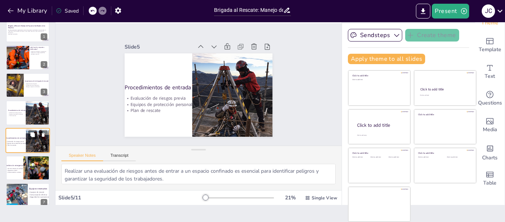
scroll to position [36, 0]
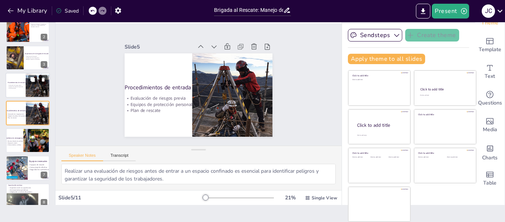
click at [42, 81] on icon at bounding box center [43, 79] width 5 height 5
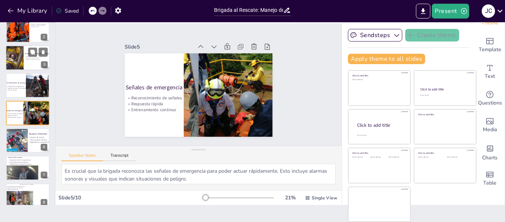
click at [20, 56] on div at bounding box center [11, 57] width 43 height 25
type textarea "La brigada de rescate juega un papel esencial en la seguridad de los trabajador…"
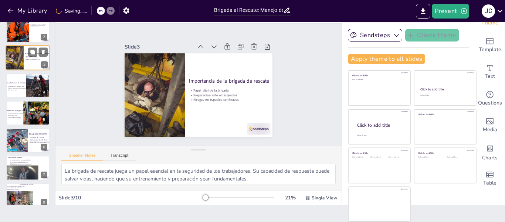
scroll to position [0, 0]
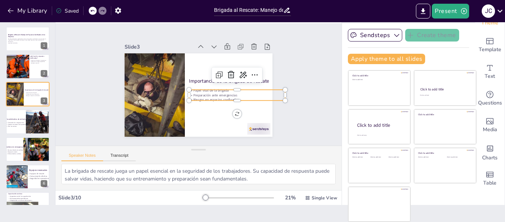
click at [216, 92] on p "Preparación ante emergencias" at bounding box center [201, 124] width 34 height 93
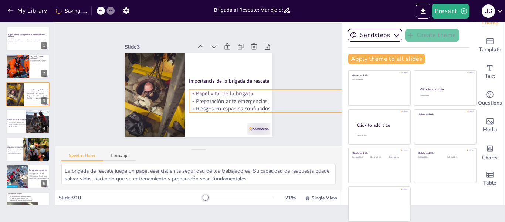
drag, startPoint x: 278, startPoint y: 97, endPoint x: 290, endPoint y: 104, distance: 14.2
click at [290, 104] on div "Slide 1 Brigada al Rescate: Manejo de Espacios Confinados en la Empresa En esta…" at bounding box center [198, 85] width 286 height 122
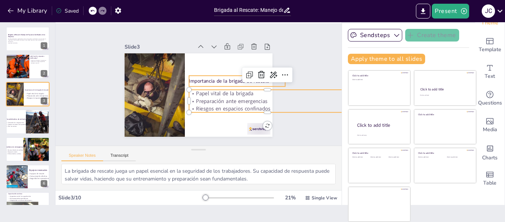
click at [215, 76] on p "Importancia de la brigada de rescate" at bounding box center [206, 122] width 17 height 97
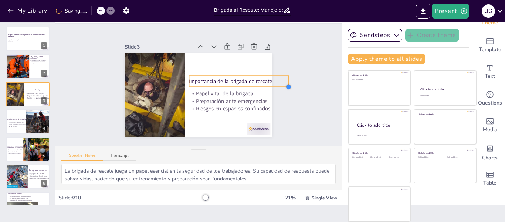
click at [278, 84] on div "Slide 1 Brigada al Rescate: Manejo de Espacios Confinados en la Empresa En esta…" at bounding box center [198, 84] width 207 height 141
type input "51.4"
drag, startPoint x: 256, startPoint y: 78, endPoint x: 251, endPoint y: 77, distance: 4.8
click at [209, 77] on p "Importancia de la brigada de rescate" at bounding box center [167, 62] width 81 height 74
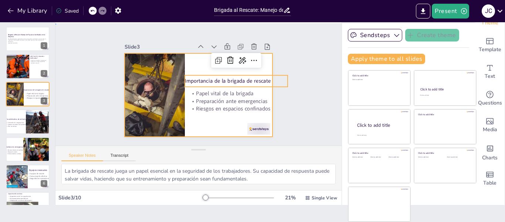
click at [194, 62] on div at bounding box center [201, 74] width 162 height 112
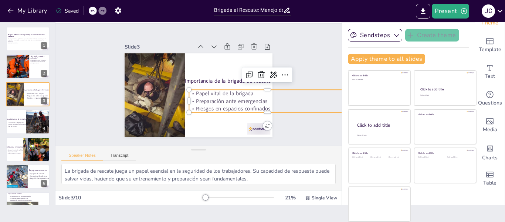
type input "52.2"
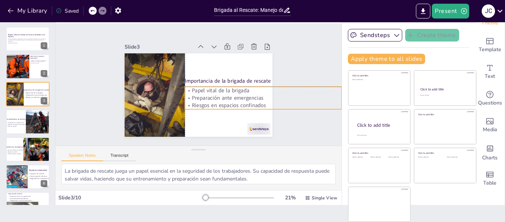
drag, startPoint x: 214, startPoint y: 98, endPoint x: 210, endPoint y: 97, distance: 4.5
click at [199, 97] on p "Preparación ante emergencias" at bounding box center [150, 129] width 98 height 131
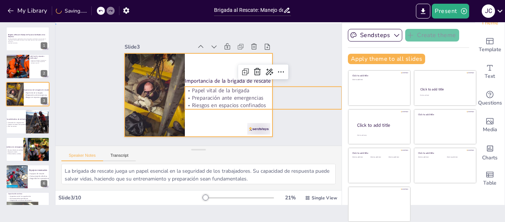
click at [210, 132] on div at bounding box center [190, 78] width 154 height 169
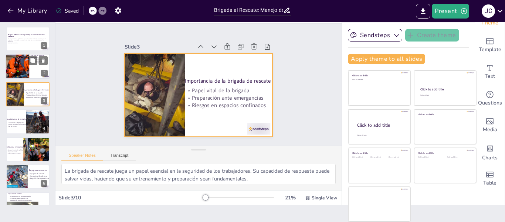
click at [17, 61] on div at bounding box center [16, 66] width 53 height 25
type textarea "Los espacios confinados son áreas no diseñadas para la ocupación humana, lo que…"
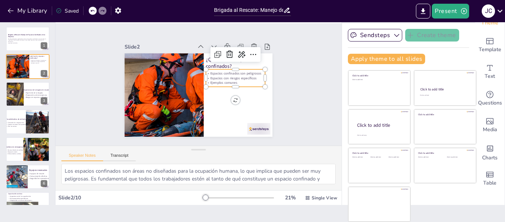
click at [219, 77] on p "Espacios con riesgos específicos" at bounding box center [236, 85] width 59 height 17
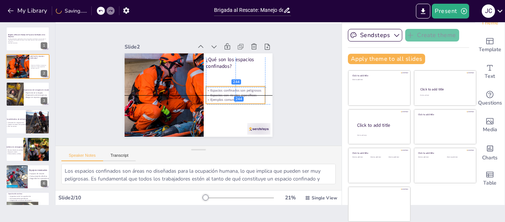
drag, startPoint x: 219, startPoint y: 74, endPoint x: 221, endPoint y: 90, distance: 15.6
click at [221, 86] on p "Espacios con riesgos específicos" at bounding box center [228, 61] width 38 height 51
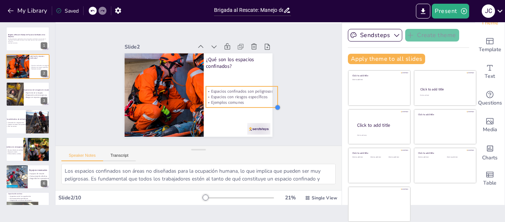
drag, startPoint x: 258, startPoint y: 102, endPoint x: 265, endPoint y: 105, distance: 7.6
click at [265, 105] on div "Slide 1 Brigada al Rescate: Manejo de Espacios Confinados en la Empresa En esta…" at bounding box center [198, 84] width 141 height 207
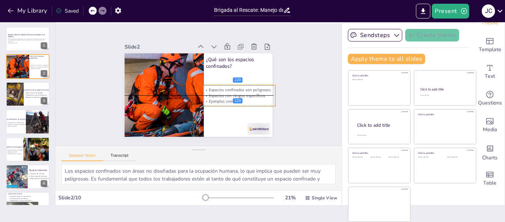
drag, startPoint x: 240, startPoint y: 94, endPoint x: 236, endPoint y: 94, distance: 4.1
click at [236, 94] on p "Espacios con riesgos específicos" at bounding box center [234, 107] width 70 height 27
click at [130, 117] on div at bounding box center [126, 121] width 9 height 9
type input "40.2"
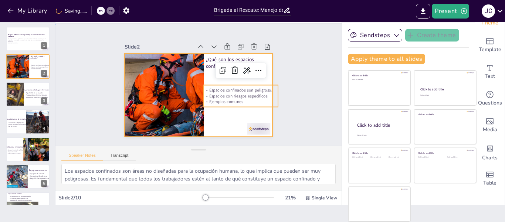
click at [216, 115] on div at bounding box center [207, 90] width 154 height 169
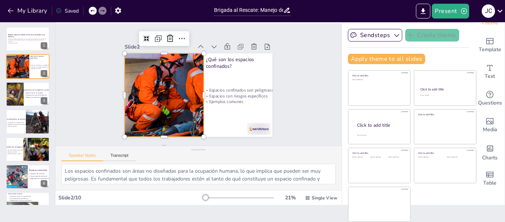
click at [171, 100] on div at bounding box center [160, 79] width 195 height 148
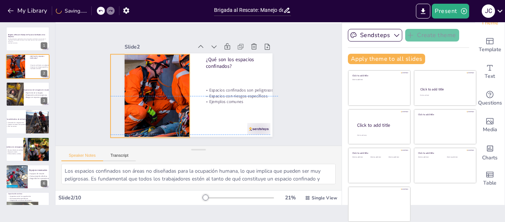
drag, startPoint x: 171, startPoint y: 100, endPoint x: 157, endPoint y: 100, distance: 14.1
click at [157, 100] on div at bounding box center [248, 67] width 184 height 101
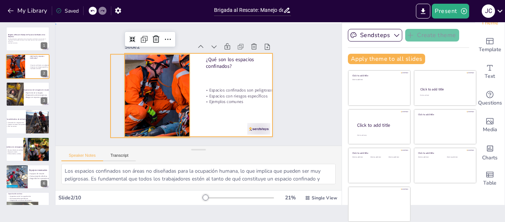
click at [237, 79] on div at bounding box center [199, 74] width 148 height 83
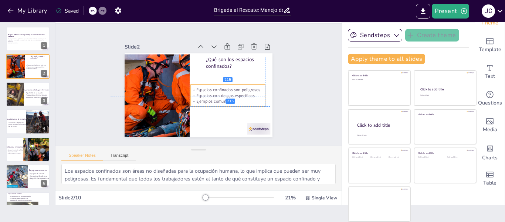
drag, startPoint x: 211, startPoint y: 91, endPoint x: 198, endPoint y: 90, distance: 13.0
click at [195, 90] on p "Espacios con riesgos específicos" at bounding box center [177, 107] width 36 height 70
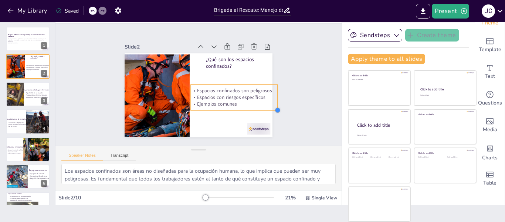
drag, startPoint x: 257, startPoint y: 101, endPoint x: 264, endPoint y: 104, distance: 7.9
click at [245, 104] on div "¿Qué son los espacios confinados? Espacios confinados son peligrosos Espacios c…" at bounding box center [188, 82] width 112 height 162
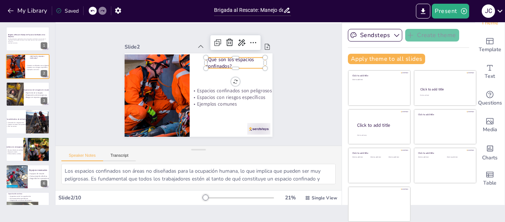
click at [213, 92] on p "¿Qué son los espacios confinados?" at bounding box center [220, 121] width 14 height 59
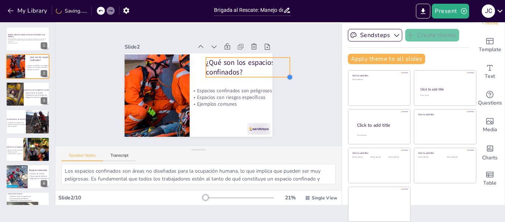
type input "68.2"
drag, startPoint x: 256, startPoint y: 64, endPoint x: 262, endPoint y: 69, distance: 6.8
click at [262, 69] on div "¿Qué son los espacios confinados? Espacios confinados son peligrosos Espacios c…" at bounding box center [200, 74] width 156 height 98
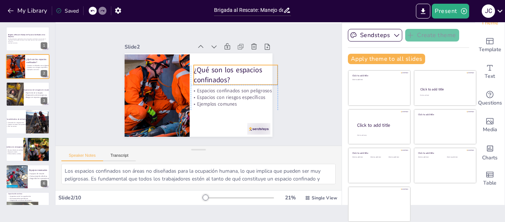
drag, startPoint x: 251, startPoint y: 67, endPoint x: 238, endPoint y: 75, distance: 15.0
click at [238, 75] on p "¿Qué son los espacios confinados?" at bounding box center [237, 82] width 86 height 37
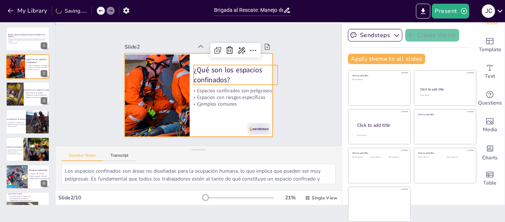
click at [214, 114] on div at bounding box center [188, 84] width 98 height 156
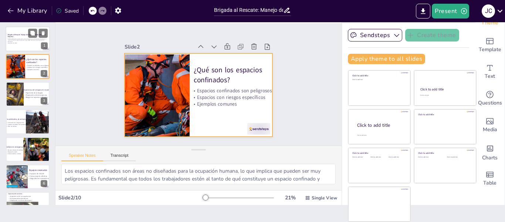
click at [19, 42] on p "Generated with [URL]" at bounding box center [28, 42] width 40 height 1
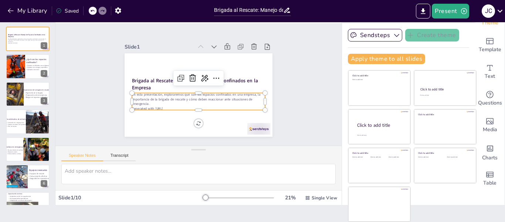
click at [151, 93] on p "En esta presentación, exploraremos qué son los espacios confinados en una empre…" at bounding box center [194, 71] width 131 height 54
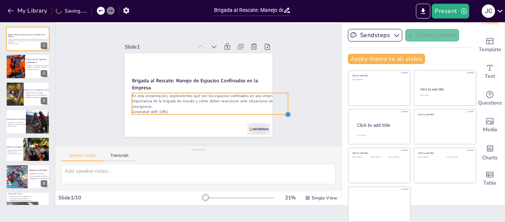
click at [258, 110] on div "Brigada al Rescate: Manejo de Espacios Confinados en la Empresa En esta present…" at bounding box center [206, 92] width 166 height 161
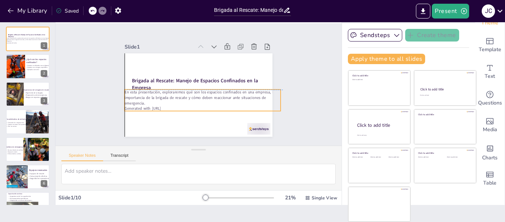
drag, startPoint x: 242, startPoint y: 104, endPoint x: 236, endPoint y: 103, distance: 5.3
click at [236, 103] on div "En esta presentación, exploraremos qué son los espacios confinados en una empre…" at bounding box center [211, 94] width 139 height 109
drag, startPoint x: 271, startPoint y: 87, endPoint x: 268, endPoint y: 90, distance: 3.9
click at [166, 151] on div at bounding box center [162, 155] width 8 height 8
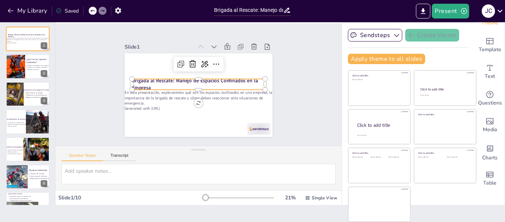
click at [164, 77] on strong "Brigada al Rescate: Manejo de Espacios Confinados en la Empresa" at bounding box center [202, 90] width 124 height 46
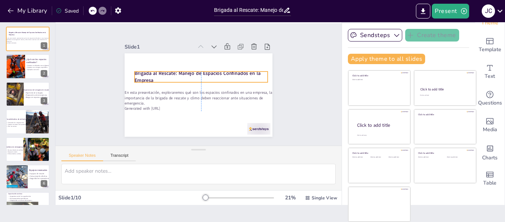
drag, startPoint x: 164, startPoint y: 77, endPoint x: 165, endPoint y: 70, distance: 7.5
click at [165, 70] on strong "Brigada al Rescate: Manejo de Espacios Confinados en la Empresa" at bounding box center [203, 75] width 110 height 80
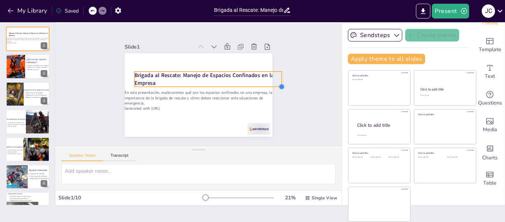
type input "53"
click at [260, 80] on div "Brigada al Rescate: Manejo de Espacios Confinados en la Empresa En esta present…" at bounding box center [198, 74] width 156 height 98
drag, startPoint x: 237, startPoint y: 77, endPoint x: 228, endPoint y: 77, distance: 9.3
click at [228, 77] on p "Brigada al Rescate: Manejo de Espacios Confinados en la Empresa" at bounding box center [202, 79] width 148 height 30
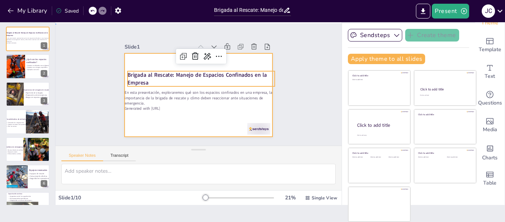
click at [213, 117] on div at bounding box center [189, 81] width 125 height 166
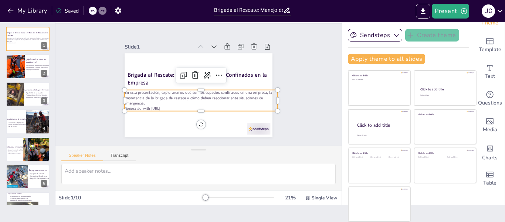
type input "36.8"
click at [164, 101] on p "En esta presentación, exploraremos qué son los espacios confinados en una empre…" at bounding box center [185, 82] width 77 height 147
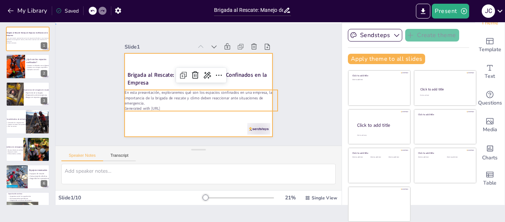
click at [163, 122] on div at bounding box center [189, 87] width 125 height 166
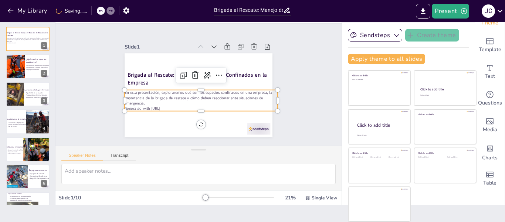
click at [162, 100] on p "En esta presentación, exploraremos qué son los espacios confinados en una empre…" at bounding box center [185, 84] width 47 height 153
click at [235, 31] on div at bounding box center [244, 22] width 18 height 20
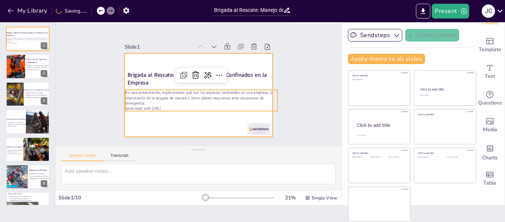
click at [146, 113] on div at bounding box center [194, 76] width 170 height 146
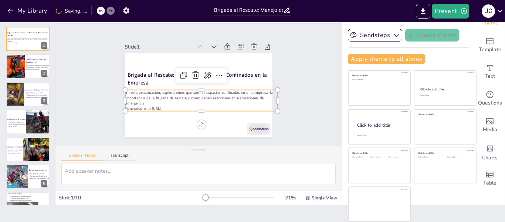
click at [202, 90] on p "En esta presentación, exploraremos qué son los espacios confinados en una empre…" at bounding box center [186, 88] width 32 height 153
type input "36.8"
drag, startPoint x: 270, startPoint y: 97, endPoint x: 263, endPoint y: 97, distance: 7.0
click at [127, 95] on div at bounding box center [122, 85] width 10 height 22
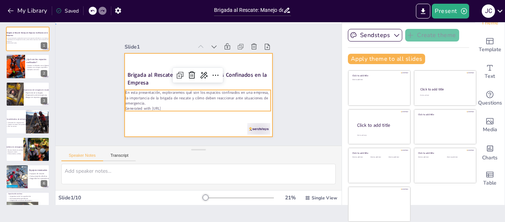
click at [212, 122] on div at bounding box center [190, 79] width 146 height 170
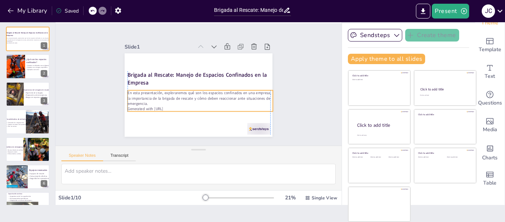
click at [205, 98] on p "En esta presentación, exploraremos qué son los espacios confinados en una empre…" at bounding box center [188, 75] width 119 height 109
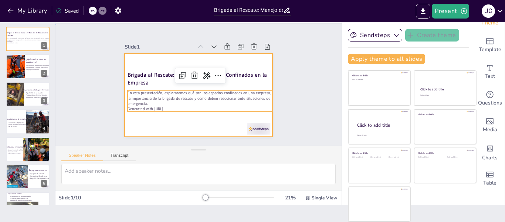
click at [171, 118] on div at bounding box center [195, 94] width 166 height 125
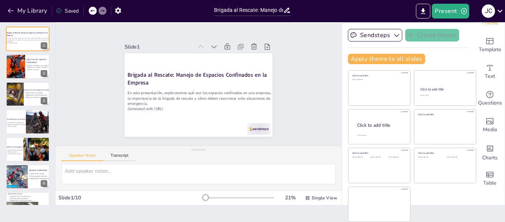
scroll to position [100, 0]
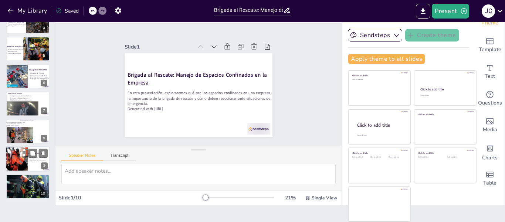
click at [22, 153] on div at bounding box center [17, 159] width 22 height 38
type textarea "La evaluación post-rescate es crucial para identificar qué se puede mejorar en …"
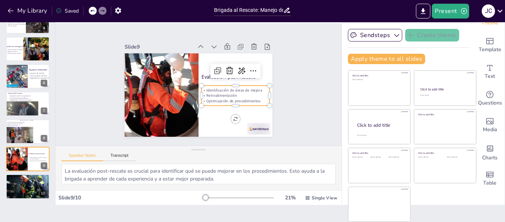
click at [200, 71] on p "Optimización de procedimientos" at bounding box center [166, 60] width 68 height 19
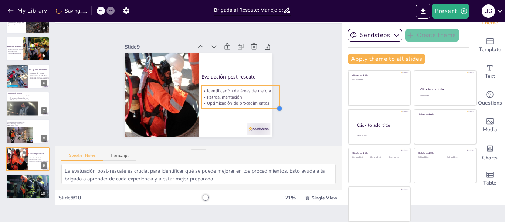
drag, startPoint x: 262, startPoint y: 101, endPoint x: 266, endPoint y: 104, distance: 5.0
click at [266, 104] on div "Slide 1 Brigada al Rescate: Manejo de Espacios Confinados en la Empresa En esta…" at bounding box center [198, 84] width 199 height 123
click at [195, 92] on p "Retroalimentación" at bounding box center [159, 95] width 71 height 44
click at [263, 29] on div at bounding box center [259, 25] width 8 height 8
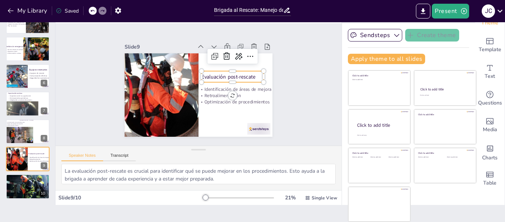
click at [211, 88] on p "Evaluación post-rescate" at bounding box center [206, 119] width 7 height 62
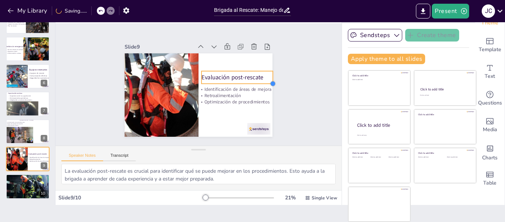
type input "57.9"
drag, startPoint x: 255, startPoint y: 80, endPoint x: 265, endPoint y: 80, distance: 9.2
click at [135, 112] on div at bounding box center [131, 116] width 8 height 8
click at [260, 95] on div "Slide 1 Brigada al Rescate: Manejo de Espacios Confinados en la Empresa En esta…" at bounding box center [198, 84] width 123 height 199
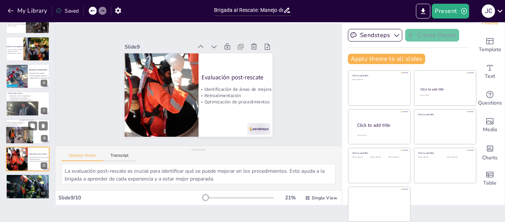
click at [21, 137] on div at bounding box center [20, 135] width 29 height 17
type textarea "Los simulacros de rescate son esenciales para que la brigada conozca a fondo lo…"
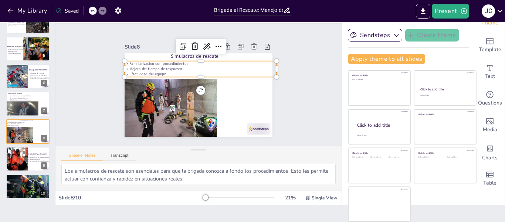
type input "36.6"
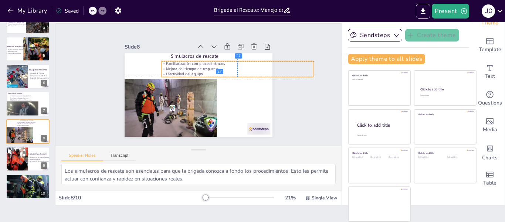
drag, startPoint x: 152, startPoint y: 58, endPoint x: 190, endPoint y: 58, distance: 37.7
click at [190, 67] on p "Familiarización con procedimientos" at bounding box center [155, 93] width 146 height 52
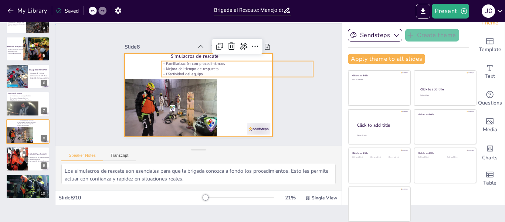
click at [132, 57] on div at bounding box center [200, 74] width 156 height 98
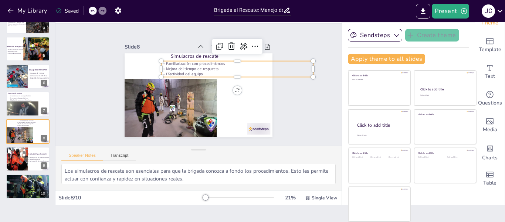
click at [157, 82] on p "Familiarización con procedimientos" at bounding box center [175, 122] width 134 height 81
drag, startPoint x: 153, startPoint y: 67, endPoint x: 158, endPoint y: 66, distance: 5.6
click at [231, 76] on div at bounding box center [237, 84] width 12 height 17
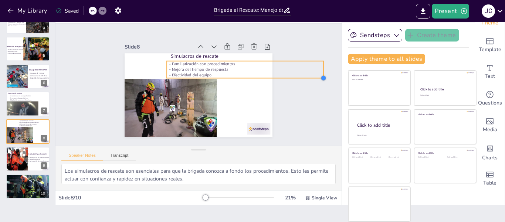
type input "39.1"
drag, startPoint x: 304, startPoint y: 73, endPoint x: 313, endPoint y: 74, distance: 8.9
click at [292, 169] on div at bounding box center [287, 173] width 9 height 9
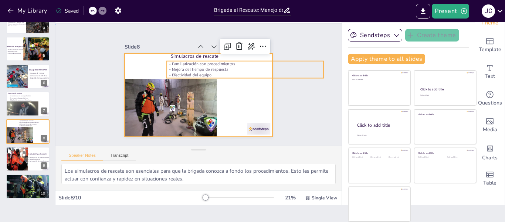
click at [219, 107] on div at bounding box center [209, 87] width 112 height 162
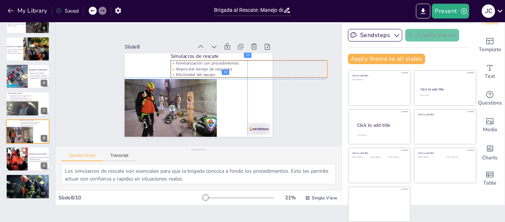
click at [186, 67] on p "Mejora del tiempo de respuesta" at bounding box center [204, 137] width 38 height 155
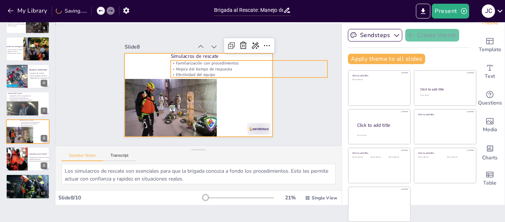
click at [217, 115] on div at bounding box center [190, 78] width 154 height 169
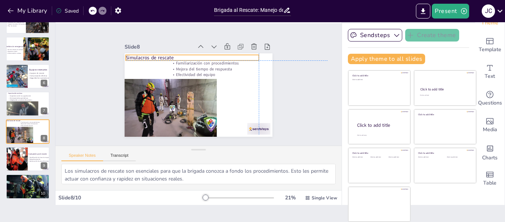
drag, startPoint x: 178, startPoint y: 51, endPoint x: 134, endPoint y: 51, distance: 44.4
click at [134, 51] on div "Simulacros de rescate Familiarización con procedimientos Mejora del tiempo de r…" at bounding box center [192, 53] width 145 height 31
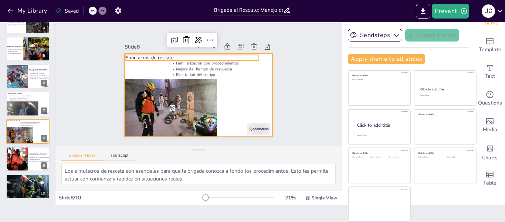
click at [135, 73] on div at bounding box center [208, 79] width 146 height 170
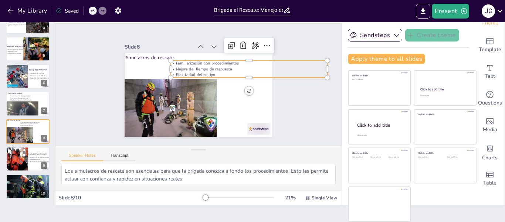
type input "39.1"
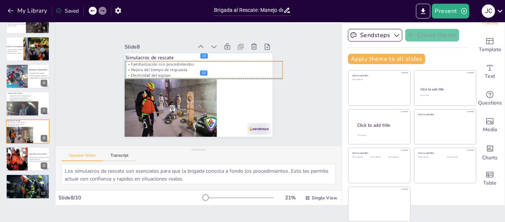
drag, startPoint x: 194, startPoint y: 62, endPoint x: 149, endPoint y: 62, distance: 44.8
click at [149, 95] on p "Familiarización con procedimientos" at bounding box center [195, 106] width 157 height 22
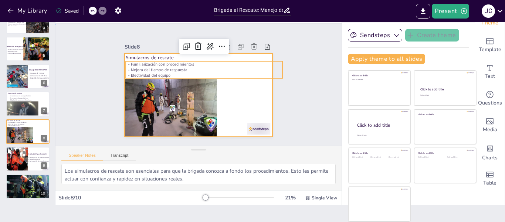
click at [240, 101] on div at bounding box center [205, 93] width 169 height 154
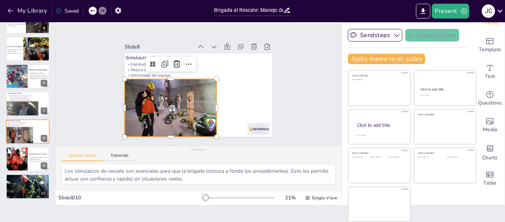
click at [203, 102] on div at bounding box center [206, 50] width 112 height 103
drag, startPoint x: 209, startPoint y: 104, endPoint x: 212, endPoint y: 102, distance: 4.2
click at [191, 102] on div at bounding box center [166, 90] width 50 height 39
click at [184, 98] on div at bounding box center [202, 49] width 110 height 107
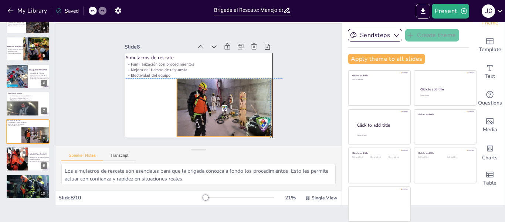
drag, startPoint x: 184, startPoint y: 98, endPoint x: 236, endPoint y: 99, distance: 52.2
click at [221, 90] on div at bounding box center [173, 61] width 96 height 58
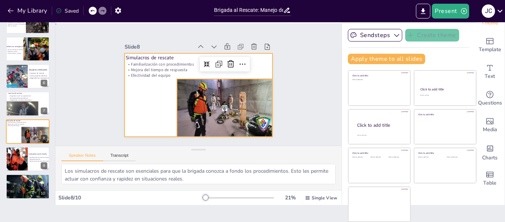
click at [149, 93] on div at bounding box center [202, 94] width 169 height 136
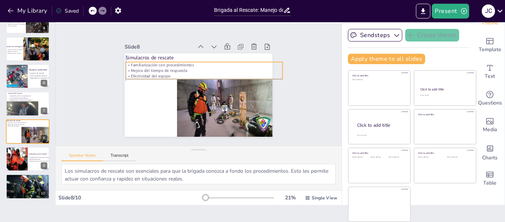
click at [195, 70] on p "Mejora del tiempo de respuesta" at bounding box center [214, 87] width 38 height 155
type input "44.3"
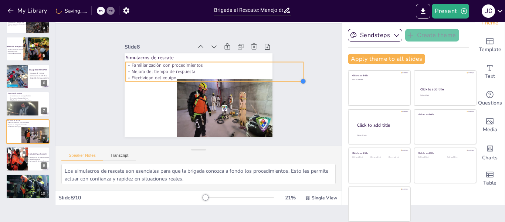
drag, startPoint x: 275, startPoint y: 76, endPoint x: 285, endPoint y: 78, distance: 10.6
click at [285, 78] on div "Slide 1 Brigada al Rescate: Manejo de Espacios Confinados en la Empresa En esta…" at bounding box center [198, 84] width 214 height 195
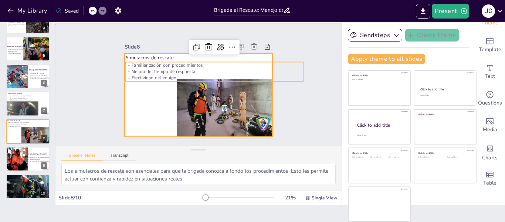
click at [136, 101] on div at bounding box center [192, 76] width 169 height 154
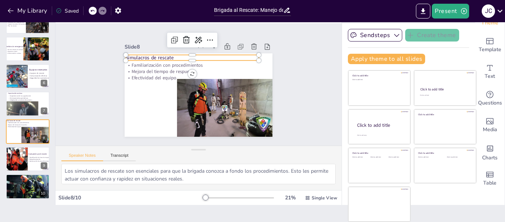
type input "48"
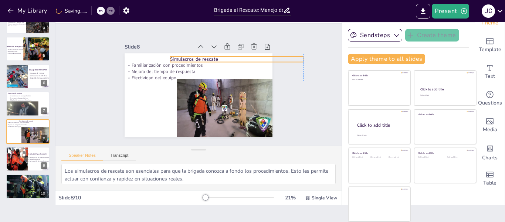
drag, startPoint x: 144, startPoint y: 55, endPoint x: 190, endPoint y: 54, distance: 45.5
click at [190, 67] on p "Simulacros de rescate" at bounding box center [206, 129] width 60 height 125
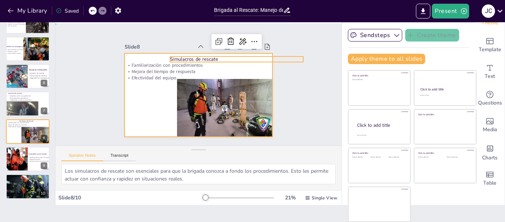
click at [153, 89] on div at bounding box center [195, 94] width 166 height 125
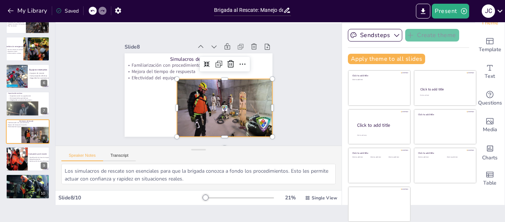
click at [174, 97] on div at bounding box center [164, 81] width 112 height 103
drag, startPoint x: 168, startPoint y: 106, endPoint x: 174, endPoint y: 105, distance: 6.3
click at [203, 87] on div at bounding box center [212, 58] width 18 height 58
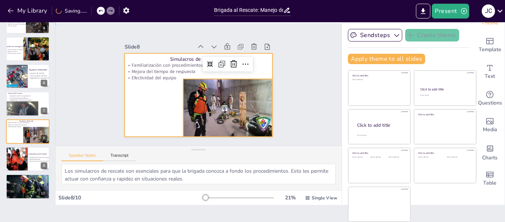
click at [153, 102] on div at bounding box center [198, 74] width 156 height 98
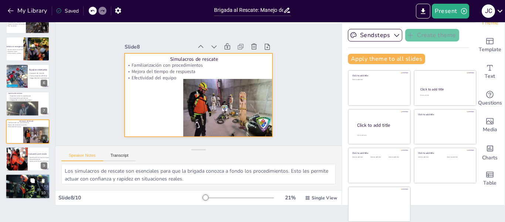
click at [29, 178] on button at bounding box center [32, 180] width 9 height 9
type textarea "La seguridad en espacios confinados no recae solo en la brigada de rescate. Tod…"
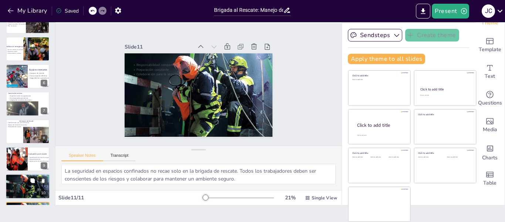
scroll to position [128, 0]
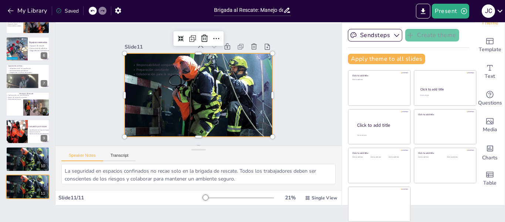
click at [145, 115] on div at bounding box center [208, 82] width 127 height 165
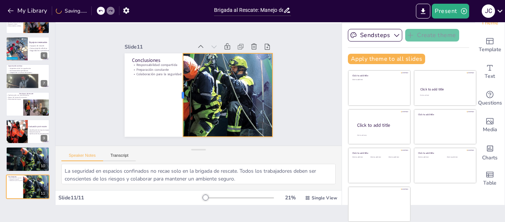
drag, startPoint x: 116, startPoint y: 91, endPoint x: 174, endPoint y: 87, distance: 58.6
click at [174, 86] on div at bounding box center [182, 69] width 81 height 31
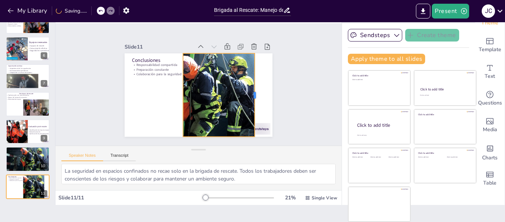
drag, startPoint x: 265, startPoint y: 93, endPoint x: 247, endPoint y: 95, distance: 17.9
click at [255, 95] on div at bounding box center [258, 94] width 6 height 83
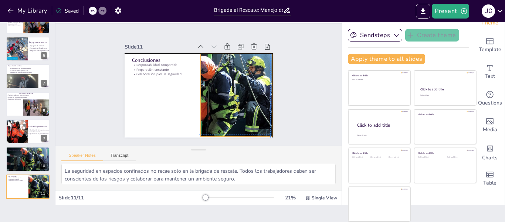
drag, startPoint x: 218, startPoint y: 94, endPoint x: 234, endPoint y: 95, distance: 15.9
click at [234, 95] on div at bounding box center [213, 98] width 165 height 127
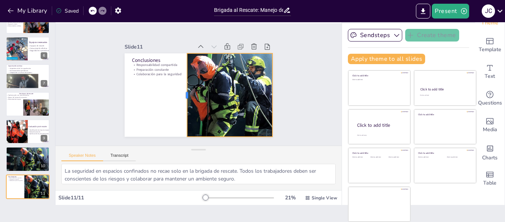
drag, startPoint x: 192, startPoint y: 91, endPoint x: 179, endPoint y: 92, distance: 13.7
click at [183, 92] on div at bounding box center [206, 68] width 47 height 75
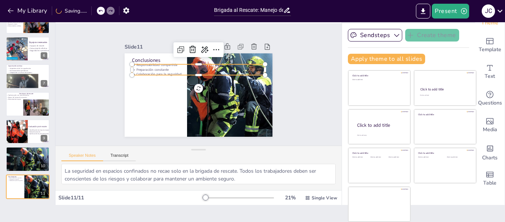
click at [179, 70] on p "Colaboración para la seguridad" at bounding box center [208, 89] width 58 height 124
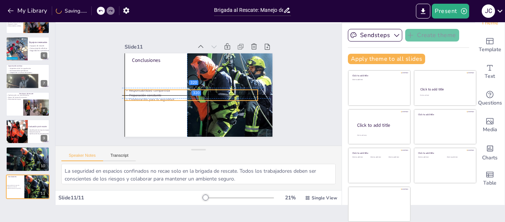
drag, startPoint x: 147, startPoint y: 70, endPoint x: 137, endPoint y: 96, distance: 28.1
click at [186, 96] on p "Colaboración para la seguridad" at bounding box center [215, 85] width 58 height 124
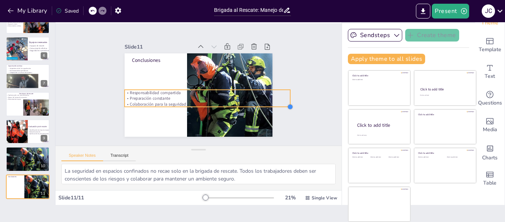
drag, startPoint x: 249, startPoint y: 98, endPoint x: 259, endPoint y: 101, distance: 10.7
click at [259, 101] on div "Conclusiones Responsabilidad compartida Preparación constante Colaboración para…" at bounding box center [202, 94] width 169 height 136
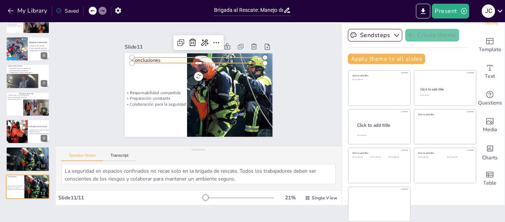
click at [157, 62] on p "Conclusiones" at bounding box center [213, 104] width 112 height 84
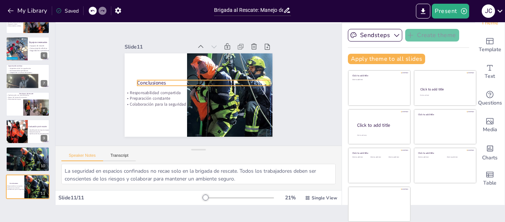
drag, startPoint x: 130, startPoint y: 57, endPoint x: 133, endPoint y: 80, distance: 22.7
click at [143, 80] on p "Conclusiones" at bounding box center [202, 80] width 119 height 73
type input "57.6"
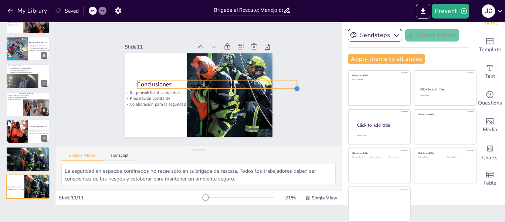
drag, startPoint x: 262, startPoint y: 84, endPoint x: 271, endPoint y: 85, distance: 9.3
click at [271, 85] on div "Responsabilidad compartida Preparación constante Colaboración para la seguridad…" at bounding box center [192, 93] width 169 height 154
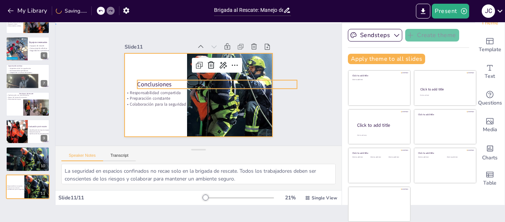
click at [142, 119] on div at bounding box center [200, 74] width 156 height 98
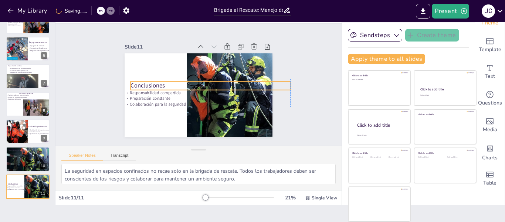
drag, startPoint x: 147, startPoint y: 80, endPoint x: 139, endPoint y: 79, distance: 8.2
click at [156, 79] on p "Conclusiones" at bounding box center [206, 75] width 101 height 134
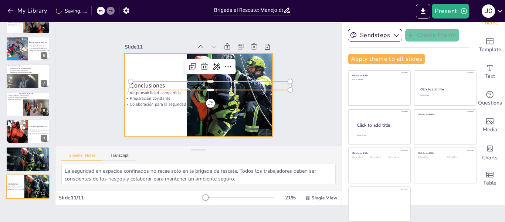
click at [145, 118] on div at bounding box center [199, 94] width 148 height 83
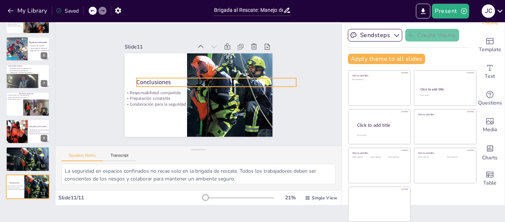
drag, startPoint x: 140, startPoint y: 83, endPoint x: 146, endPoint y: 80, distance: 6.8
click at [146, 80] on p "Conclusiones" at bounding box center [217, 85] width 158 height 41
click at [146, 80] on p "Conclusiones" at bounding box center [215, 77] width 155 height 58
click at [147, 80] on p "Conclusiones" at bounding box center [214, 74] width 149 height 73
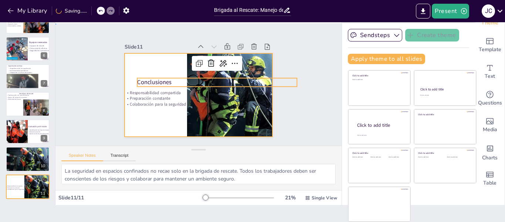
click at [141, 113] on div at bounding box center [206, 78] width 161 height 166
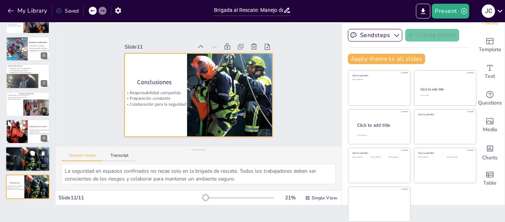
click at [28, 164] on div at bounding box center [28, 159] width 44 height 30
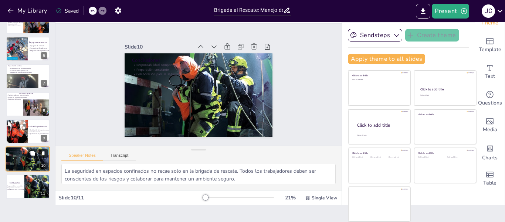
click at [42, 153] on icon at bounding box center [43, 153] width 3 height 4
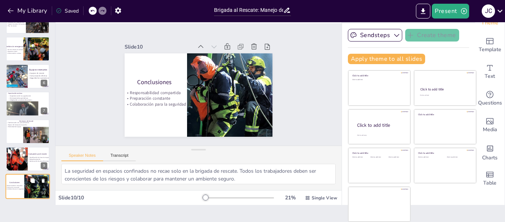
scroll to position [0, 0]
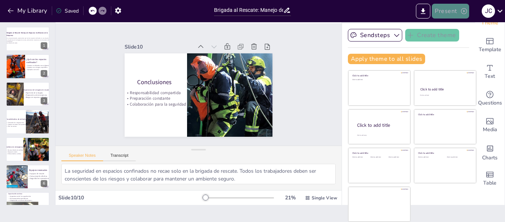
click at [459, 9] on button "Present" at bounding box center [450, 11] width 37 height 15
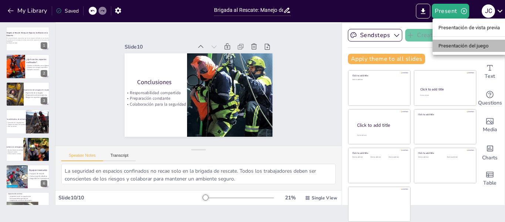
click at [485, 42] on font "Presentación del juego" at bounding box center [464, 45] width 50 height 7
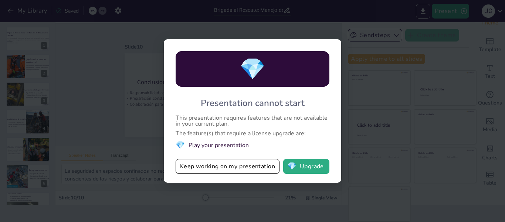
click at [406, 116] on div "💎 Presentation cannot start This presentation requires features that are not av…" at bounding box center [252, 111] width 505 height 222
click at [253, 171] on button "Keep working on my presentation" at bounding box center [228, 166] width 104 height 15
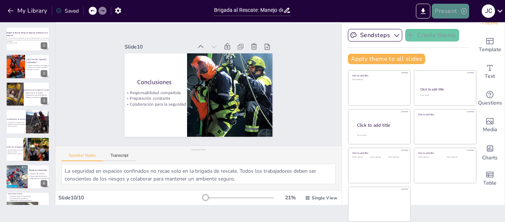
click at [444, 11] on button "Present" at bounding box center [450, 11] width 37 height 15
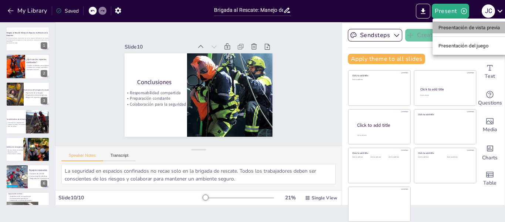
click at [448, 26] on font "Presentación de vista previa" at bounding box center [470, 28] width 62 height 6
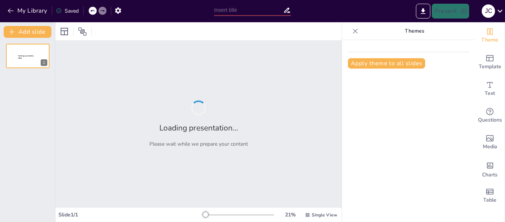
type input "Brigada al Rescate: Manejo de Espacios Confinados en la Empresa"
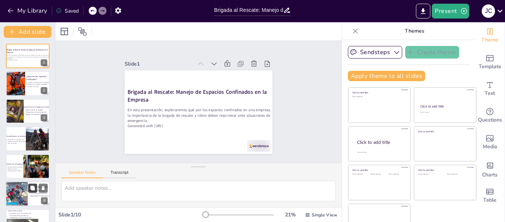
click at [34, 185] on button at bounding box center [32, 187] width 9 height 9
type textarea "Contar con el equipo adecuado es esencial para la seguridad de la brigada. Esto…"
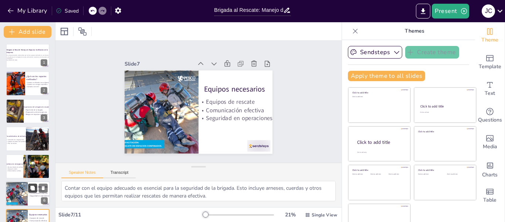
scroll to position [91, 0]
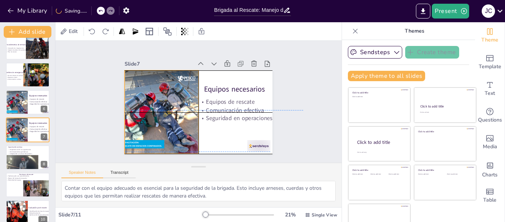
click at [163, 116] on div at bounding box center [200, 63] width 105 height 105
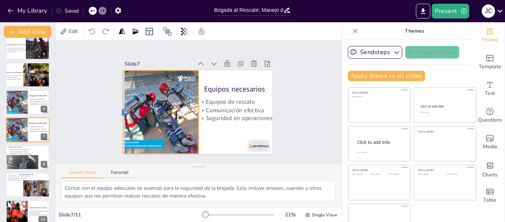
click at [115, 108] on div at bounding box center [122, 79] width 39 height 78
click at [90, 111] on div "Slide 1 Brigada al Rescate: Manejo de Espacios Confinados en la Empresa En esta…" at bounding box center [198, 101] width 303 height 267
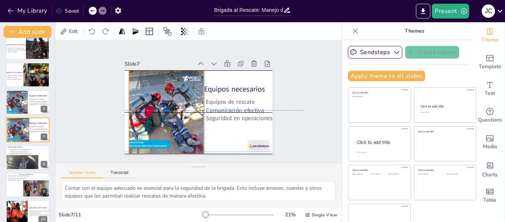
click at [160, 110] on div at bounding box center [198, 68] width 105 height 105
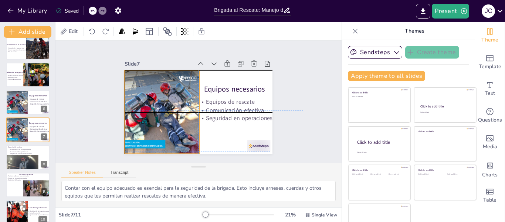
click at [151, 110] on div at bounding box center [163, 89] width 116 height 116
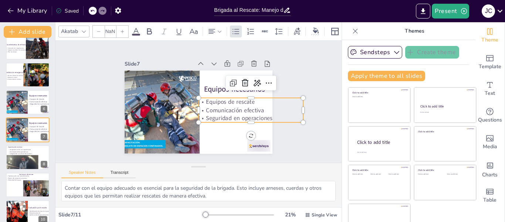
type input "56.7"
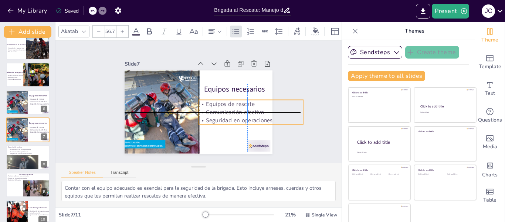
click at [213, 100] on p "Equipos de rescate" at bounding box center [243, 130] width 95 height 60
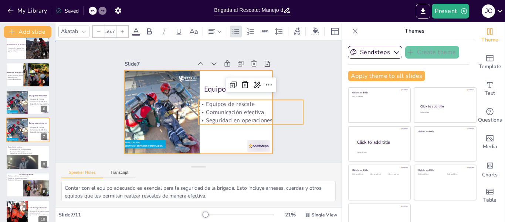
click at [206, 126] on div at bounding box center [199, 111] width 148 height 83
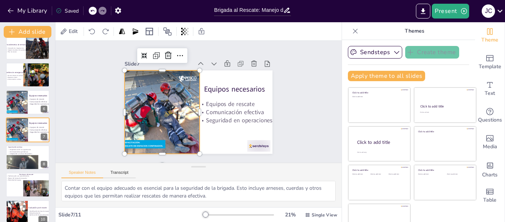
click at [185, 111] on div at bounding box center [161, 100] width 105 height 105
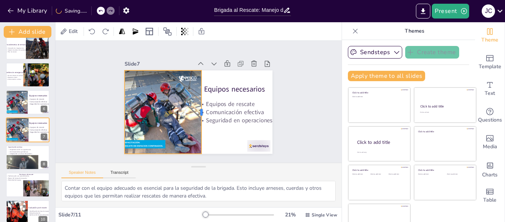
click at [194, 108] on div at bounding box center [187, 99] width 66 height 60
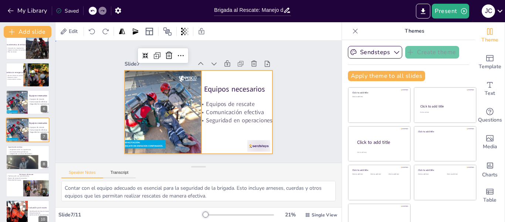
click at [209, 134] on div at bounding box center [194, 111] width 169 height 136
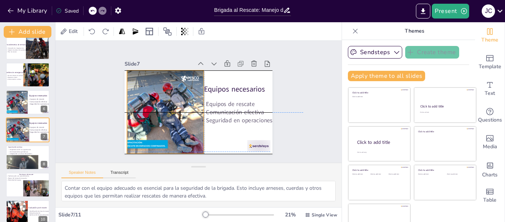
click at [131, 114] on div at bounding box center [165, 111] width 83 height 83
click at [124, 109] on div at bounding box center [165, 111] width 83 height 83
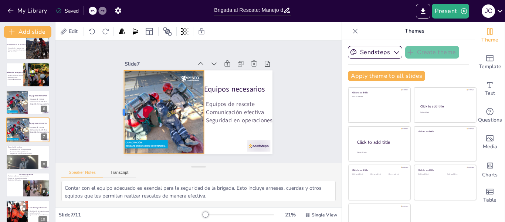
click at [228, 83] on div at bounding box center [255, 47] width 54 height 71
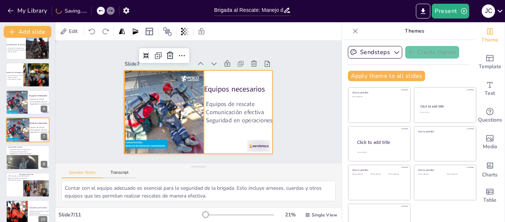
click at [217, 128] on div at bounding box center [188, 99] width 112 height 162
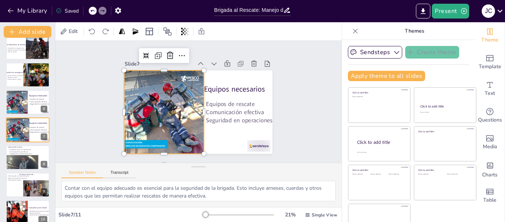
click at [180, 115] on div at bounding box center [164, 98] width 110 height 110
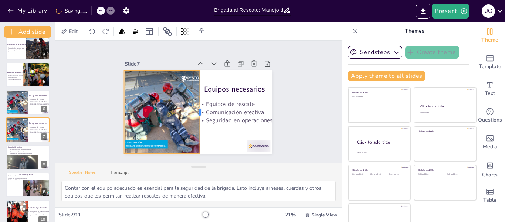
drag, startPoint x: 196, startPoint y: 108, endPoint x: 192, endPoint y: 110, distance: 4.2
click at [192, 110] on div at bounding box center [188, 107] width 83 height 15
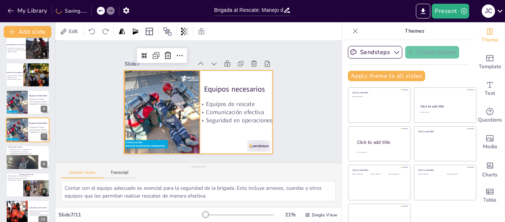
click at [212, 143] on div at bounding box center [192, 109] width 166 height 161
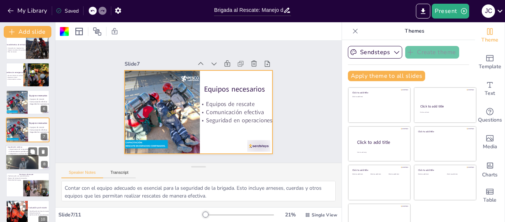
click at [21, 152] on p "Adaptación a nuevas situaciones" at bounding box center [39, 153] width 63 height 2
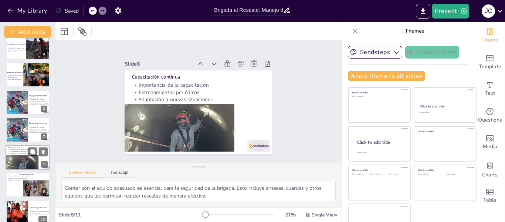
type textarea "La capacitación continua es vital para que la brigada mantenga sus habilidades …"
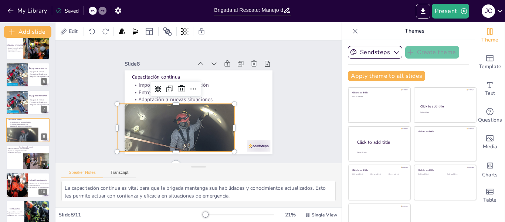
click at [222, 125] on div at bounding box center [153, 118] width 186 height 189
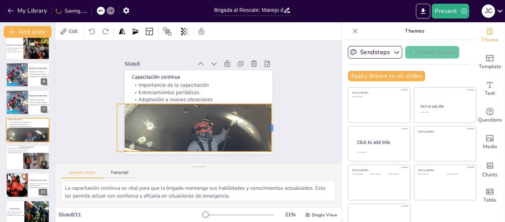
drag, startPoint x: 227, startPoint y: 124, endPoint x: 264, endPoint y: 124, distance: 37.4
click at [160, 140] on div at bounding box center [138, 154] width 44 height 29
click at [205, 119] on div at bounding box center [144, 122] width 225 height 213
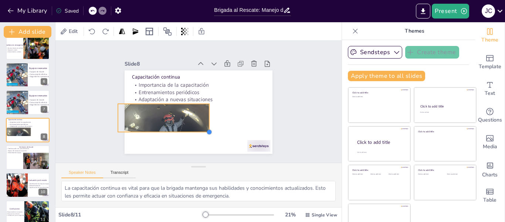
drag, startPoint x: 264, startPoint y: 148, endPoint x: 200, endPoint y: 127, distance: 66.9
click at [172, 97] on div at bounding box center [168, 92] width 8 height 8
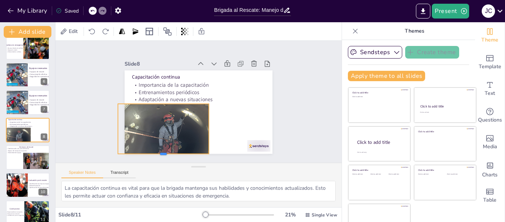
drag, startPoint x: 159, startPoint y: 129, endPoint x: 164, endPoint y: 151, distance: 22.2
click at [164, 151] on div at bounding box center [141, 131] width 82 height 51
click at [201, 124] on div at bounding box center [176, 122] width 49 height 21
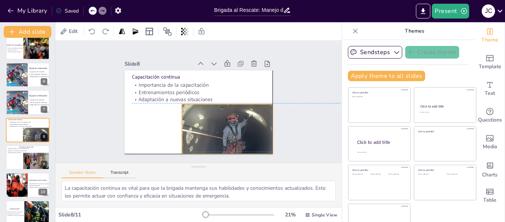
drag, startPoint x: 175, startPoint y: 121, endPoint x: 239, endPoint y: 122, distance: 63.6
click at [239, 122] on div at bounding box center [210, 146] width 125 height 132
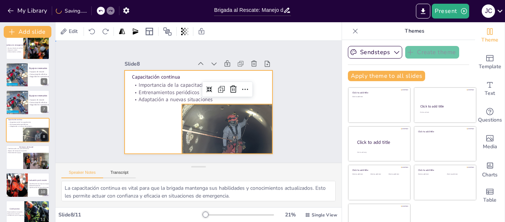
click at [145, 111] on div at bounding box center [188, 99] width 112 height 162
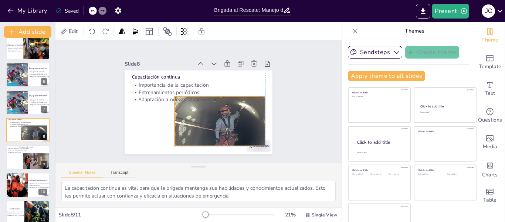
drag, startPoint x: 203, startPoint y: 116, endPoint x: 193, endPoint y: 107, distance: 13.1
click at [193, 107] on div at bounding box center [182, 132] width 132 height 125
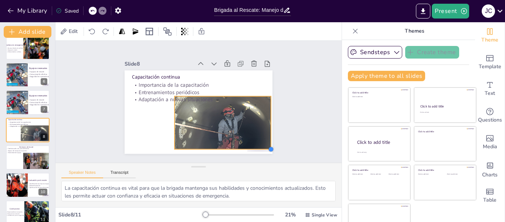
drag, startPoint x: 256, startPoint y: 140, endPoint x: 262, endPoint y: 143, distance: 6.6
click at [171, 179] on div at bounding box center [167, 182] width 7 height 7
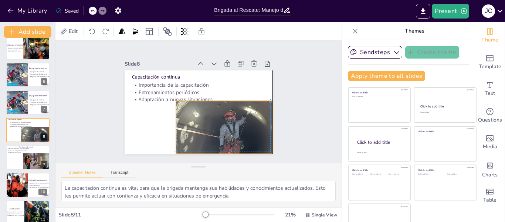
click at [222, 129] on div at bounding box center [162, 124] width 121 height 108
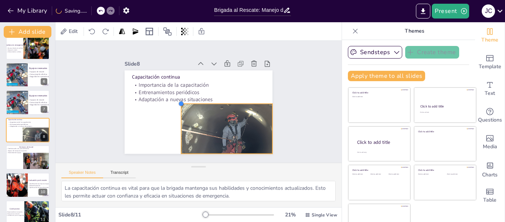
drag, startPoint x: 169, startPoint y: 98, endPoint x: 174, endPoint y: 107, distance: 10.0
click at [174, 107] on div "Capacitación continua Importancia de la capacitación Entrenamientos periódicos …" at bounding box center [189, 105] width 136 height 169
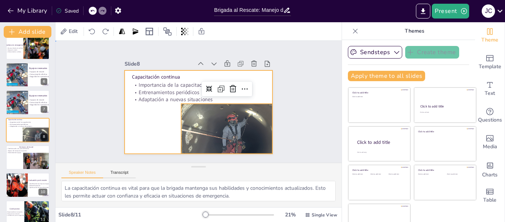
click at [139, 117] on div at bounding box center [188, 103] width 98 height 156
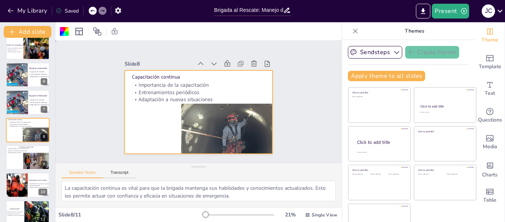
click at [113, 115] on div "Slide 1 Brigada al Rescate: Manejo de Espacios Confinados en la Empresa En esta…" at bounding box center [199, 101] width 172 height 215
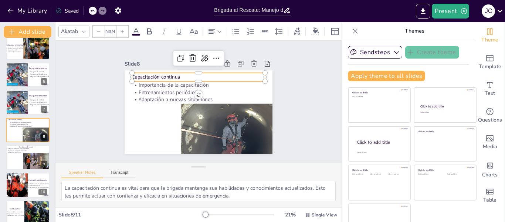
type input "48"
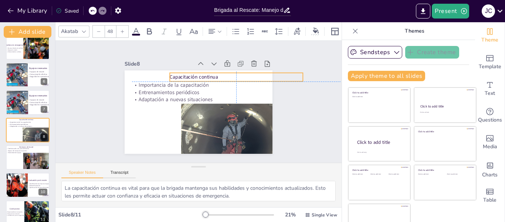
drag, startPoint x: 139, startPoint y: 72, endPoint x: 179, endPoint y: 70, distance: 39.6
click at [209, 70] on div "Capacitación continua" at bounding box center [233, 129] width 49 height 129
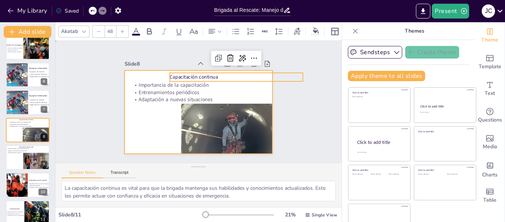
click at [137, 120] on div at bounding box center [207, 107] width 154 height 169
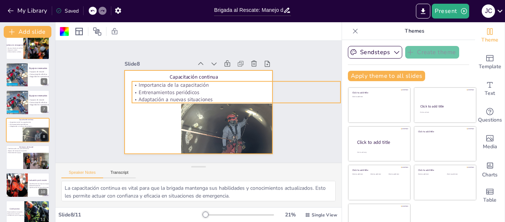
click at [152, 91] on p "Entrenamientos periódicos" at bounding box center [234, 116] width 173 height 129
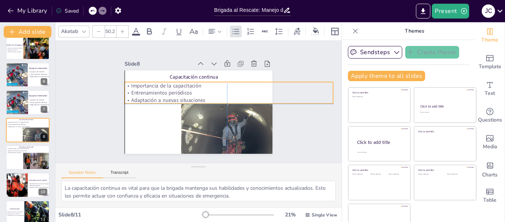
drag, startPoint x: 152, startPoint y: 91, endPoint x: 145, endPoint y: 93, distance: 7.3
click at [181, 93] on p "Entrenamientos periódicos" at bounding box center [216, 127] width 71 height 201
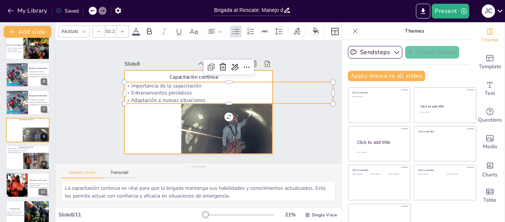
click at [146, 117] on div at bounding box center [188, 101] width 98 height 156
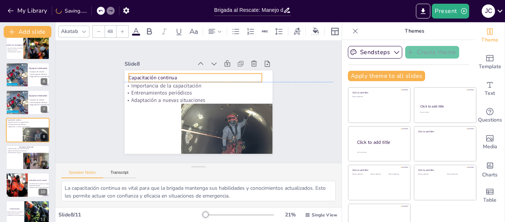
drag, startPoint x: 189, startPoint y: 75, endPoint x: 148, endPoint y: 73, distance: 41.1
click at [174, 73] on p "Capacitación continua" at bounding box center [216, 85] width 84 height 112
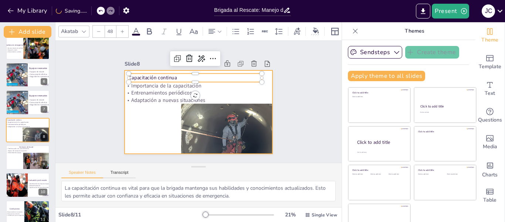
click at [142, 115] on div at bounding box center [188, 99] width 112 height 162
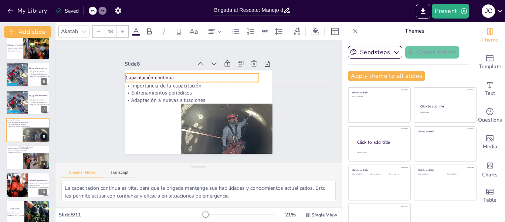
click at [168, 73] on p "Capacitación continua" at bounding box center [220, 115] width 104 height 94
drag, startPoint x: 142, startPoint y: 73, endPoint x: 143, endPoint y: 69, distance: 3.9
click at [143, 71] on p "Capacitación continua" at bounding box center [192, 74] width 133 height 7
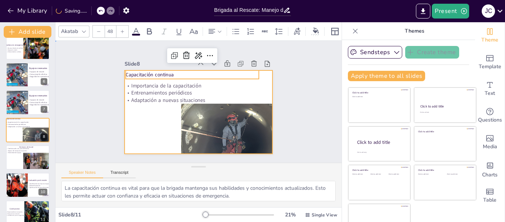
click at [140, 119] on div at bounding box center [204, 93] width 170 height 146
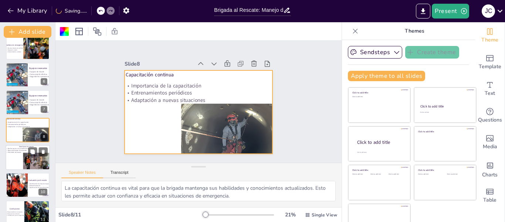
scroll to position [128, 0]
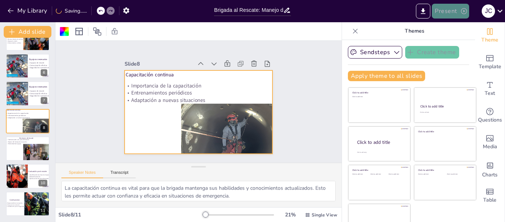
click at [444, 16] on button "Present" at bounding box center [450, 11] width 37 height 15
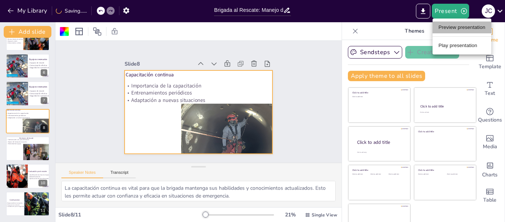
click at [447, 29] on li "Preview presentation" at bounding box center [462, 27] width 59 height 12
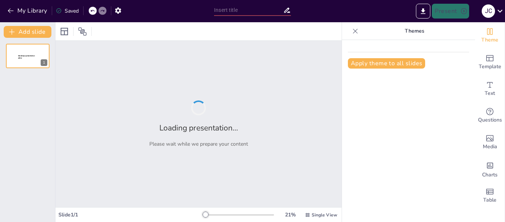
type input "Brigada al Rescate: Manejo de Espacios Confinados en la Empresa"
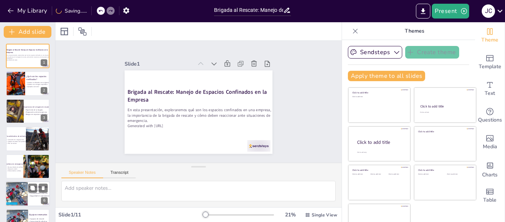
click at [25, 190] on div at bounding box center [16, 193] width 25 height 25
type textarea "Contar con el equipo adecuado es esencial para la seguridad de la brigada. Esto…"
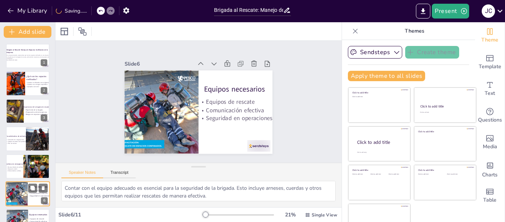
scroll to position [64, 0]
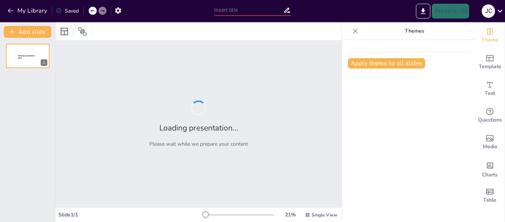
type input "Brigada al Rescate: Manejo de Espacios Confinados en la Empresa"
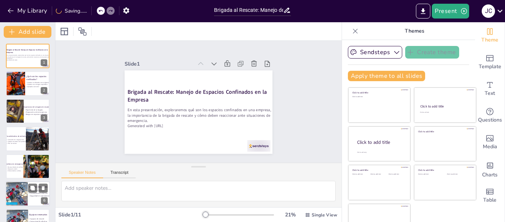
click at [17, 192] on div at bounding box center [16, 193] width 25 height 25
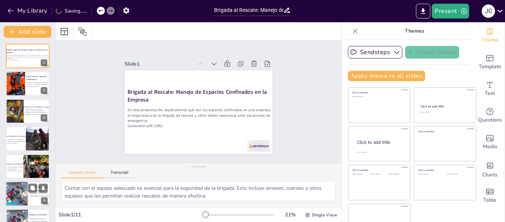
scroll to position [64, 0]
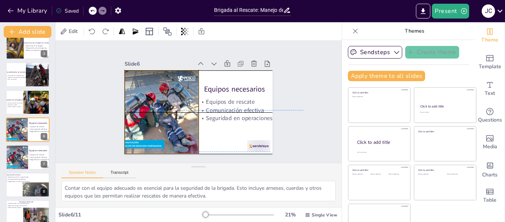
click at [133, 122] on div at bounding box center [160, 104] width 99 height 99
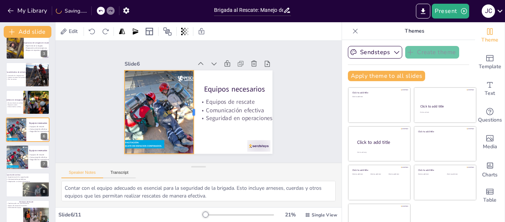
drag, startPoint x: 190, startPoint y: 107, endPoint x: 185, endPoint y: 110, distance: 5.5
click at [185, 110] on div at bounding box center [192, 110] width 39 height 78
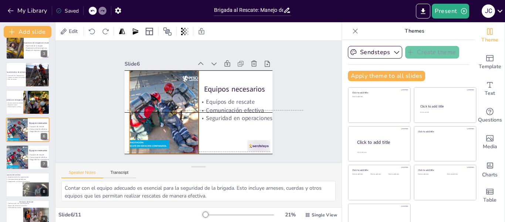
click at [168, 111] on div at bounding box center [164, 101] width 105 height 105
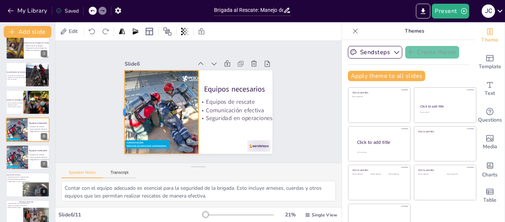
drag, startPoint x: 120, startPoint y: 107, endPoint x: 115, endPoint y: 108, distance: 4.9
click at [115, 63] on div at bounding box center [151, 40] width 75 height 47
click at [88, 115] on div "Slide 1 Brigada al Rescate: Manejo de Espacios Confinados en la Empresa En esta…" at bounding box center [198, 101] width 297 height 151
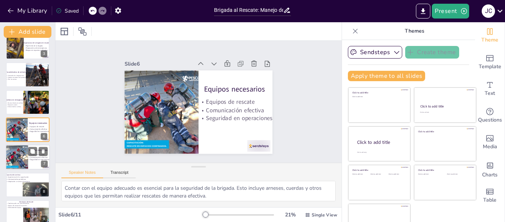
click at [18, 161] on div at bounding box center [17, 157] width 25 height 25
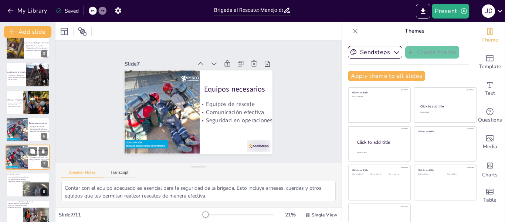
scroll to position [91, 0]
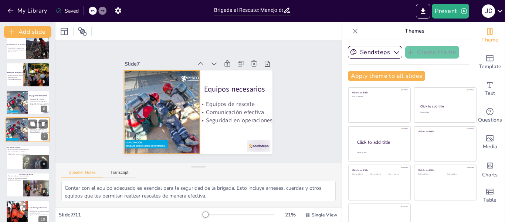
click at [18, 132] on div at bounding box center [17, 129] width 25 height 25
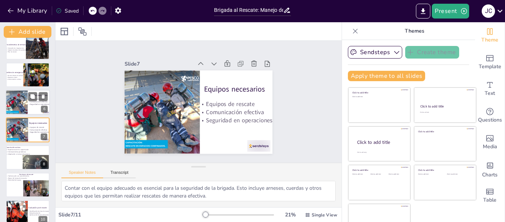
click at [21, 104] on div at bounding box center [18, 102] width 25 height 25
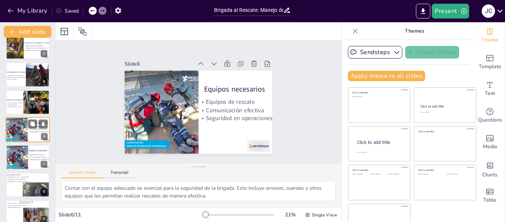
click at [21, 104] on p "Respuesta rápida" at bounding box center [31, 105] width 50 height 2
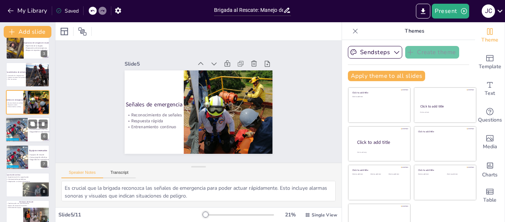
scroll to position [36, 0]
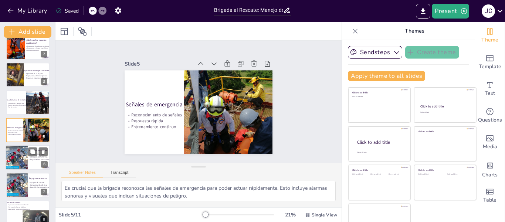
click at [18, 157] on div at bounding box center [18, 157] width 25 height 25
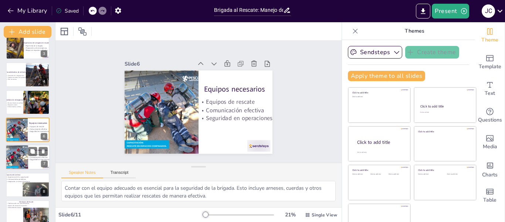
click at [17, 156] on div at bounding box center [17, 157] width 25 height 25
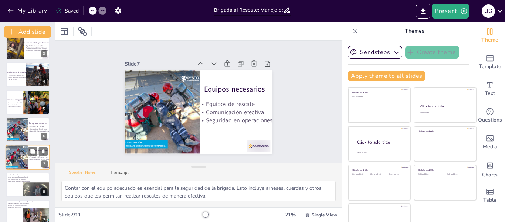
scroll to position [91, 0]
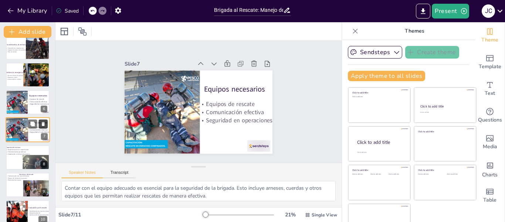
click at [42, 120] on button at bounding box center [43, 124] width 9 height 9
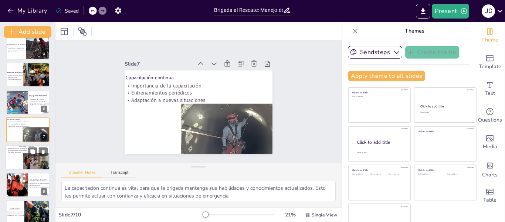
click at [20, 151] on p "Efectividad del equipo" at bounding box center [32, 152] width 53 height 2
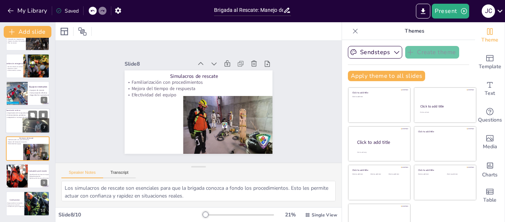
click at [18, 117] on p "Adaptación a nuevas situaciones" at bounding box center [37, 117] width 63 height 2
type textarea "La capacitación continua es vital para que la brigada mantenga sus habilidades …"
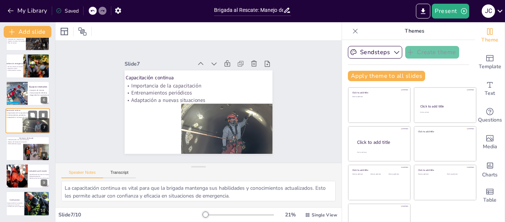
scroll to position [91, 0]
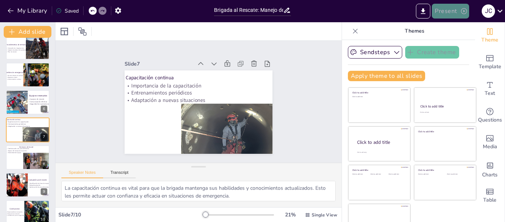
click at [449, 11] on button "Present" at bounding box center [450, 11] width 37 height 15
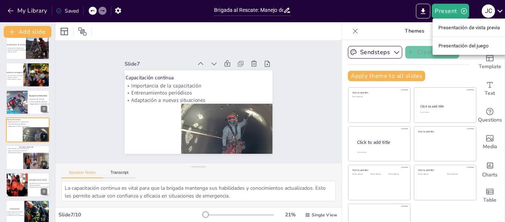
click at [444, 28] on font "Presentación de vista previa" at bounding box center [470, 28] width 62 height 6
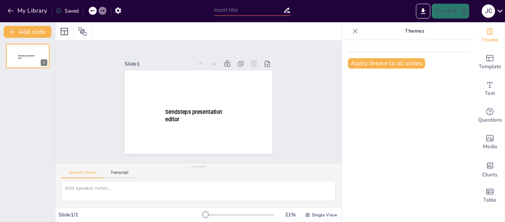
type input "Brigada al Rescate: Manejo de Espacios Confinados en la Empresa"
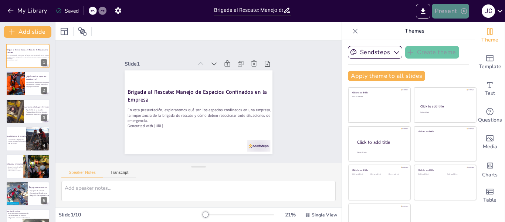
click at [448, 11] on button "Present" at bounding box center [450, 11] width 37 height 15
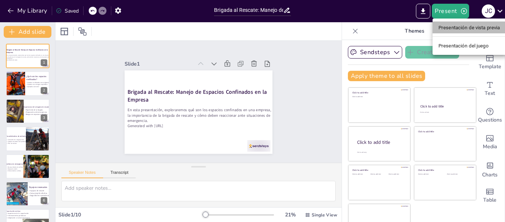
click at [458, 30] on font "Presentación de vista previa" at bounding box center [470, 27] width 62 height 7
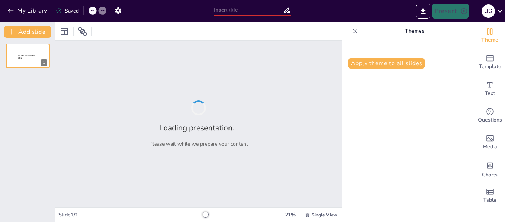
type input "Brigada al Rescate: Manejo de Espacios Confinados en la Empresa"
